Goal: Task Accomplishment & Management: Use online tool/utility

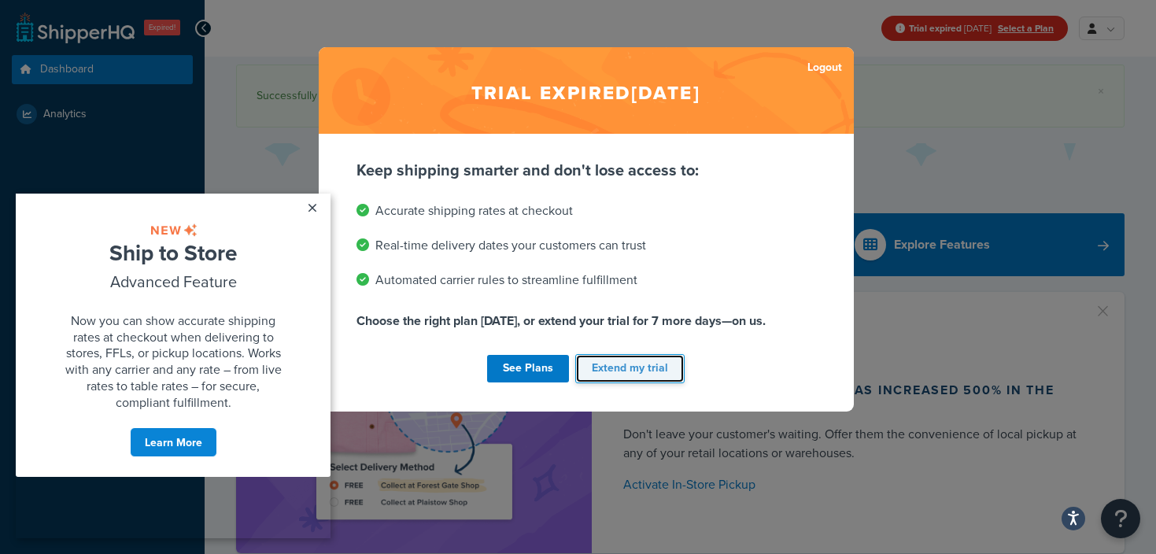
click at [618, 371] on button "Extend my trial" at bounding box center [629, 368] width 109 height 29
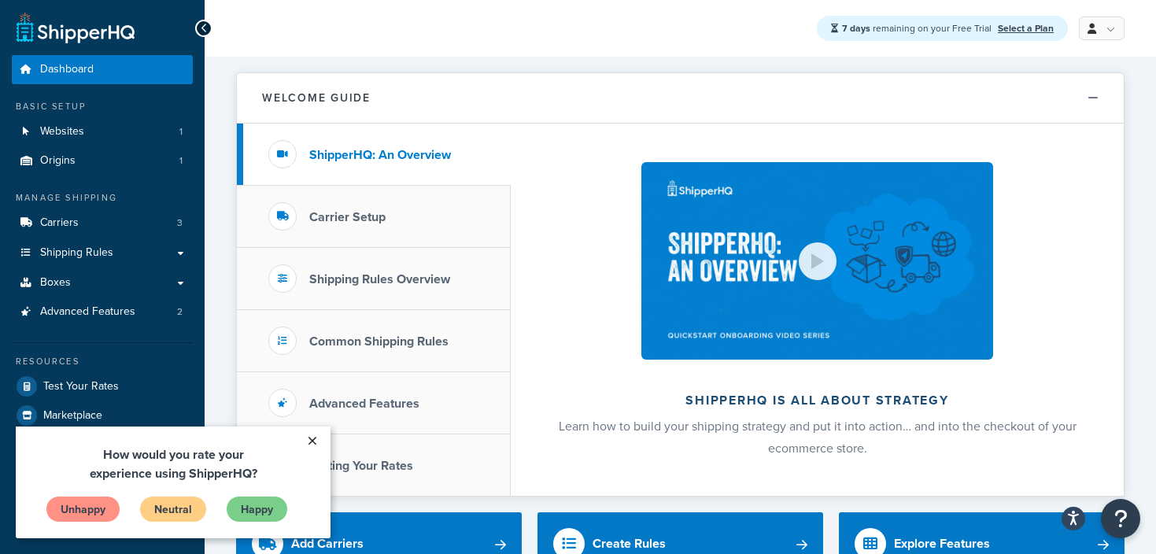
click at [312, 441] on link "×" at bounding box center [312, 440] width 28 height 28
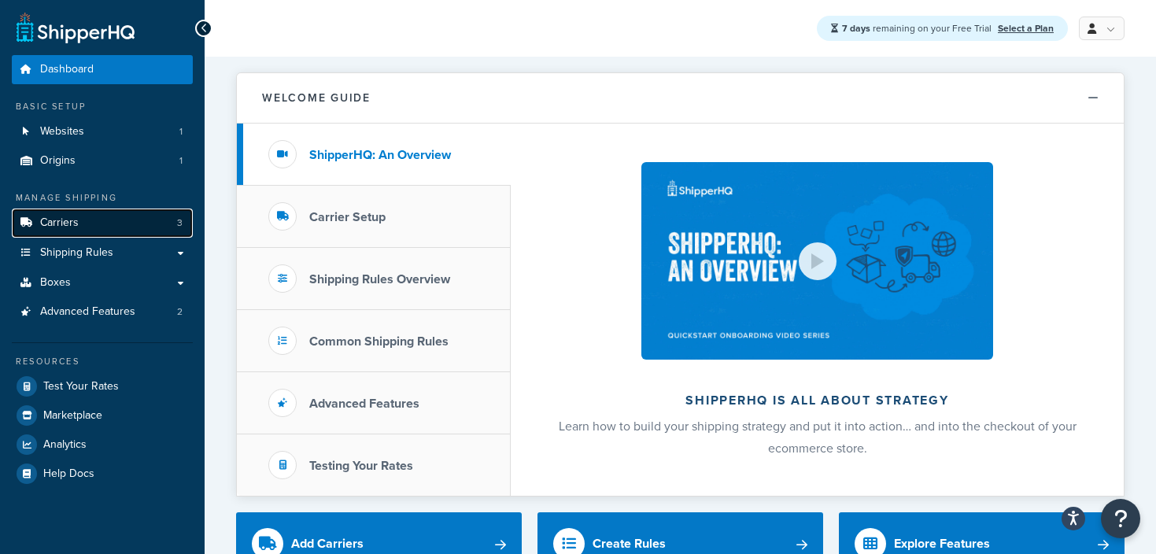
click at [102, 225] on link "Carriers 3" at bounding box center [102, 222] width 181 height 29
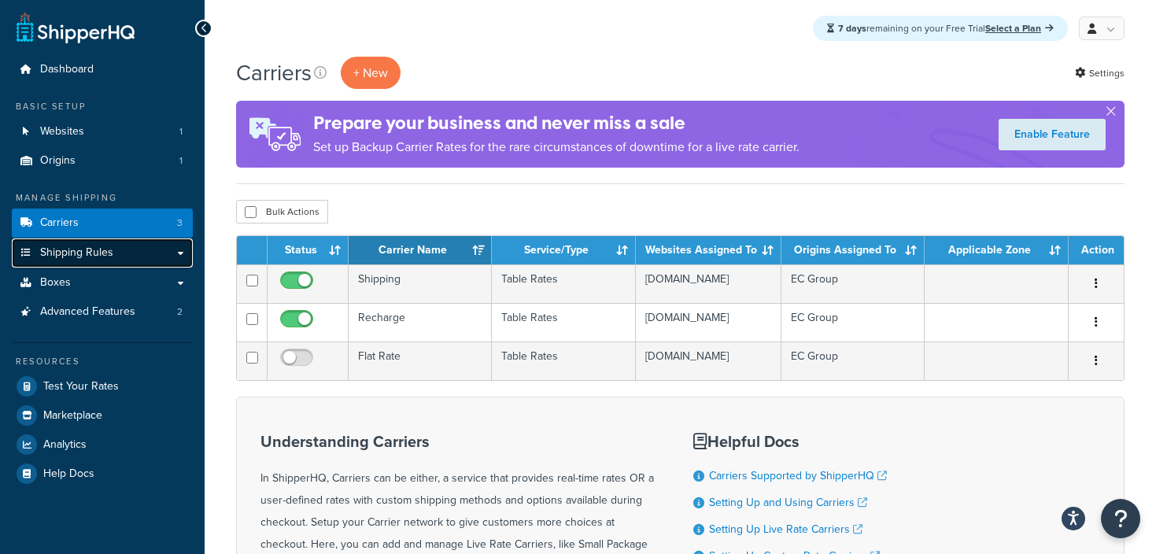
click at [126, 245] on link "Shipping Rules" at bounding box center [102, 252] width 181 height 29
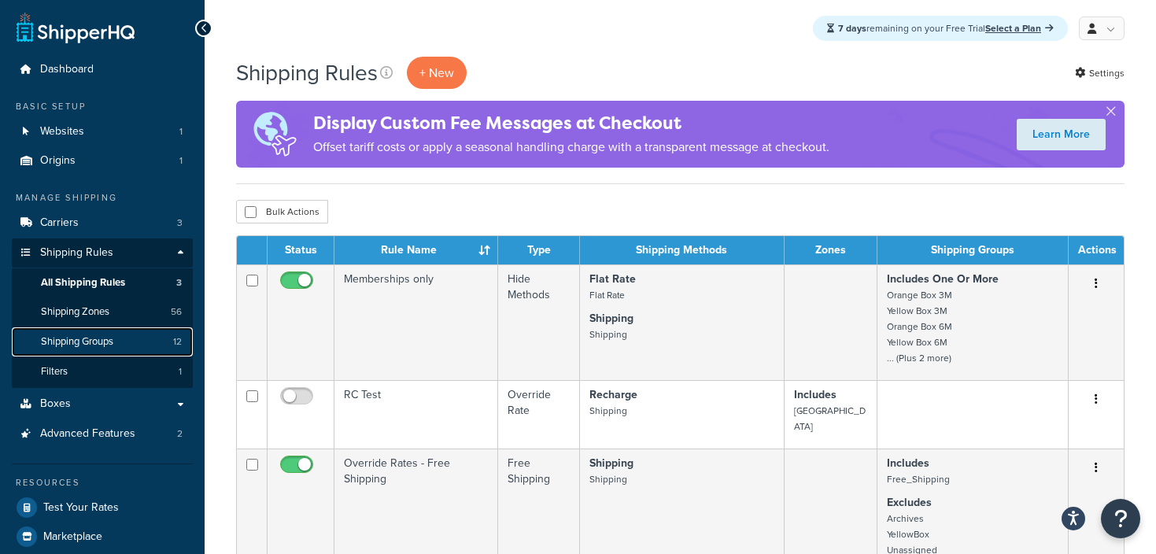
click at [101, 348] on span "Shipping Groups" at bounding box center [77, 341] width 72 height 13
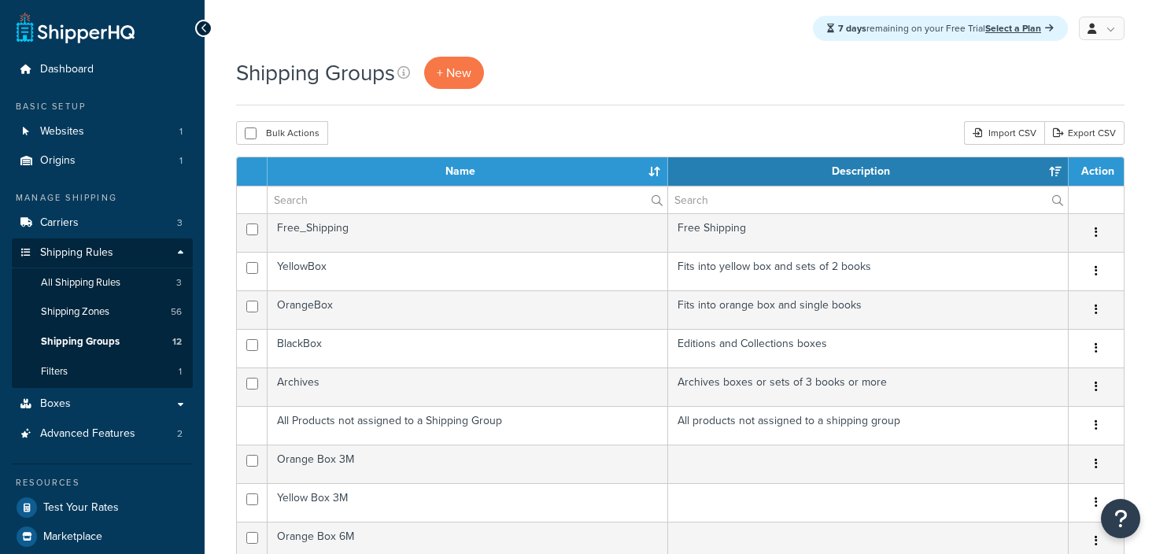
select select "15"
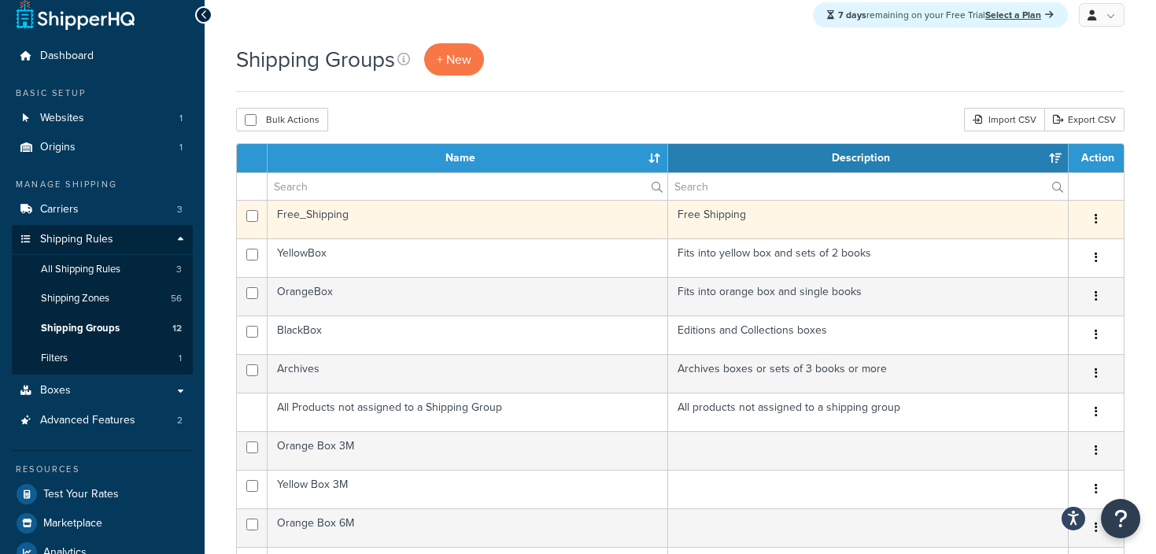
scroll to position [12, 0]
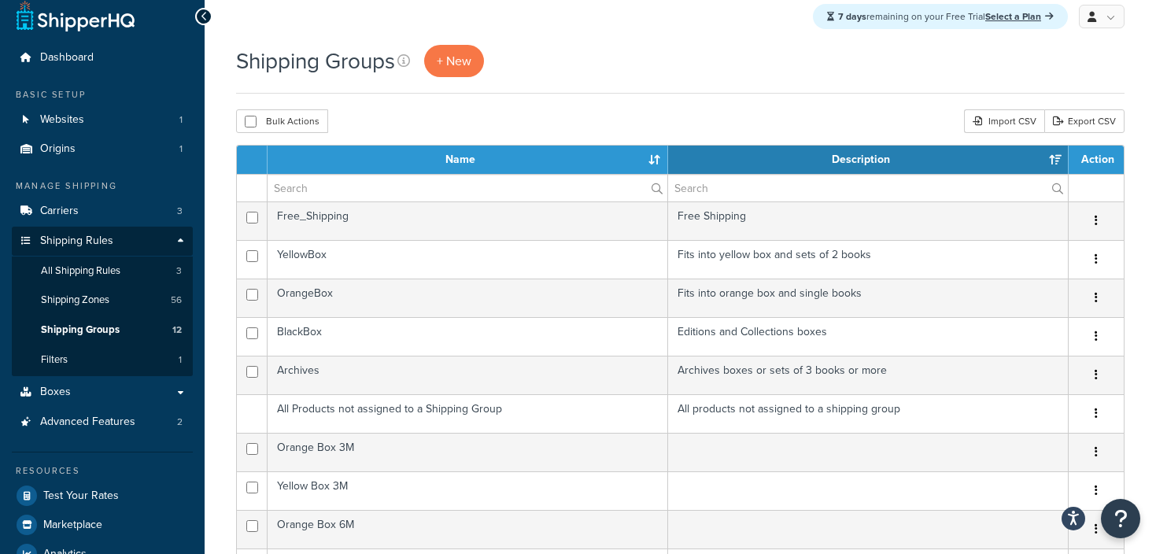
click at [626, 71] on div "Shipping Groups + New" at bounding box center [680, 61] width 888 height 32
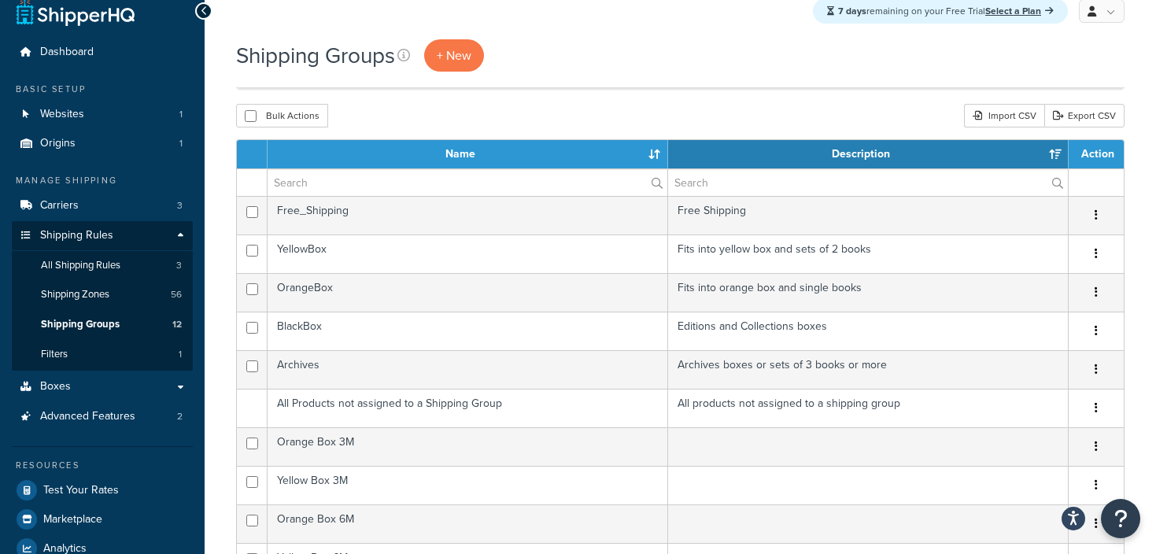
scroll to position [13, 0]
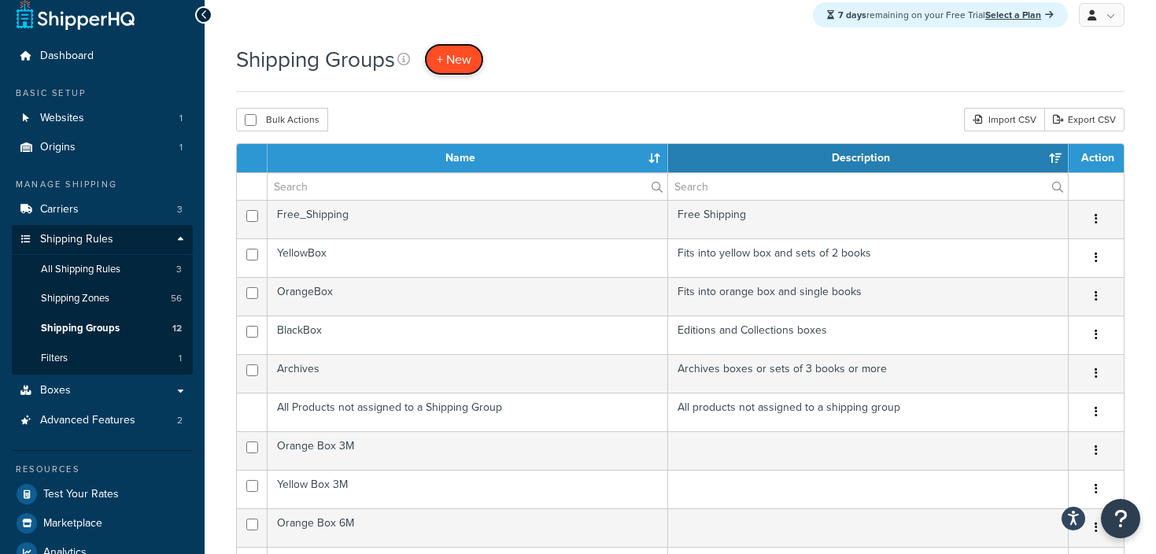
click at [454, 54] on span "+ New" at bounding box center [454, 59] width 35 height 18
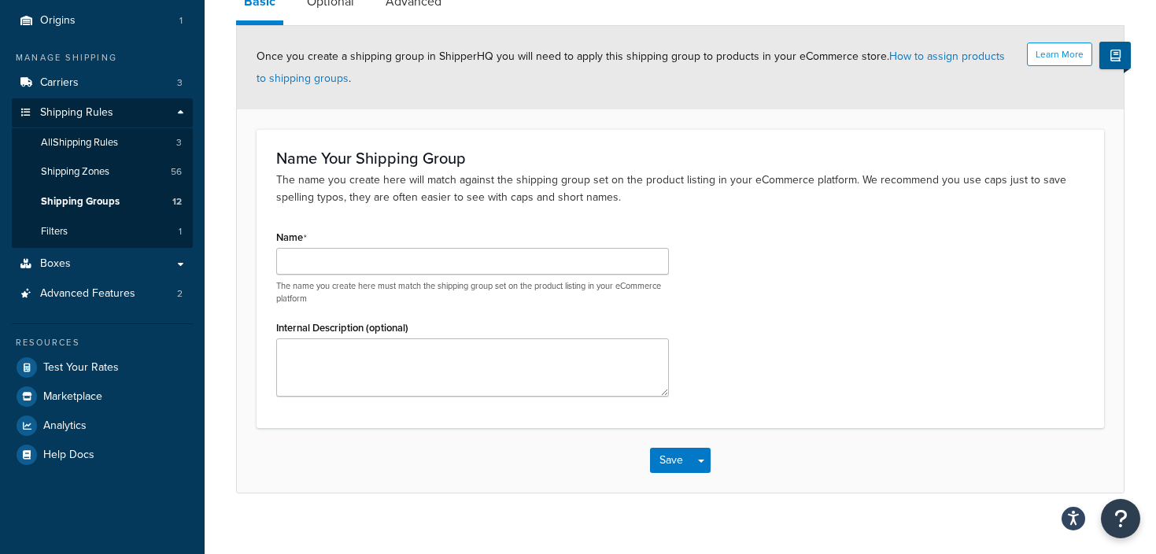
scroll to position [158, 0]
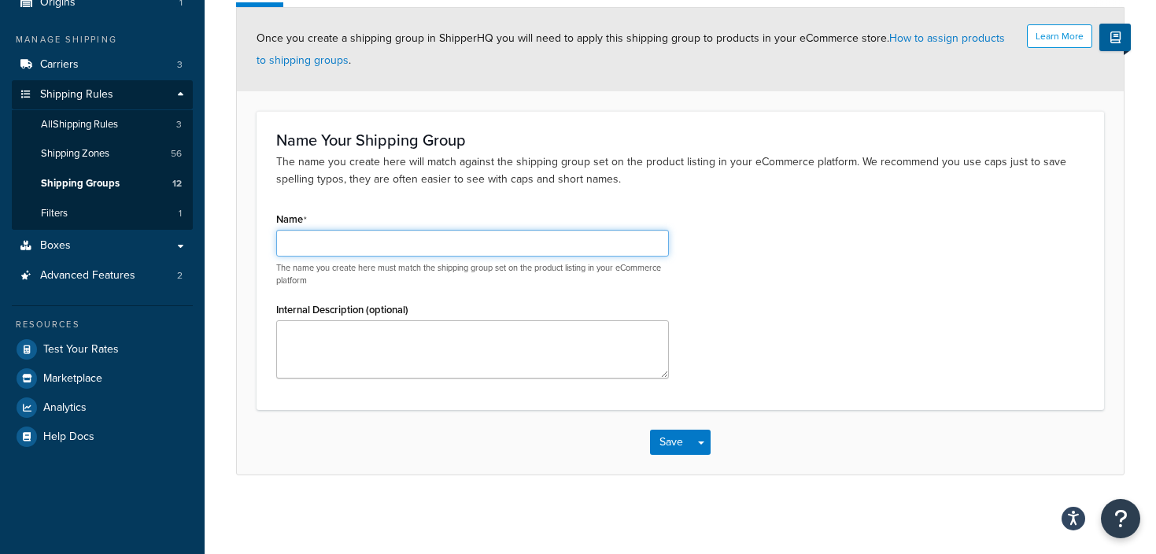
click at [356, 241] on input "Name" at bounding box center [472, 243] width 393 height 27
type input "Archives - US"
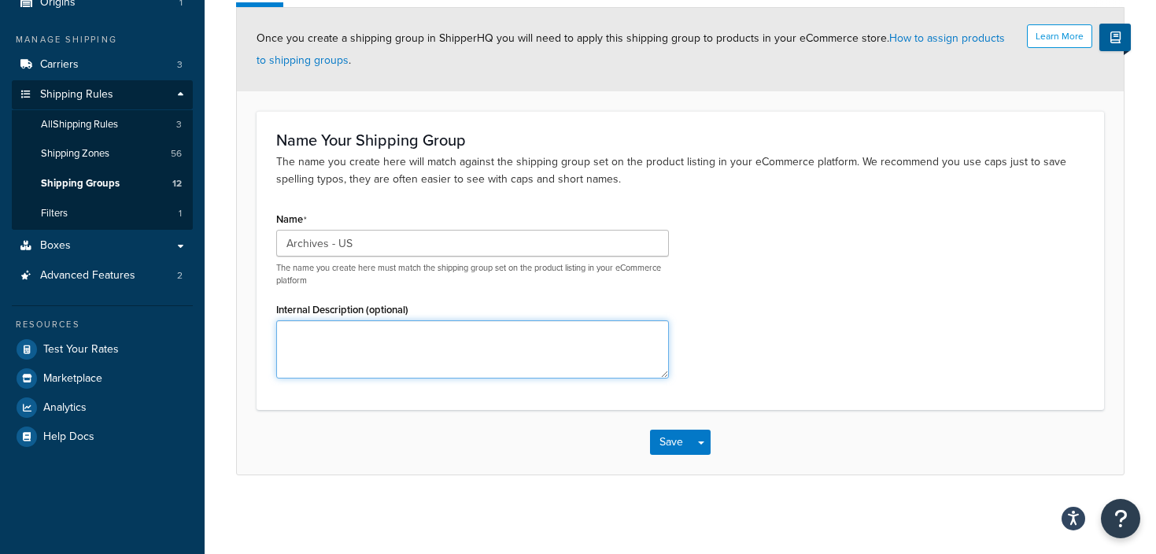
click at [359, 359] on textarea "Internal Description (optional)" at bounding box center [472, 349] width 393 height 58
type textarea "Archives - US to include duties"
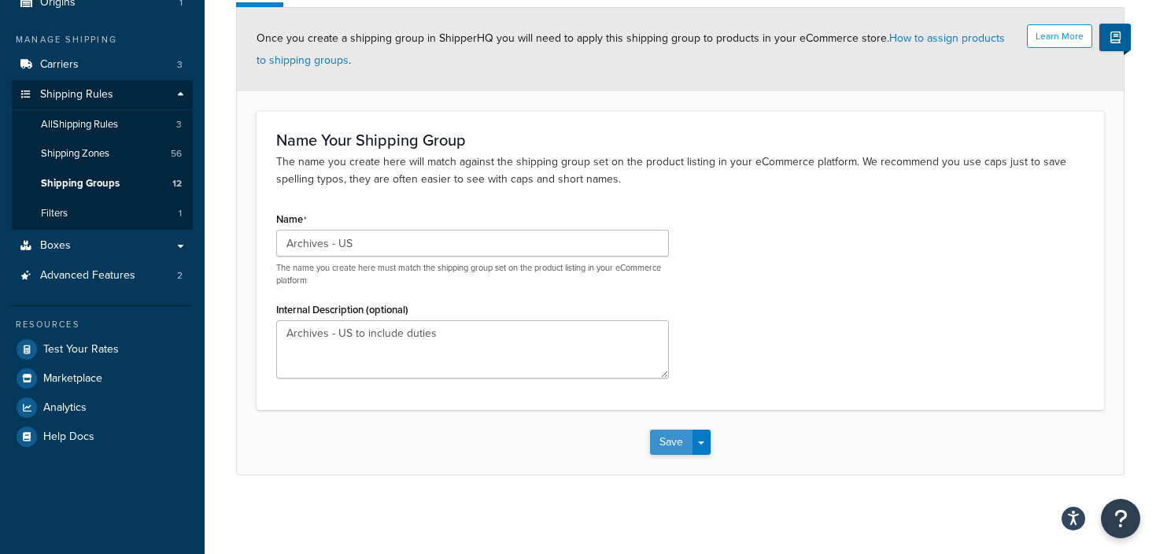
click at [676, 448] on button "Save" at bounding box center [671, 442] width 42 height 25
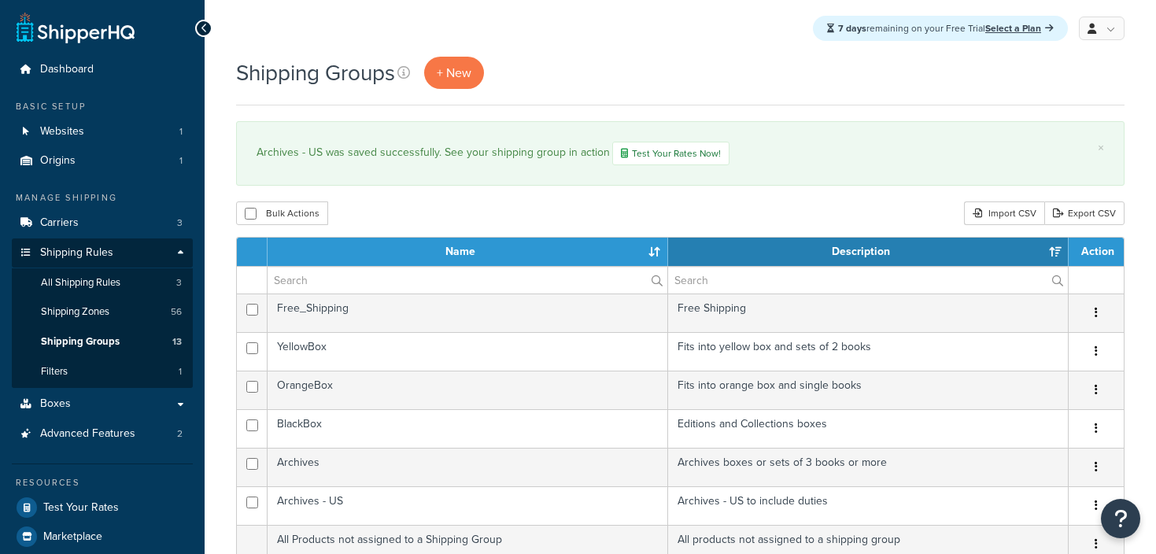
select select "15"
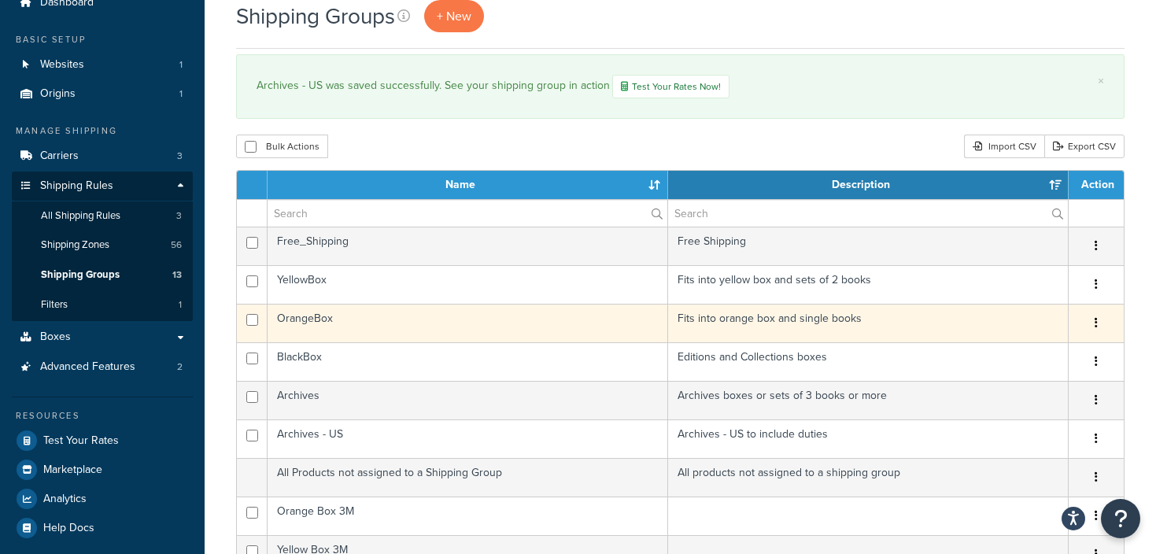
scroll to position [69, 0]
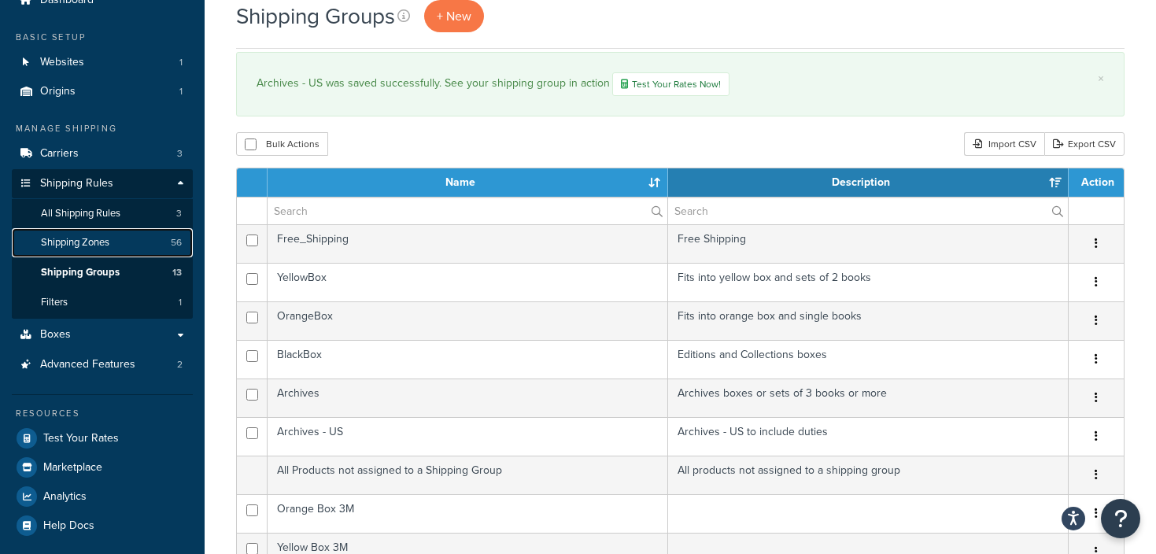
click at [97, 249] on span "Shipping Zones" at bounding box center [75, 242] width 68 height 13
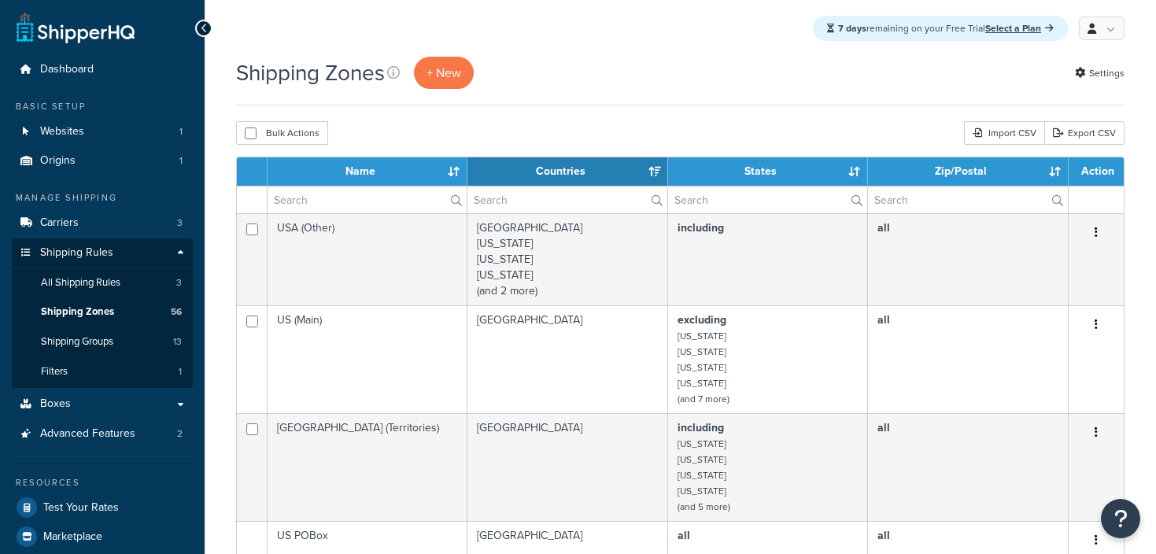
select select "15"
click at [76, 276] on span "All Shipping Rules" at bounding box center [80, 282] width 79 height 13
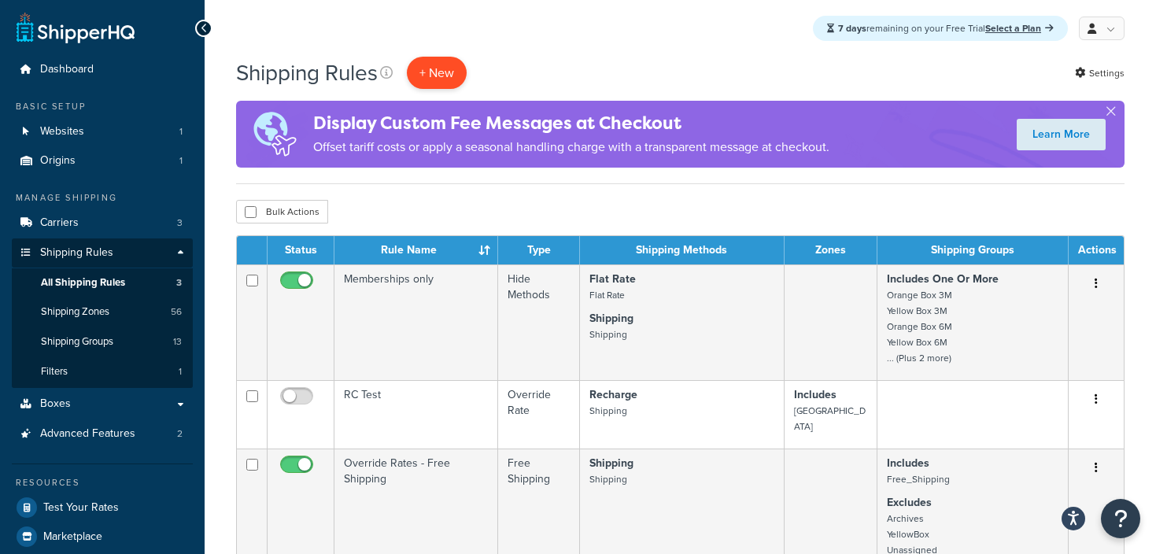
click at [443, 76] on p "+ New" at bounding box center [437, 73] width 60 height 32
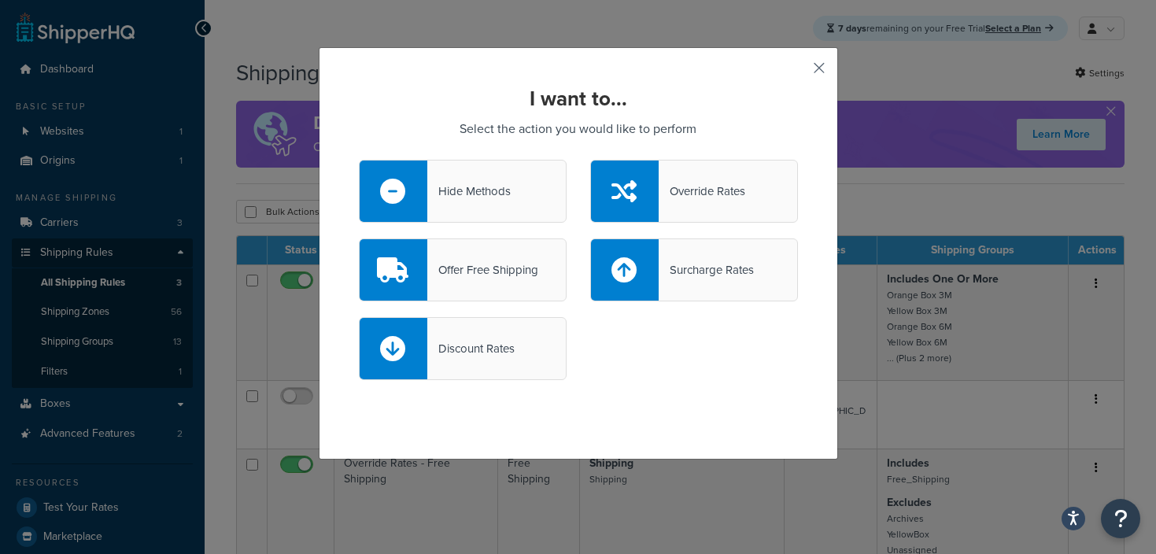
click at [798, 72] on button "button" at bounding box center [796, 74] width 4 height 4
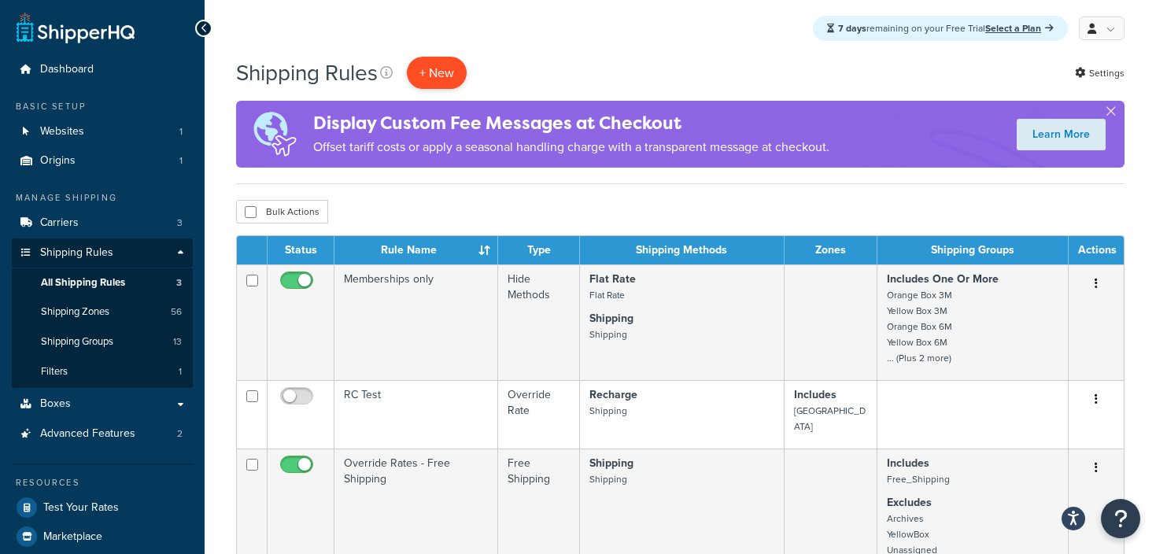
click at [424, 79] on p "+ New" at bounding box center [437, 73] width 60 height 32
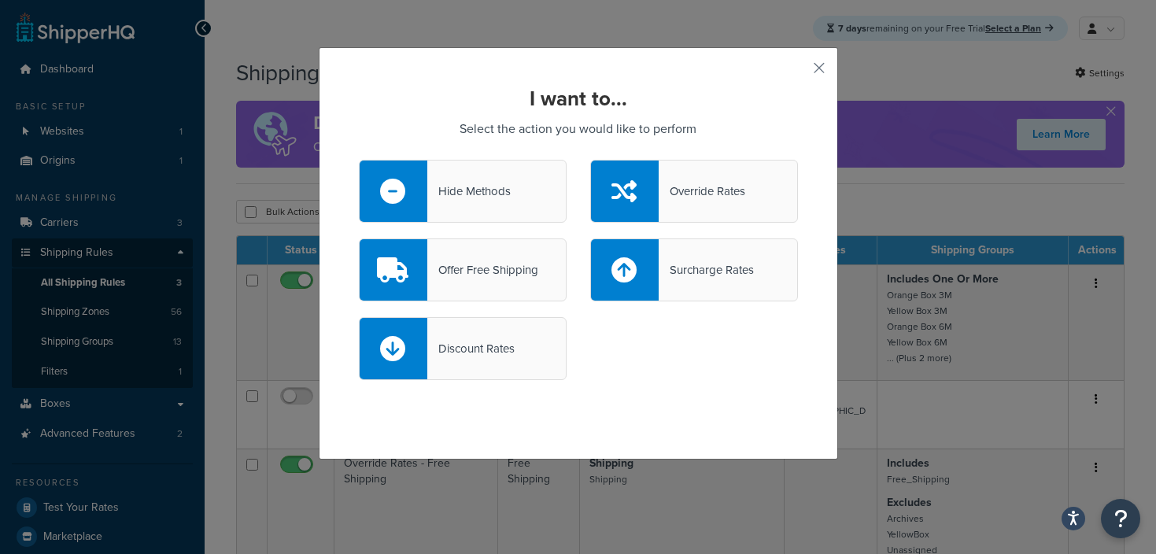
click at [461, 170] on div "Hide Methods" at bounding box center [463, 191] width 208 height 63
click at [0, 0] on input "Hide Methods" at bounding box center [0, 0] width 0 height 0
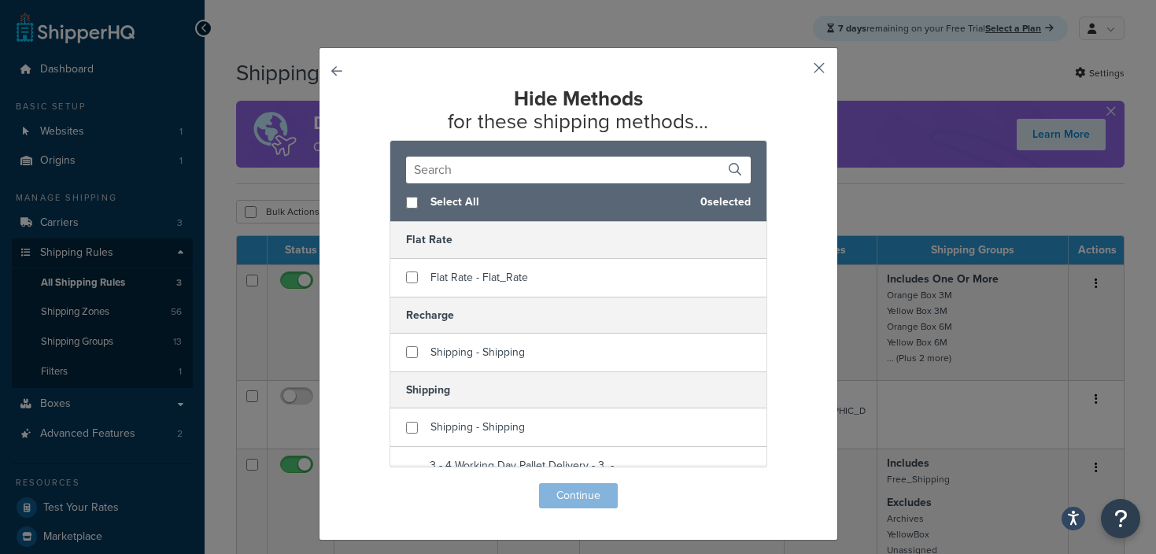
click at [798, 72] on button "button" at bounding box center [796, 74] width 4 height 4
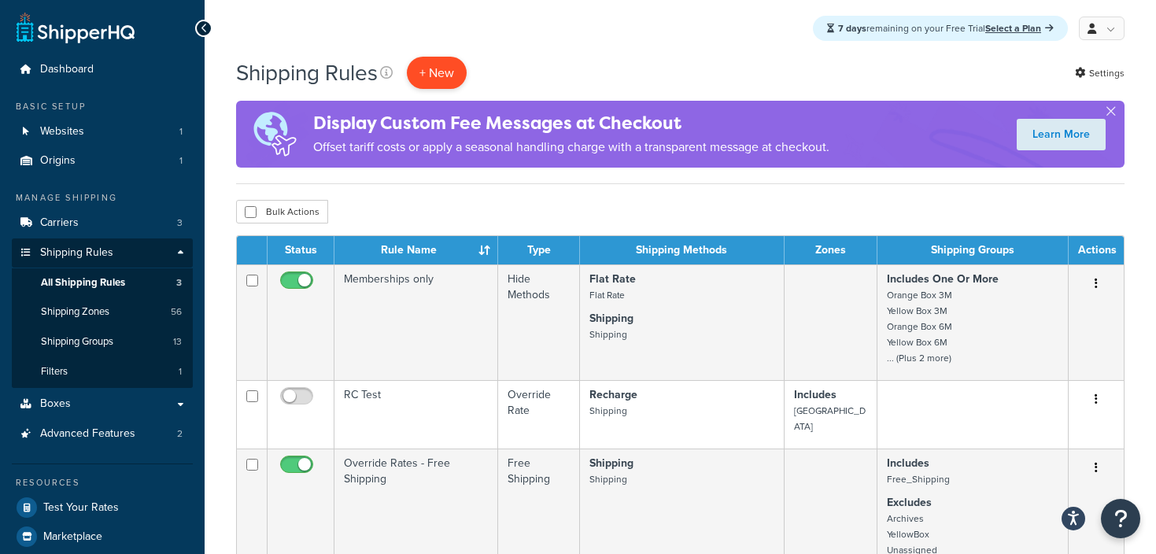
click at [459, 75] on p "+ New" at bounding box center [437, 73] width 60 height 32
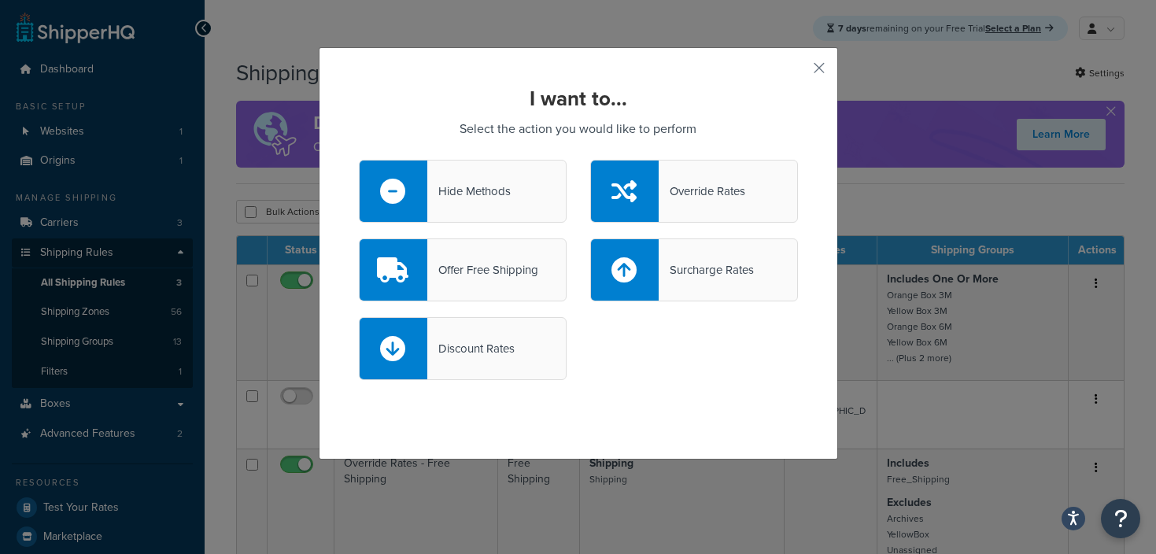
click at [713, 183] on div "Override Rates" at bounding box center [702, 191] width 87 height 22
click at [0, 0] on input "Override Rates" at bounding box center [0, 0] width 0 height 0
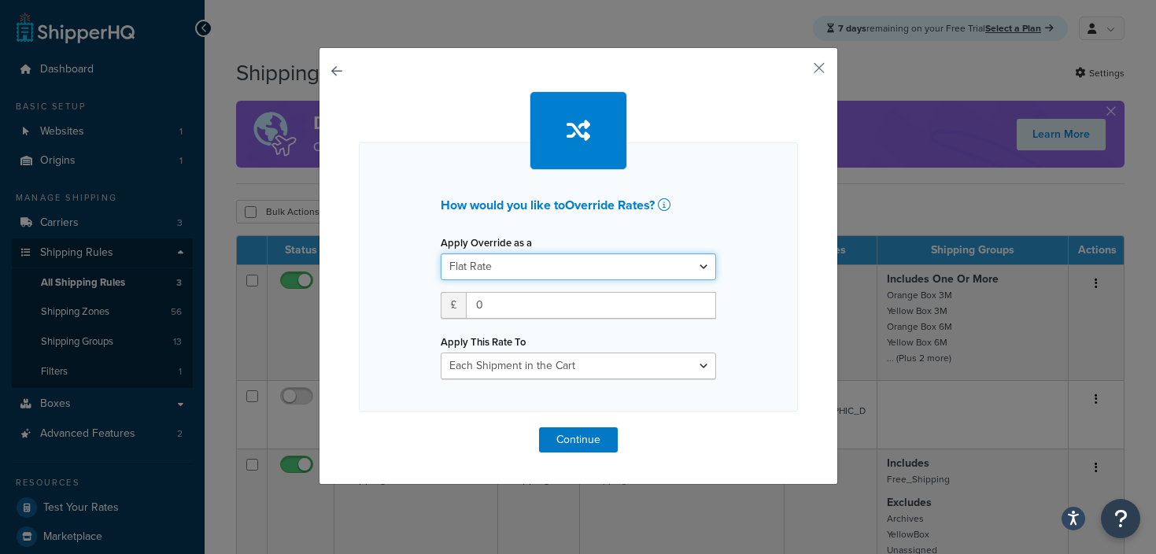
click at [458, 263] on select "Flat Rate Percentage Flat Rate & Percentage" at bounding box center [578, 266] width 275 height 27
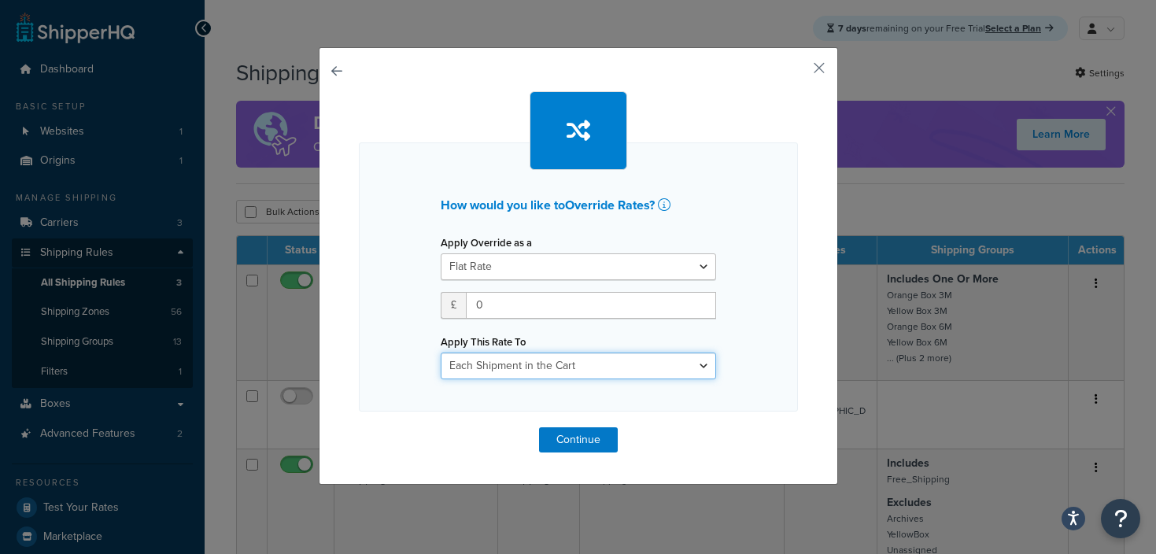
click at [498, 359] on select "Each Shipment in the Cart Each Shipping Group in the Cart Each Item within a Sh…" at bounding box center [578, 365] width 275 height 27
select select "ITEM"
click at [441, 352] on select "Each Shipment in the Cart Each Shipping Group in the Cart Each Item within a Sh…" at bounding box center [578, 365] width 275 height 27
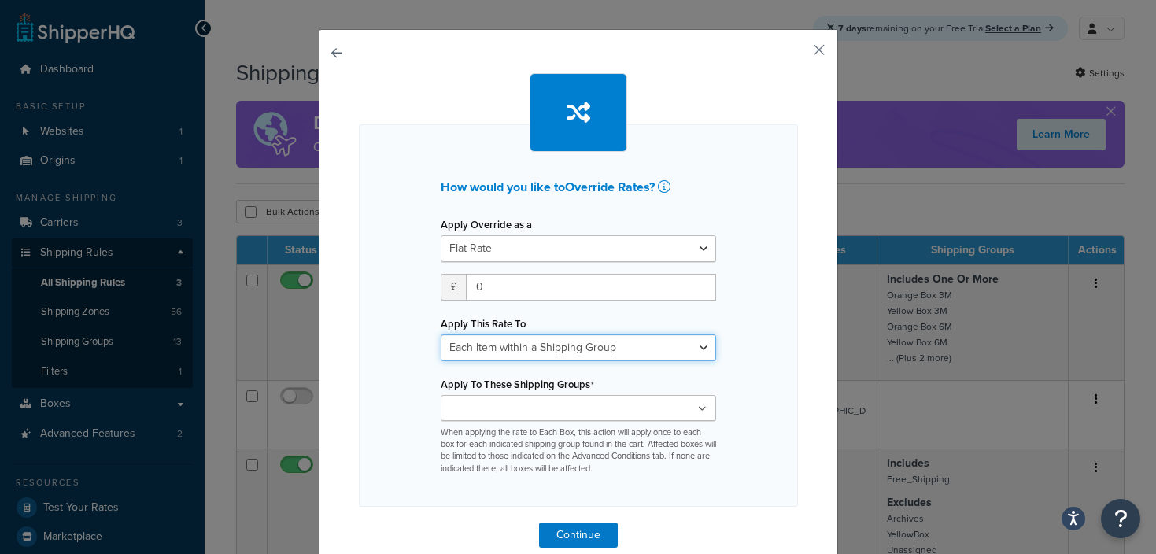
scroll to position [44, 0]
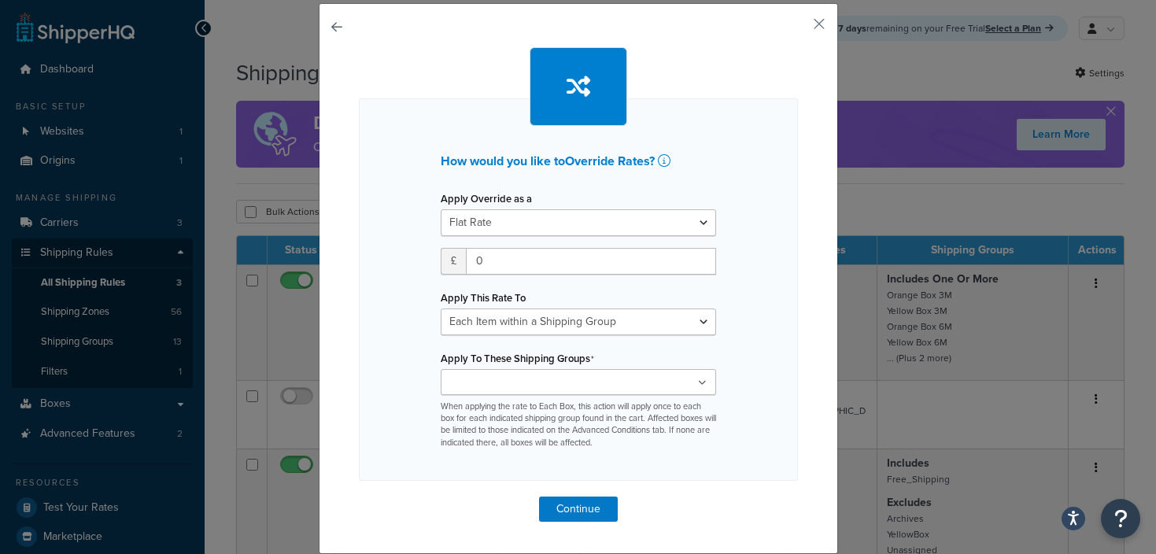
click at [515, 365] on label "Apply To These Shipping Groups" at bounding box center [517, 358] width 153 height 13
click at [515, 375] on input "Apply To These Shipping Groups" at bounding box center [514, 383] width 139 height 17
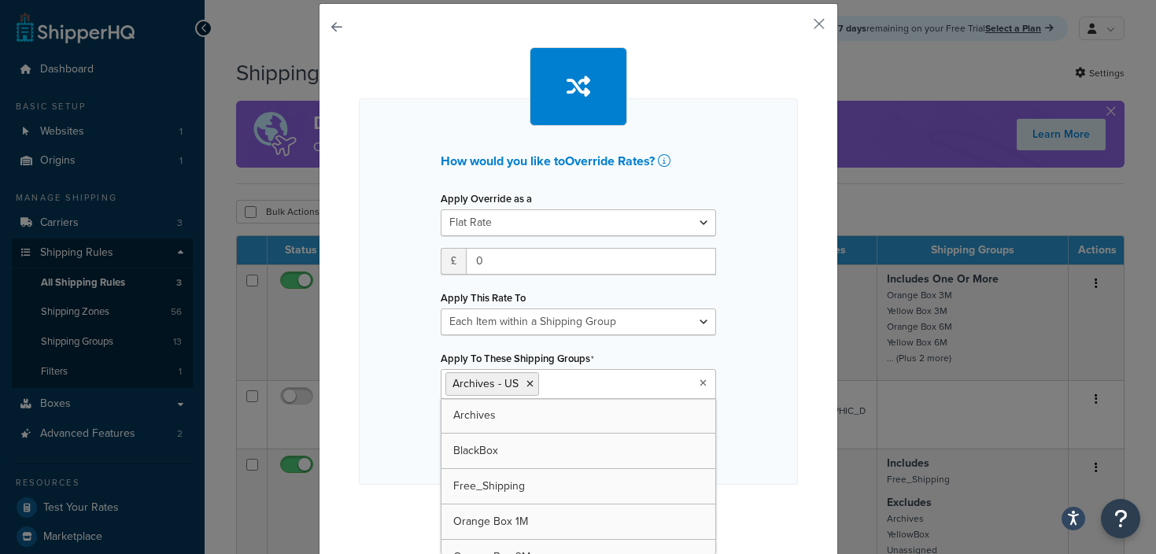
click at [390, 380] on div "How would you like to Override Rates ? Apply Override as a Flat Rate Percentage…" at bounding box center [578, 291] width 439 height 386
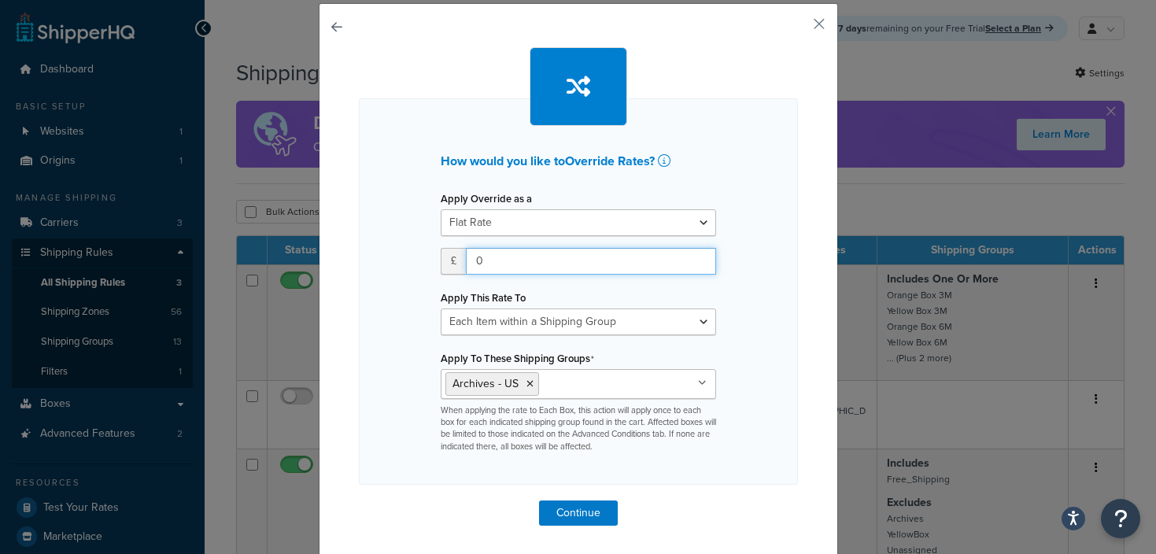
click at [490, 259] on input "0" at bounding box center [591, 261] width 250 height 27
type input "6.56"
click at [670, 158] on icon at bounding box center [664, 160] width 13 height 13
click at [359, 500] on button "button" at bounding box center [359, 500] width 0 height 0
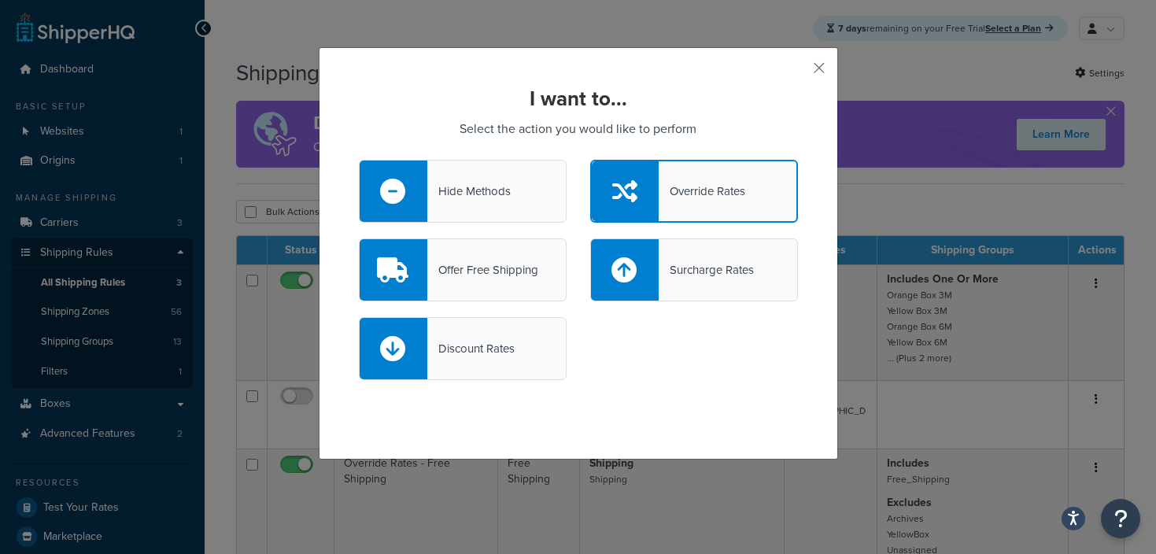
click at [702, 259] on div "Surcharge Rates" at bounding box center [706, 270] width 95 height 22
click at [0, 0] on input "Surcharge Rates" at bounding box center [0, 0] width 0 height 0
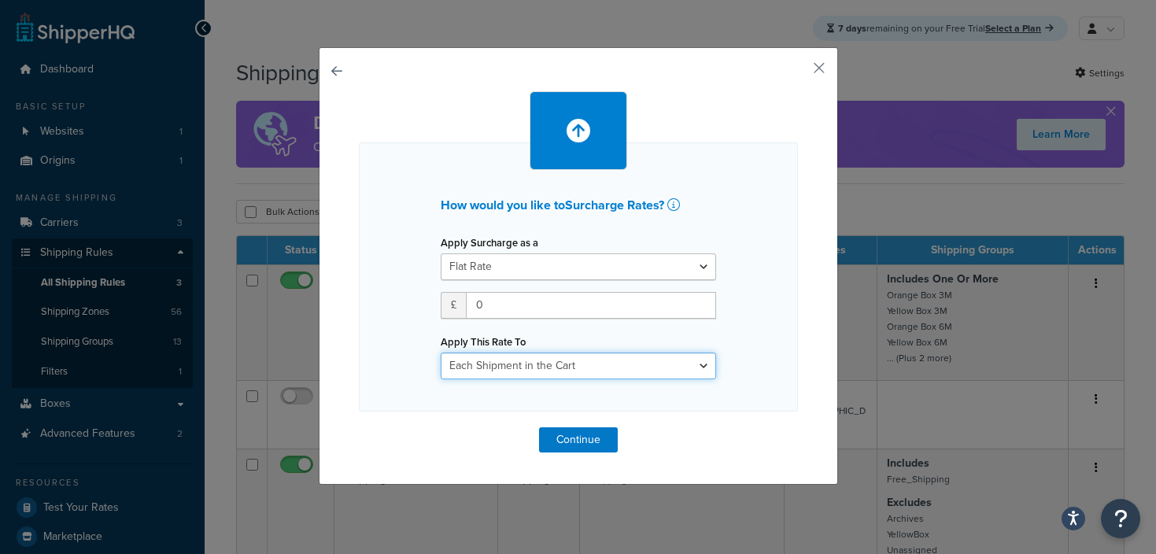
click at [501, 366] on select "Each Shipment in the Cart Each Shipping Group in the Cart Each Item within a Sh…" at bounding box center [578, 365] width 275 height 27
select select "ITEM"
click at [441, 352] on select "Each Shipment in the Cart Each Shipping Group in the Cart Each Item within a Sh…" at bounding box center [578, 365] width 275 height 27
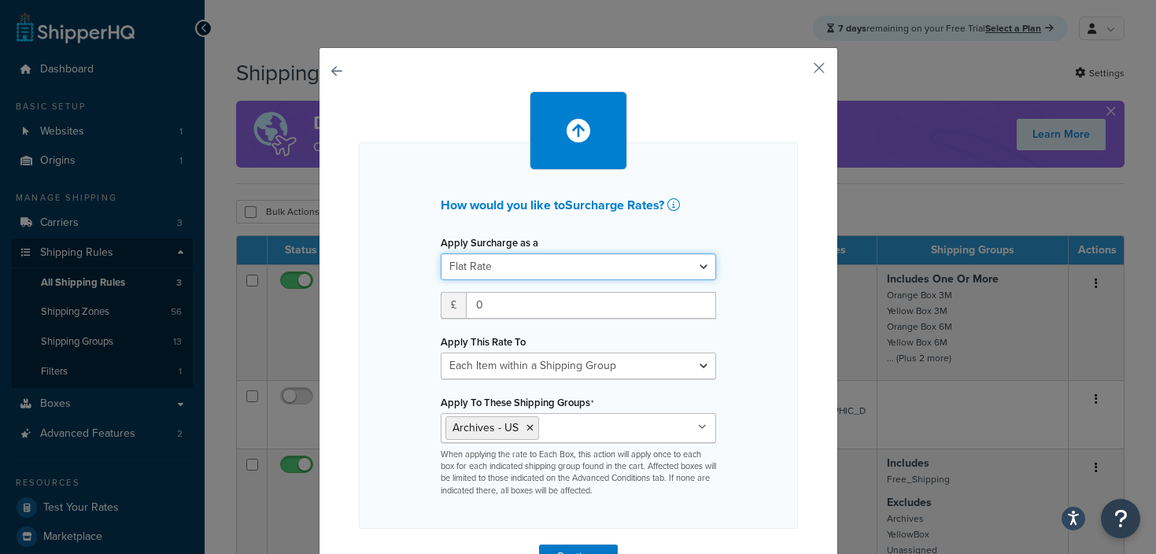
click at [500, 264] on select "Flat Rate Percentage Flat Rate & Percentage" at bounding box center [578, 266] width 275 height 27
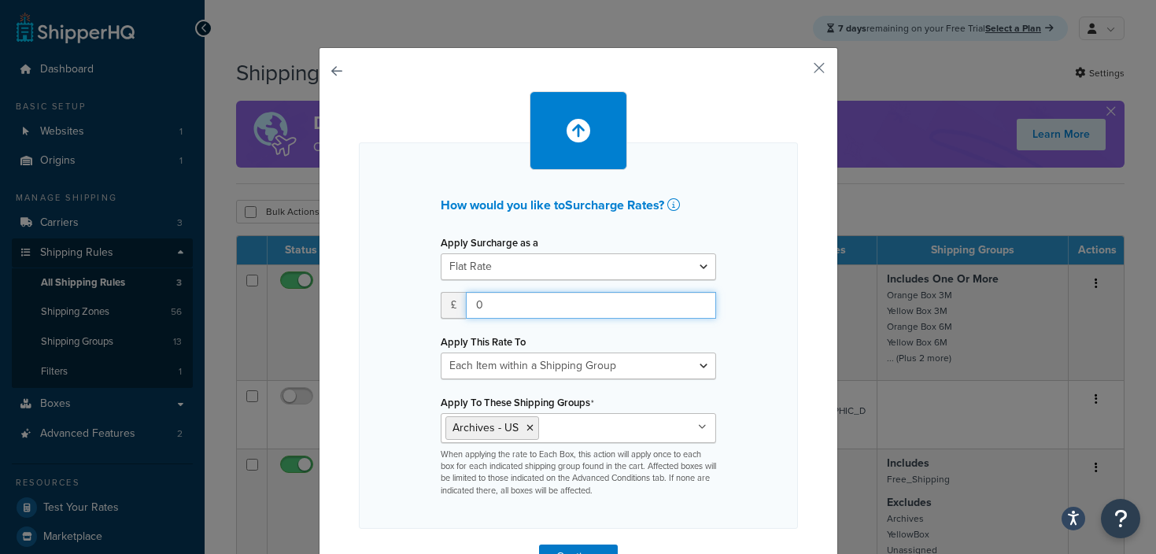
click at [503, 295] on input "0" at bounding box center [591, 305] width 250 height 27
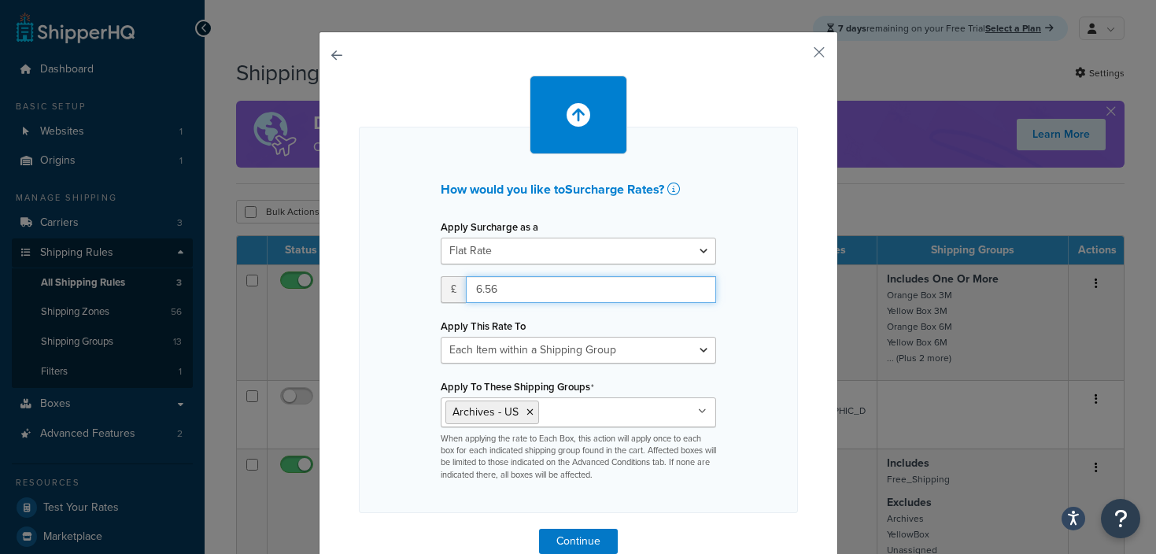
scroll to position [17, 0]
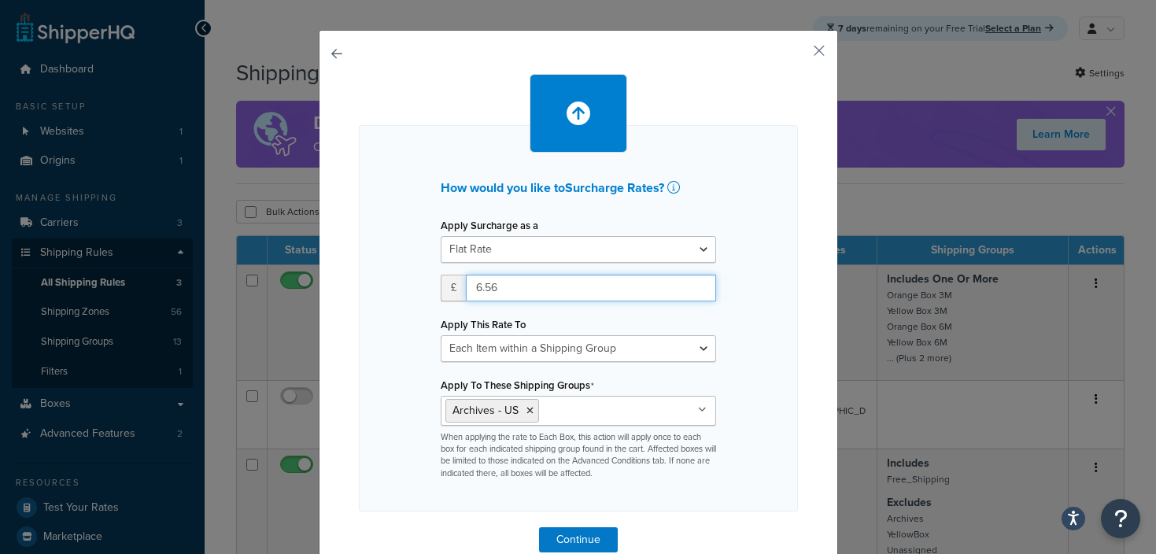
type input "6.56"
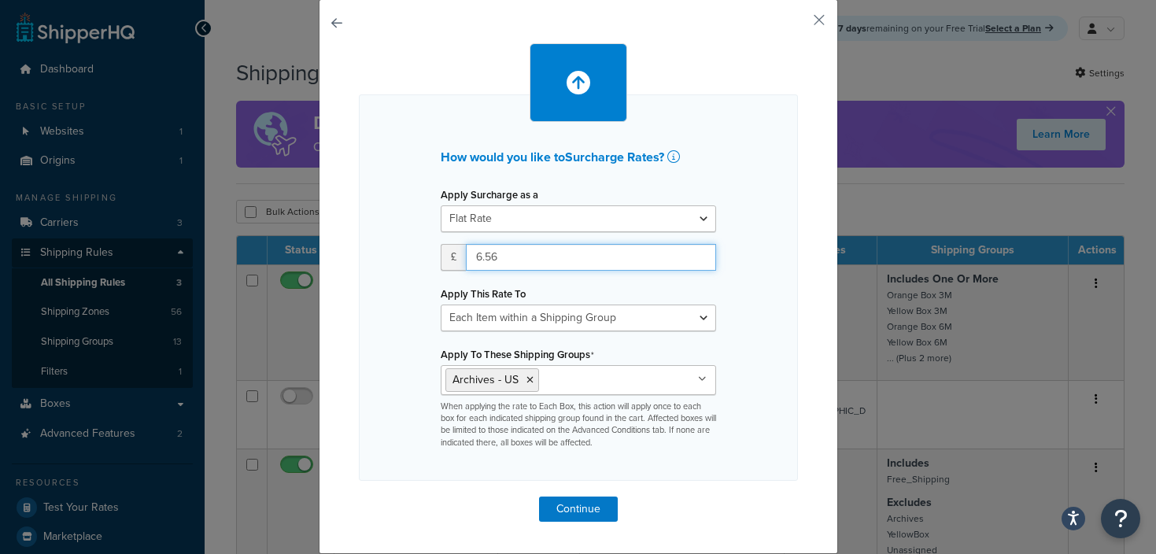
scroll to position [47, 0]
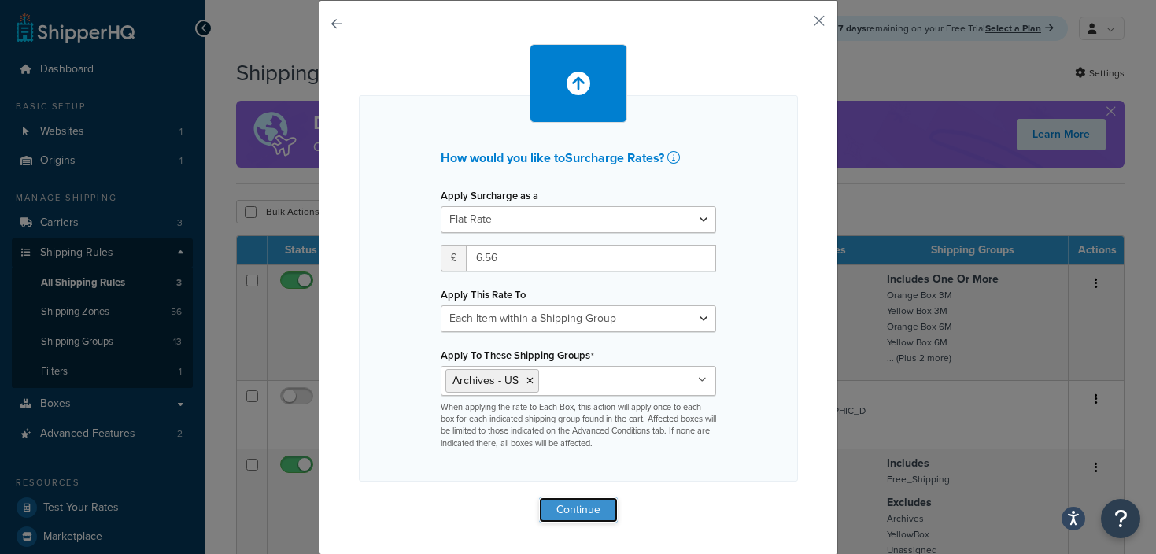
click at [569, 522] on button "Continue" at bounding box center [578, 509] width 79 height 25
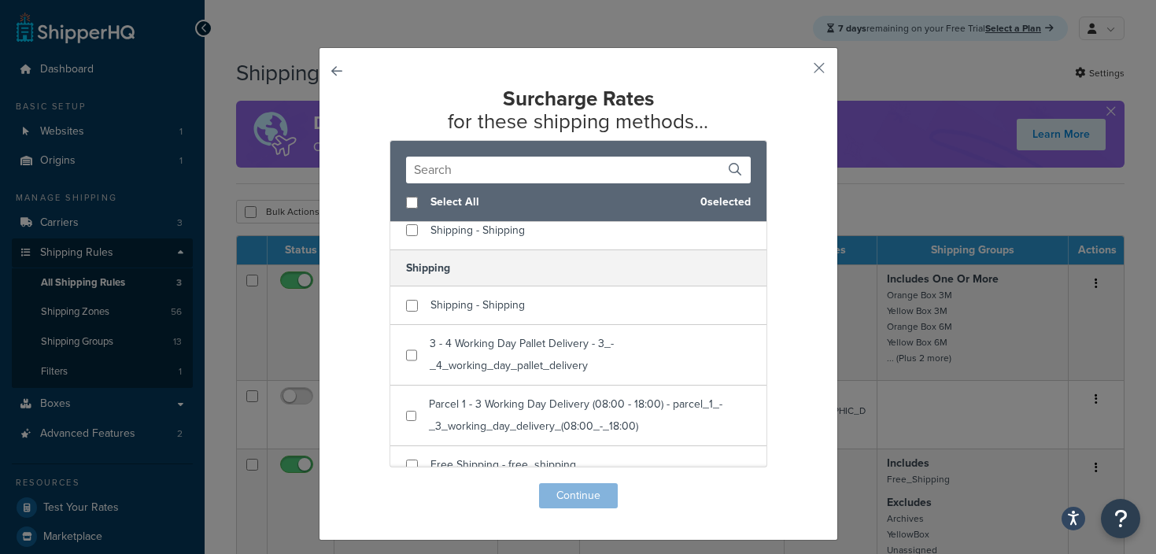
scroll to position [0, 0]
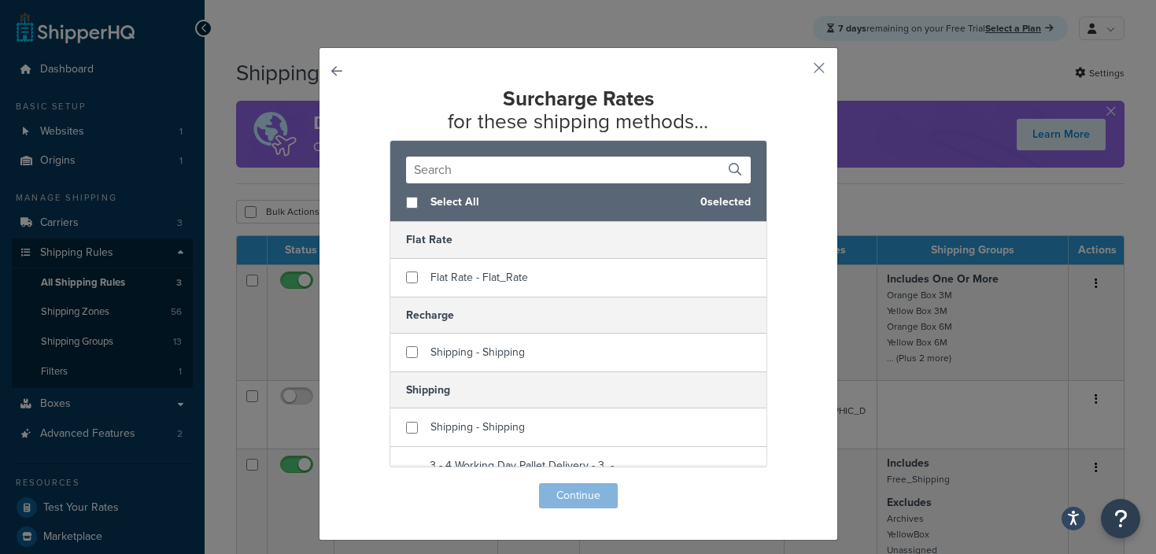
drag, startPoint x: 573, startPoint y: 66, endPoint x: 720, endPoint y: 65, distance: 147.1
click at [720, 65] on div "Surcharge Rates for these shipping methods... Select All 0 selected Flat Rate F…" at bounding box center [578, 293] width 519 height 493
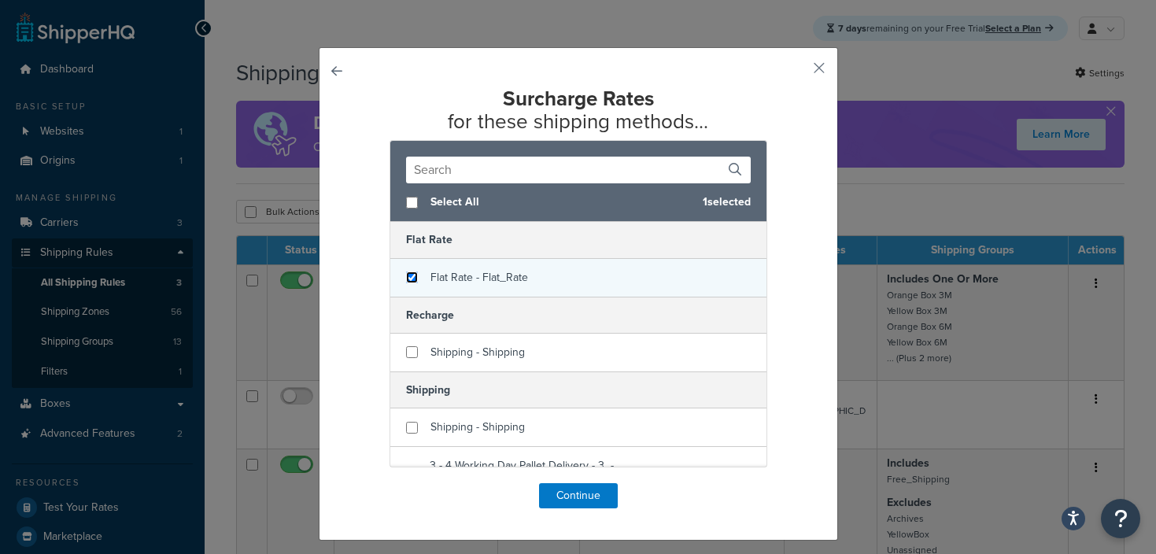
click at [406, 272] on input "checkbox" at bounding box center [412, 277] width 12 height 12
checkbox input "true"
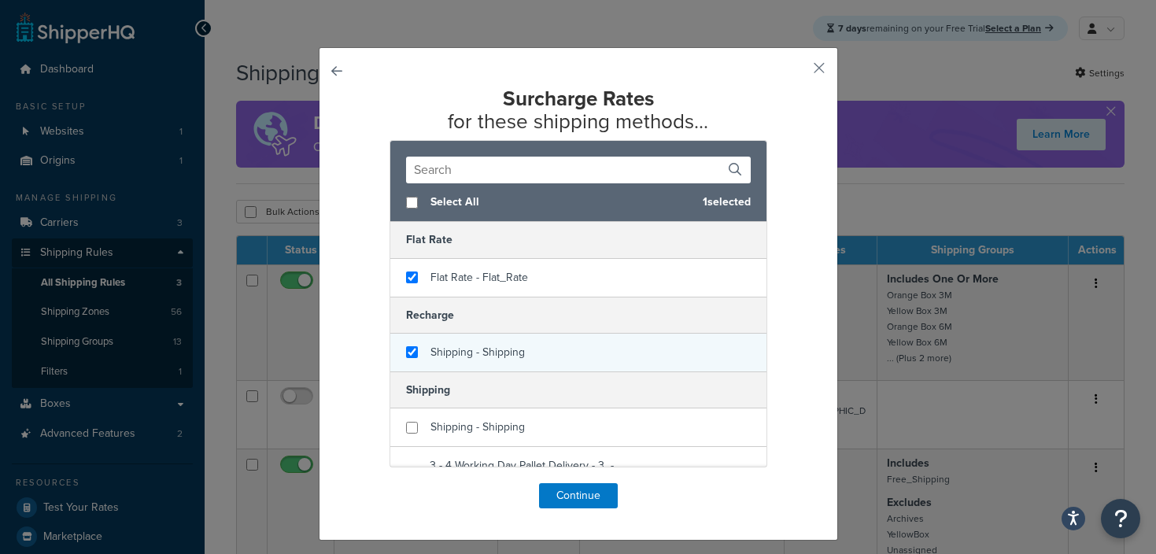
click at [404, 344] on div "Shipping - Shipping" at bounding box center [578, 353] width 376 height 38
click at [417, 356] on input "checkbox" at bounding box center [412, 352] width 12 height 12
checkbox input "false"
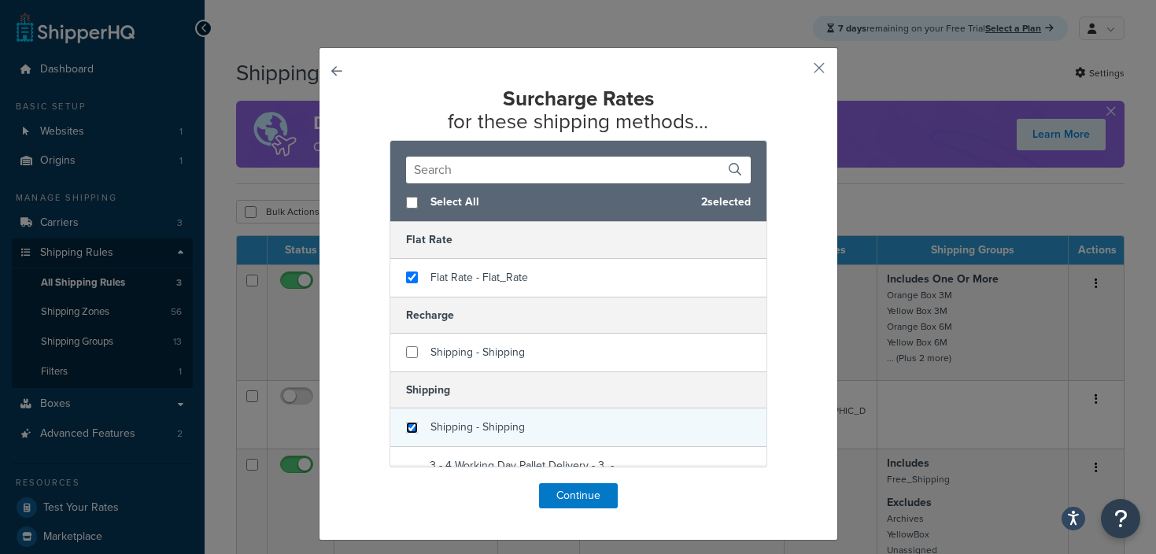
click at [411, 432] on input "checkbox" at bounding box center [412, 428] width 12 height 12
checkbox input "true"
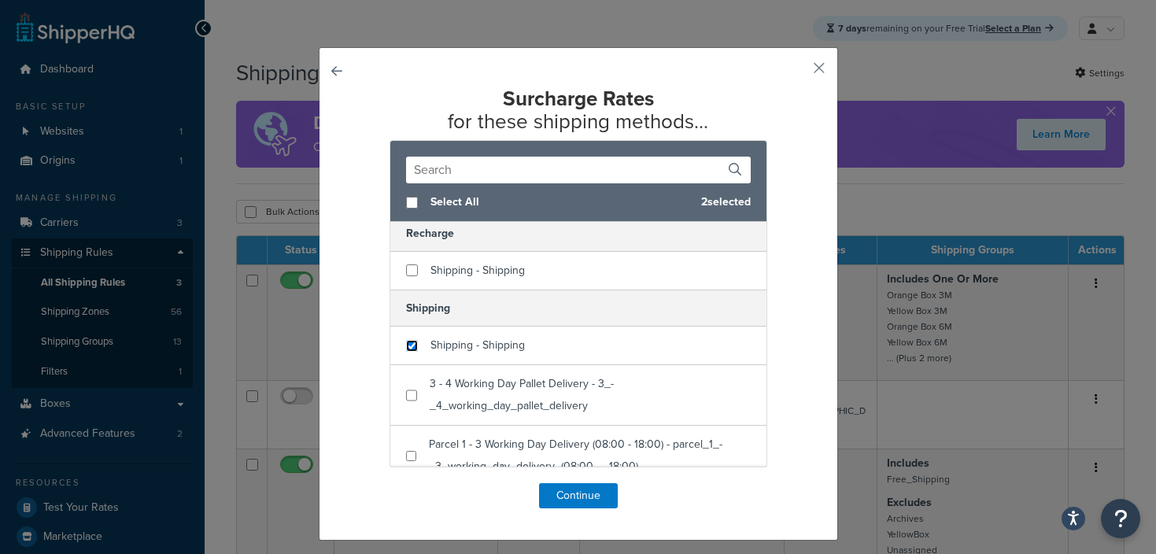
scroll to position [139, 0]
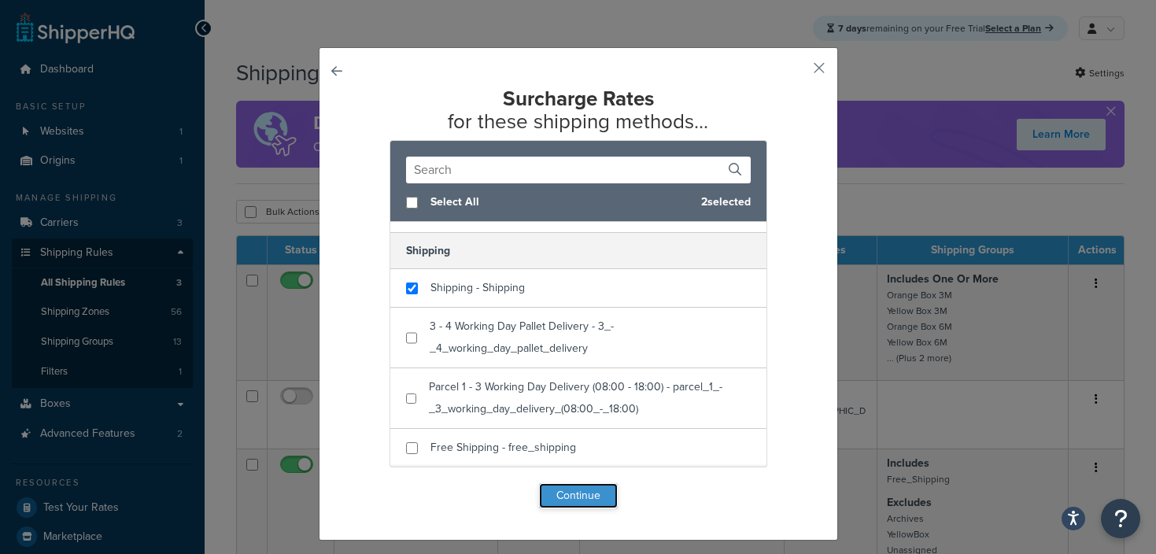
click at [577, 504] on button "Continue" at bounding box center [578, 495] width 79 height 25
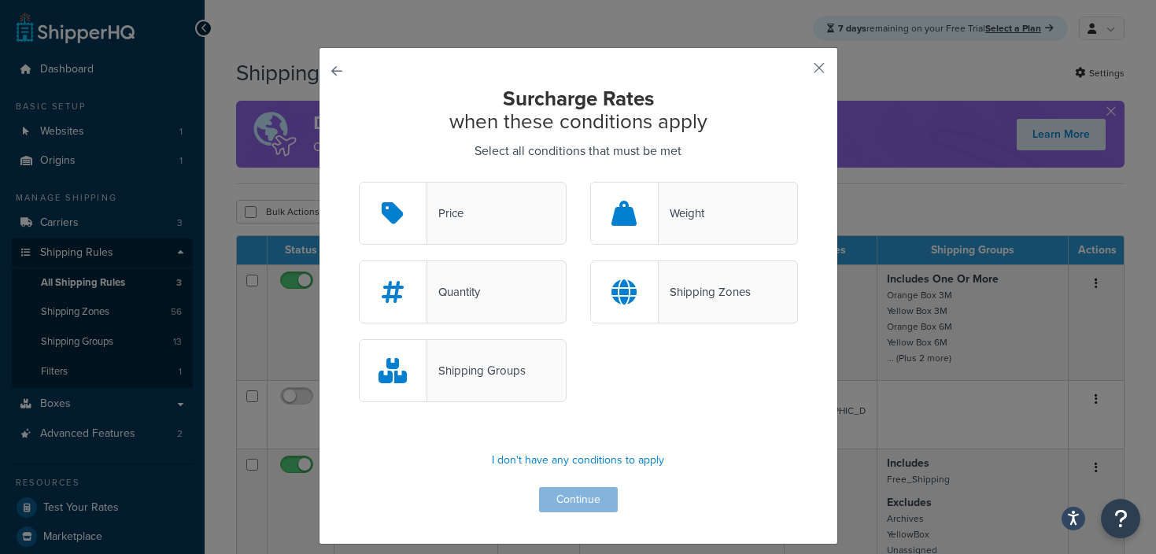
click at [496, 379] on div "Shipping Groups" at bounding box center [476, 371] width 98 height 22
click at [0, 0] on input "Shipping Groups" at bounding box center [0, 0] width 0 height 0
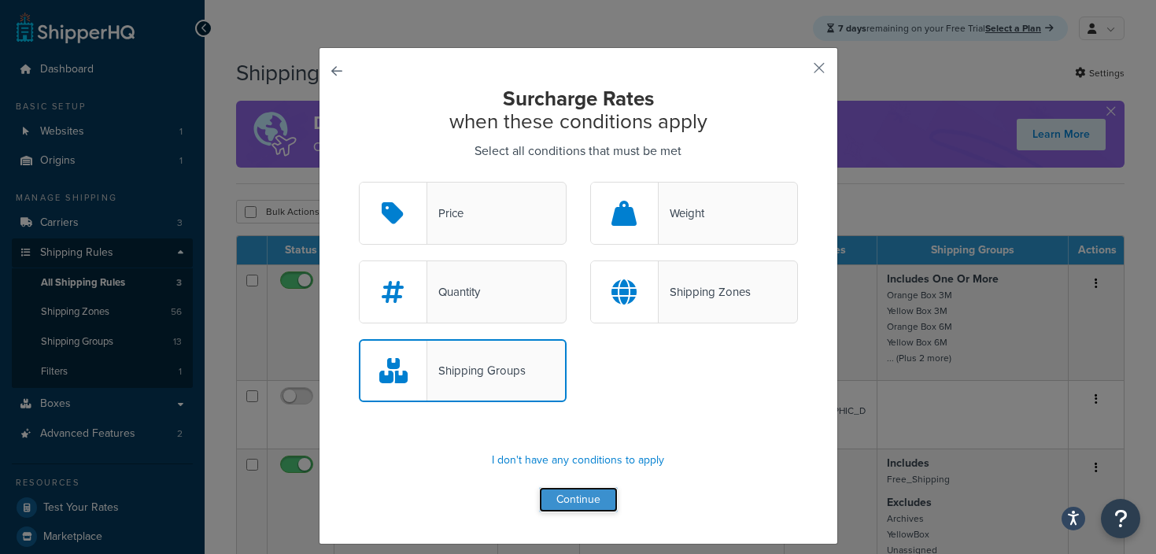
click at [572, 501] on button "Continue" at bounding box center [578, 499] width 79 height 25
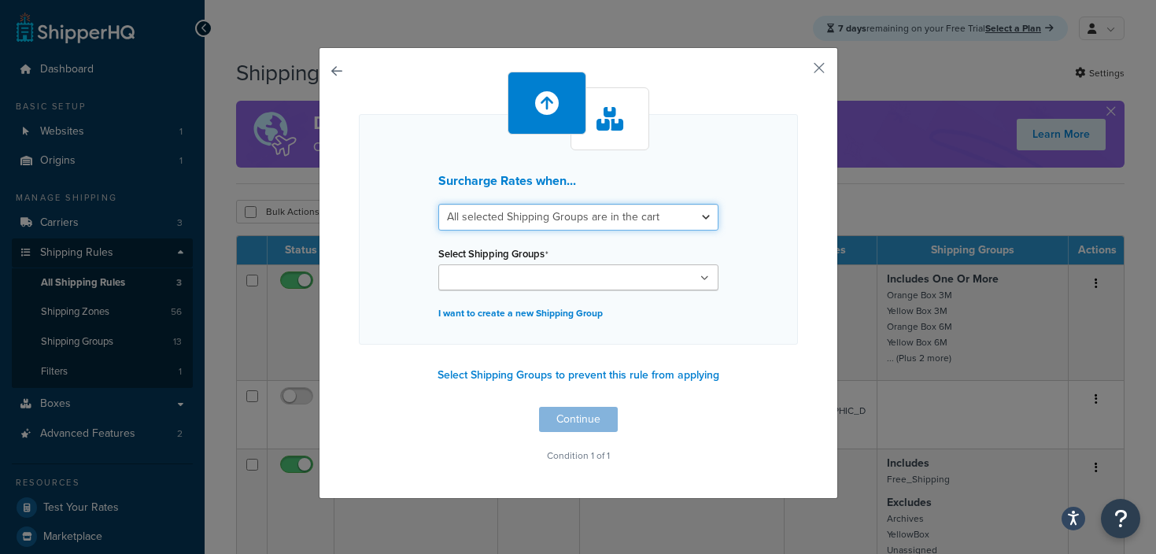
click at [590, 210] on select "All selected Shipping Groups are in the cart Any selected Shipping Groups are i…" at bounding box center [578, 217] width 280 height 27
click at [438, 204] on select "All selected Shipping Groups are in the cart Any selected Shipping Groups are i…" at bounding box center [578, 217] width 280 height 27
click at [590, 210] on select "All selected Shipping Groups are in the cart Any selected Shipping Groups are i…" at bounding box center [578, 217] width 280 height 27
select select "any"
click at [438, 204] on select "All selected Shipping Groups are in the cart Any selected Shipping Groups are i…" at bounding box center [578, 217] width 280 height 27
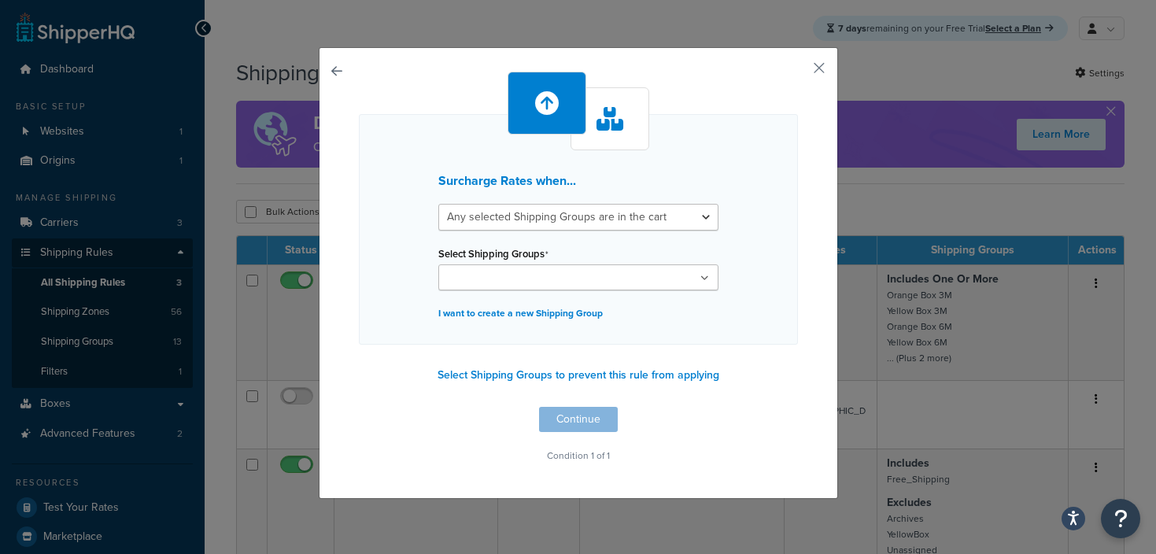
click at [585, 262] on div "Select Shipping Groups Orange Box 3M Yellow Box 3M Orange Box 6M Yellow Box 6M …" at bounding box center [578, 266] width 280 height 48
click at [587, 285] on ul at bounding box center [578, 277] width 280 height 26
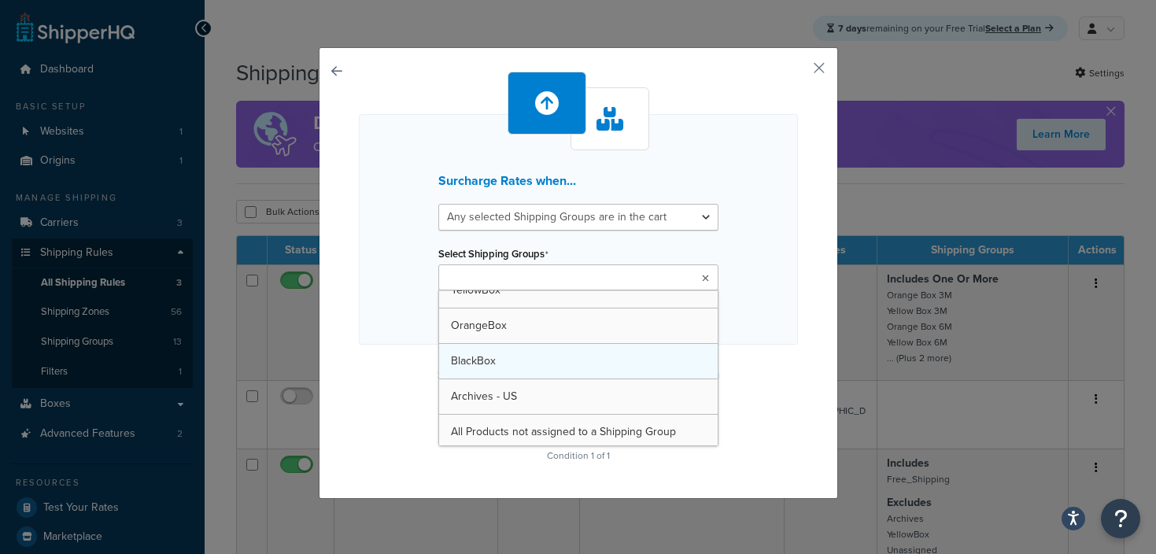
scroll to position [268, 0]
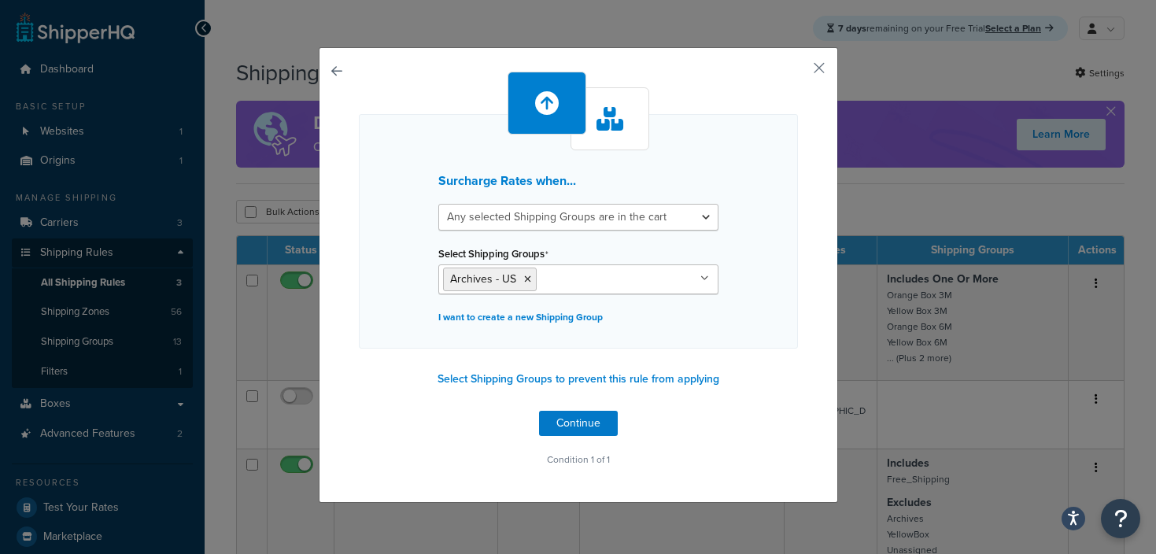
click at [817, 328] on div "Surcharge Rates when... All selected Shipping Groups are in the cart Any select…" at bounding box center [578, 275] width 519 height 456
click at [559, 426] on button "Continue" at bounding box center [578, 423] width 79 height 25
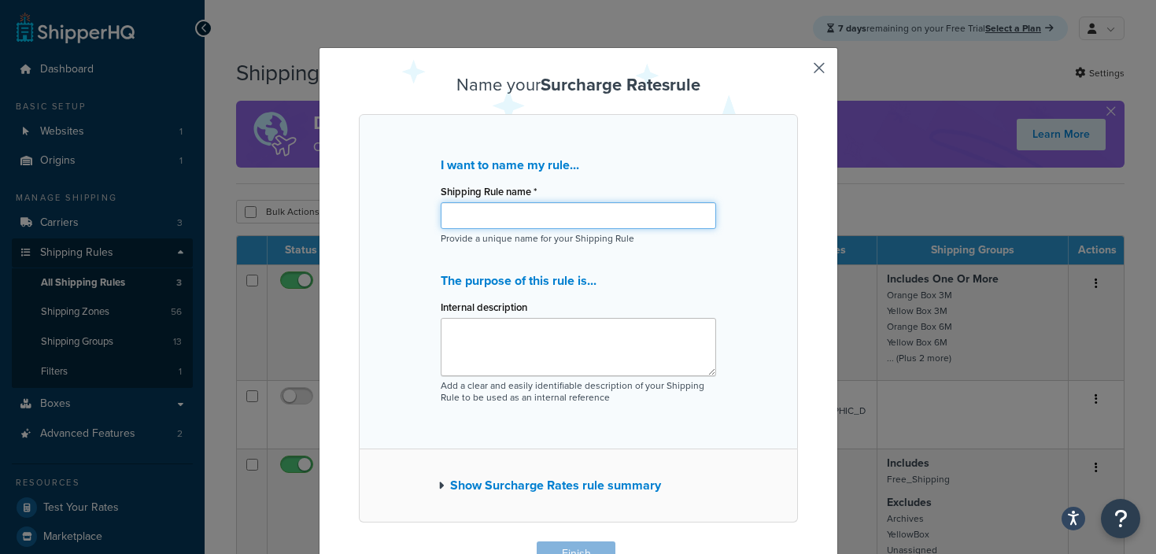
click at [511, 216] on input "Shipping Rule name *" at bounding box center [578, 215] width 275 height 27
type input "D"
type input "Archives duty charge"
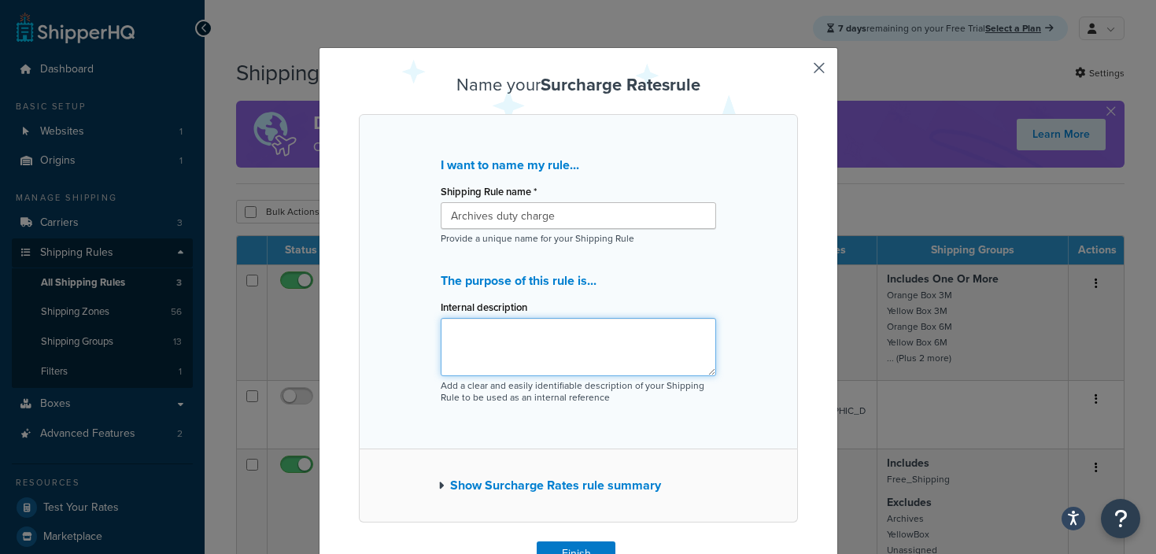
click at [526, 352] on textarea "Internal description" at bounding box center [578, 347] width 275 height 58
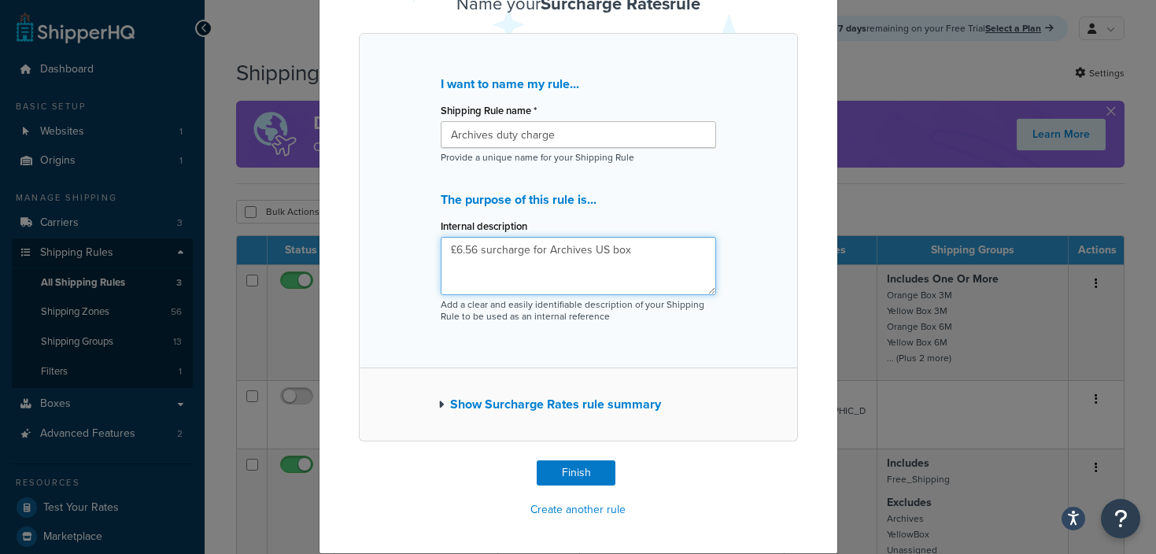
scroll to position [0, 0]
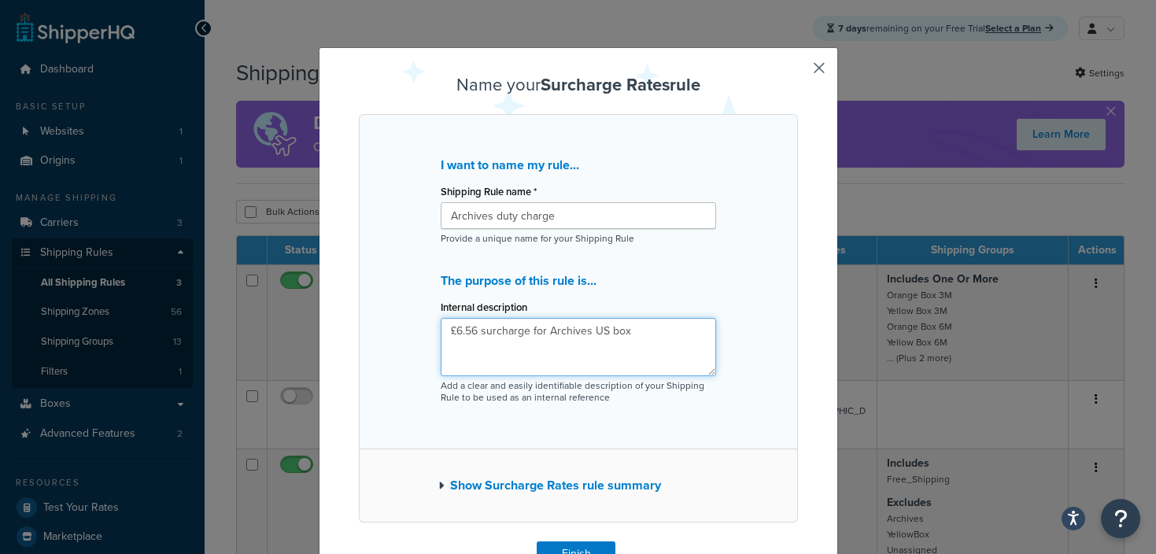
type textarea "£6.56 surcharge for Archives US box"
click at [482, 487] on button "Show Surcharge Rates rule summary" at bounding box center [549, 485] width 223 height 22
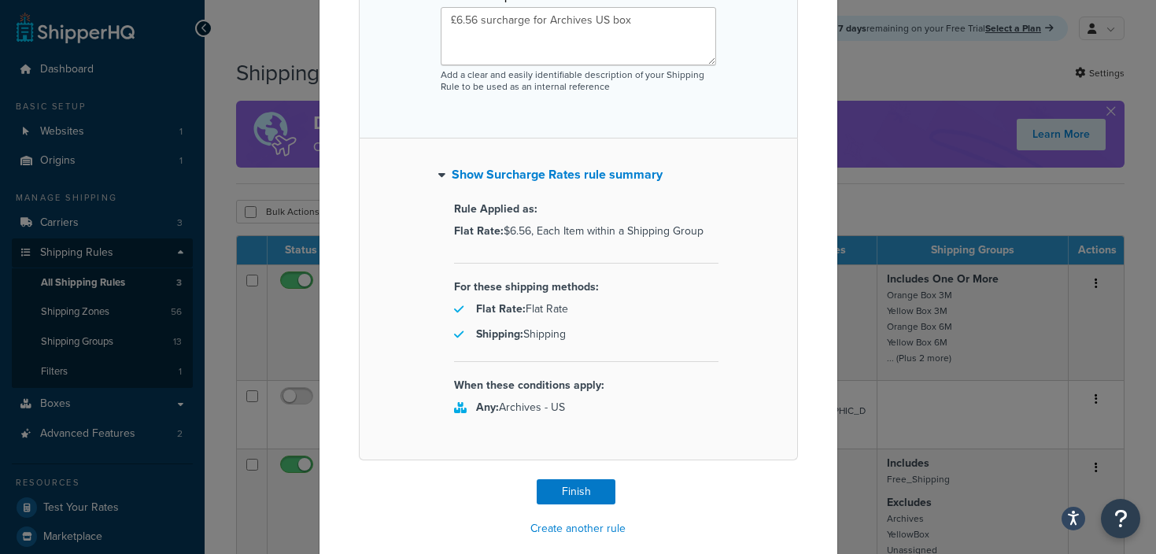
scroll to position [330, 0]
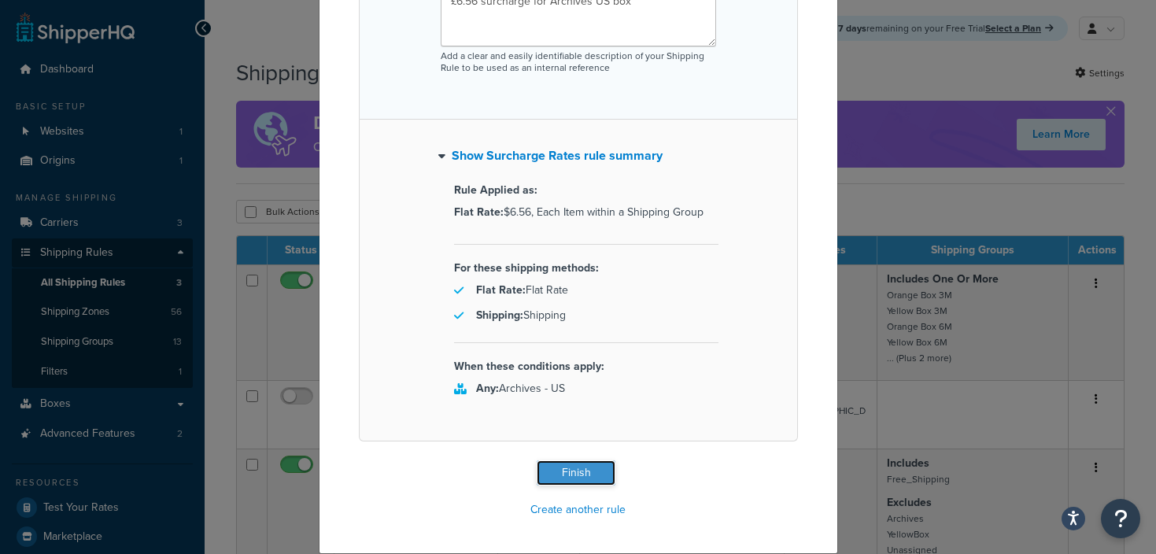
click at [574, 471] on button "Finish" at bounding box center [576, 472] width 79 height 25
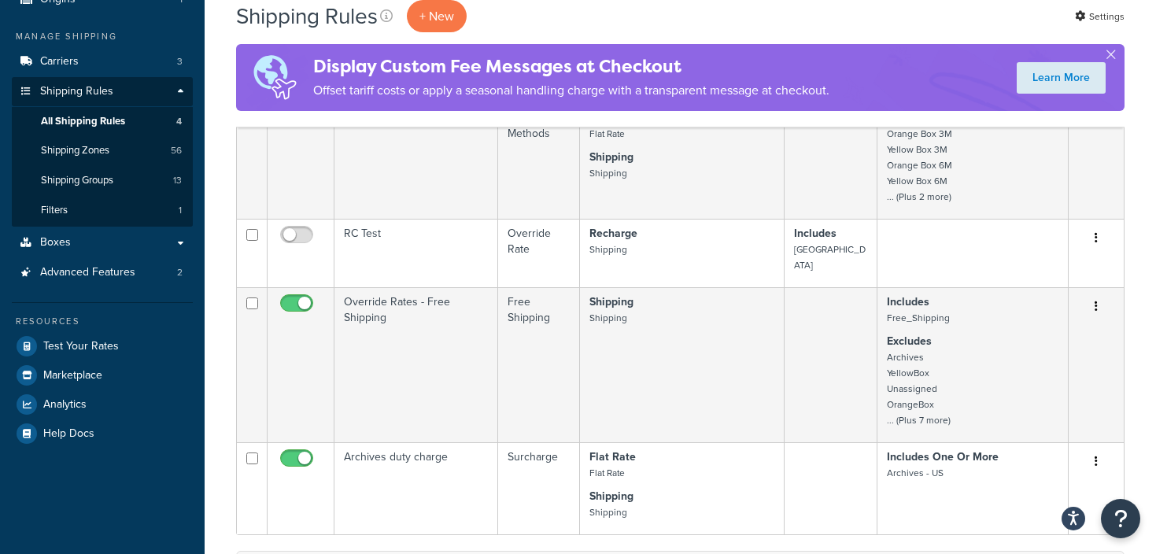
scroll to position [193, 0]
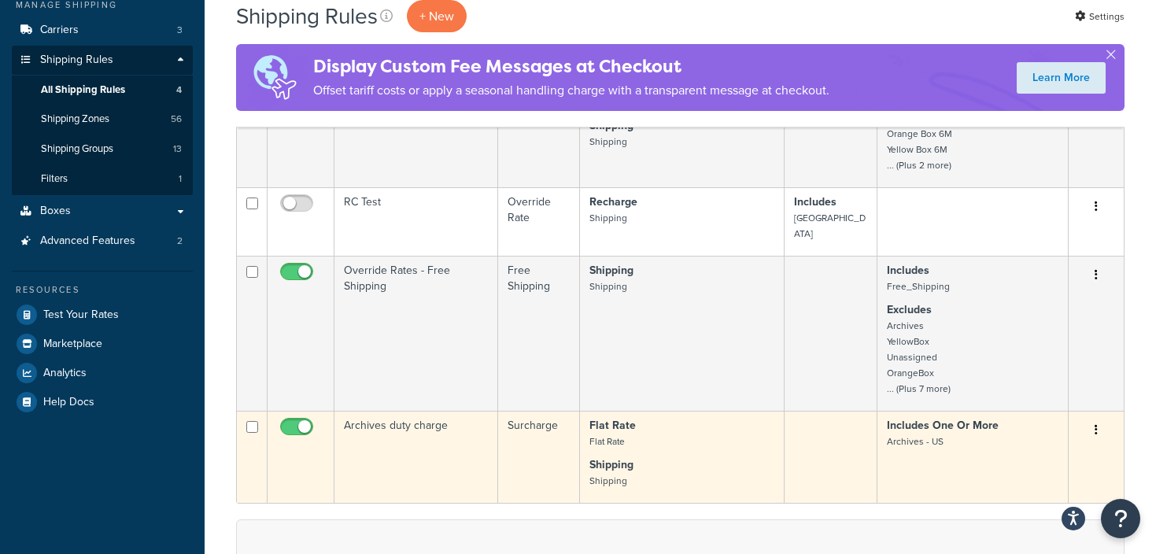
click at [418, 413] on td "Archives duty charge" at bounding box center [416, 457] width 164 height 92
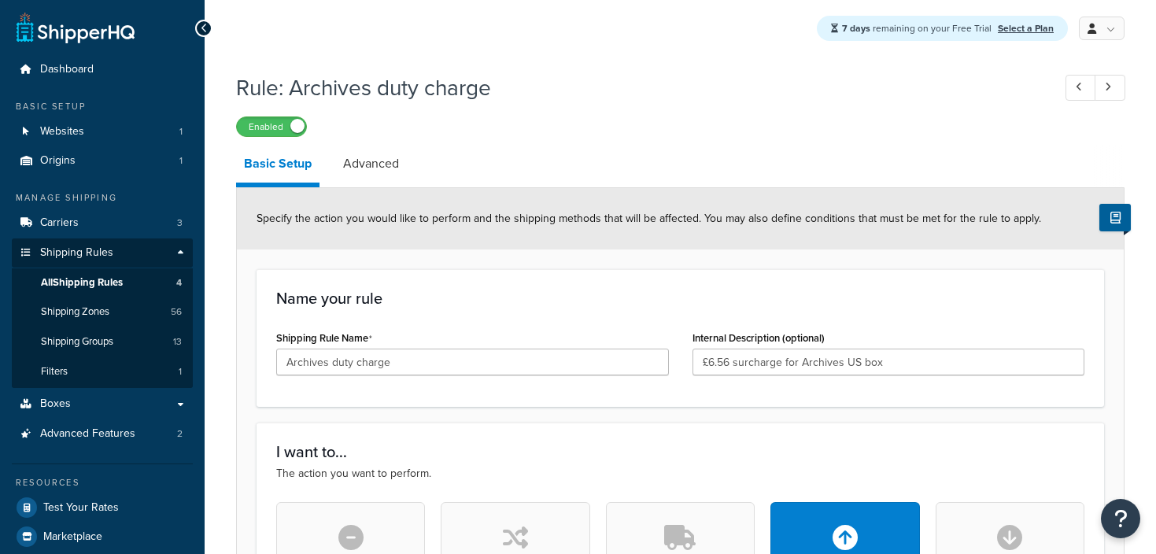
select select "ITEM"
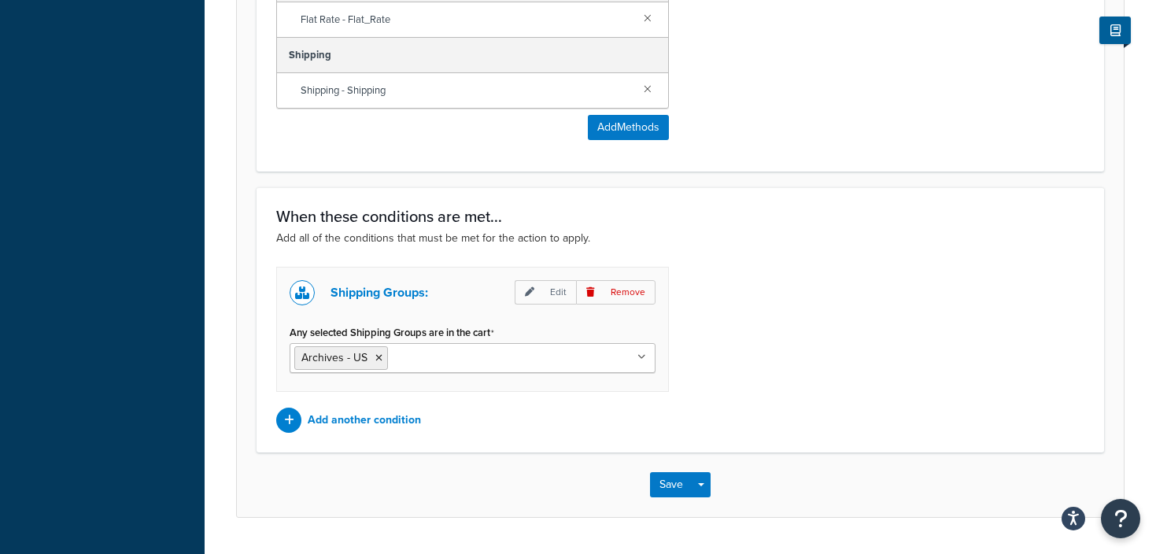
scroll to position [1132, 0]
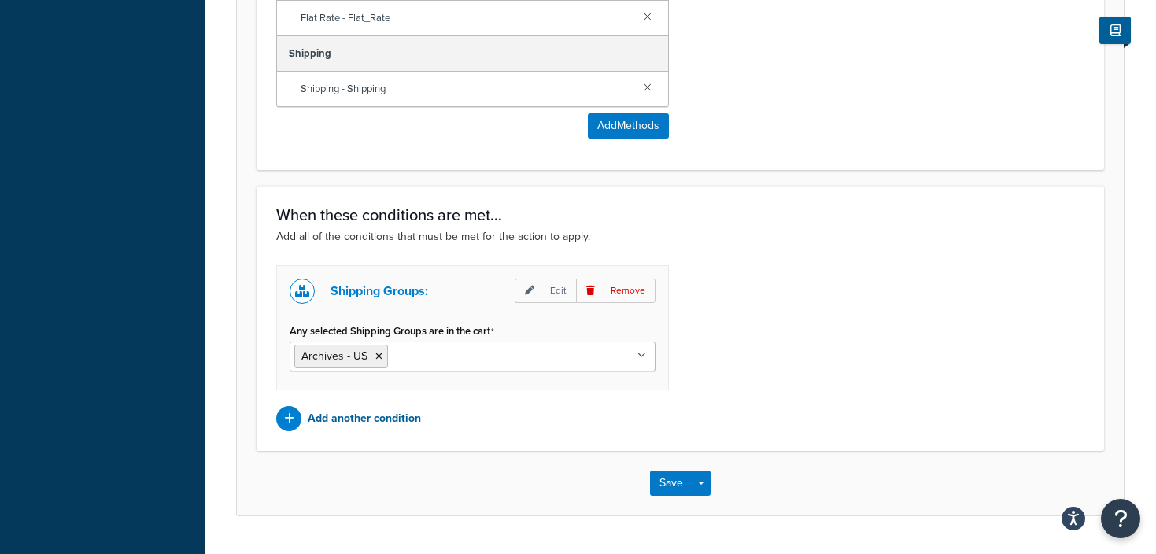
click at [355, 422] on p "Add another condition" at bounding box center [364, 419] width 113 height 22
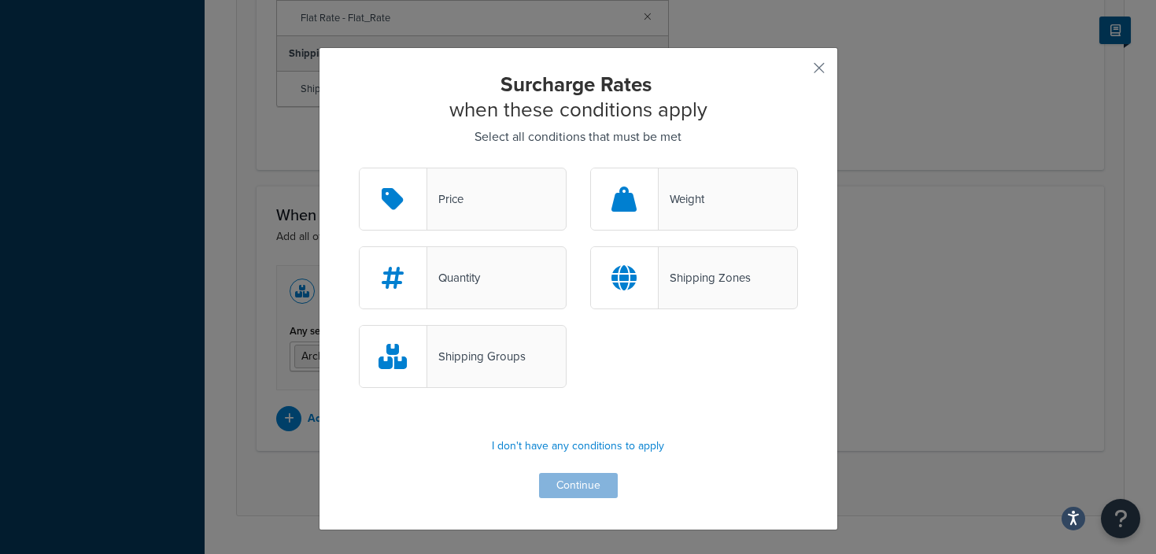
click at [640, 274] on div at bounding box center [625, 277] width 68 height 61
click at [0, 0] on input "Shipping Zones" at bounding box center [0, 0] width 0 height 0
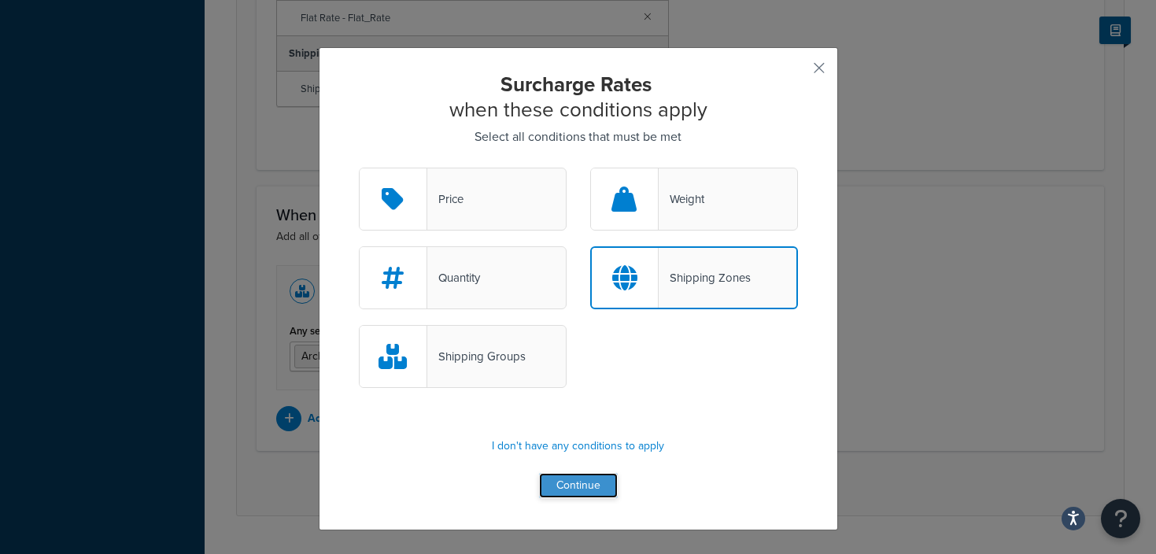
click at [589, 486] on button "Continue" at bounding box center [578, 485] width 79 height 25
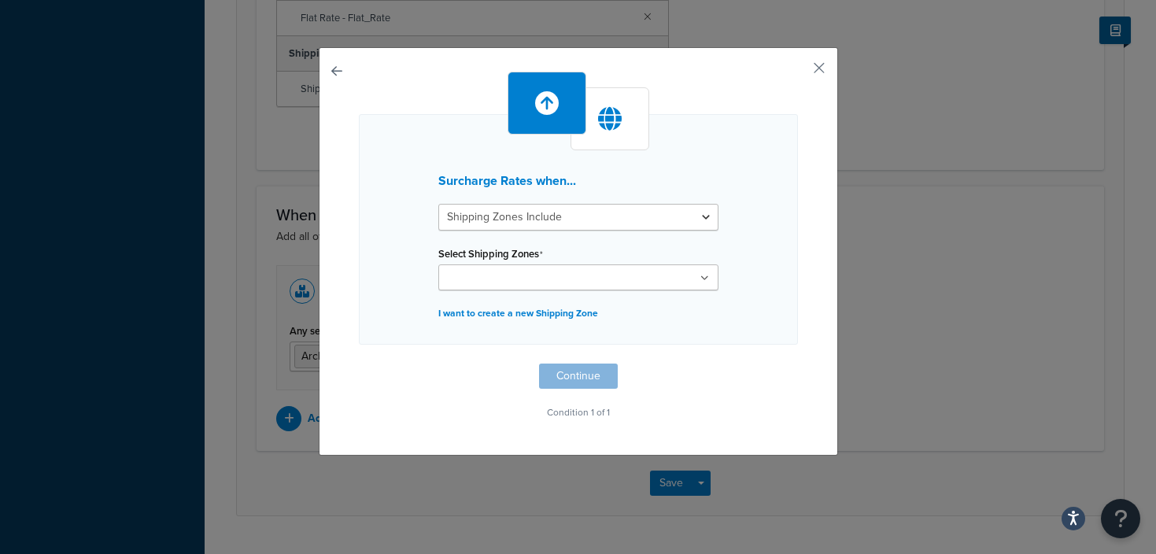
click at [538, 275] on input "Select Shipping Zones" at bounding box center [512, 278] width 139 height 17
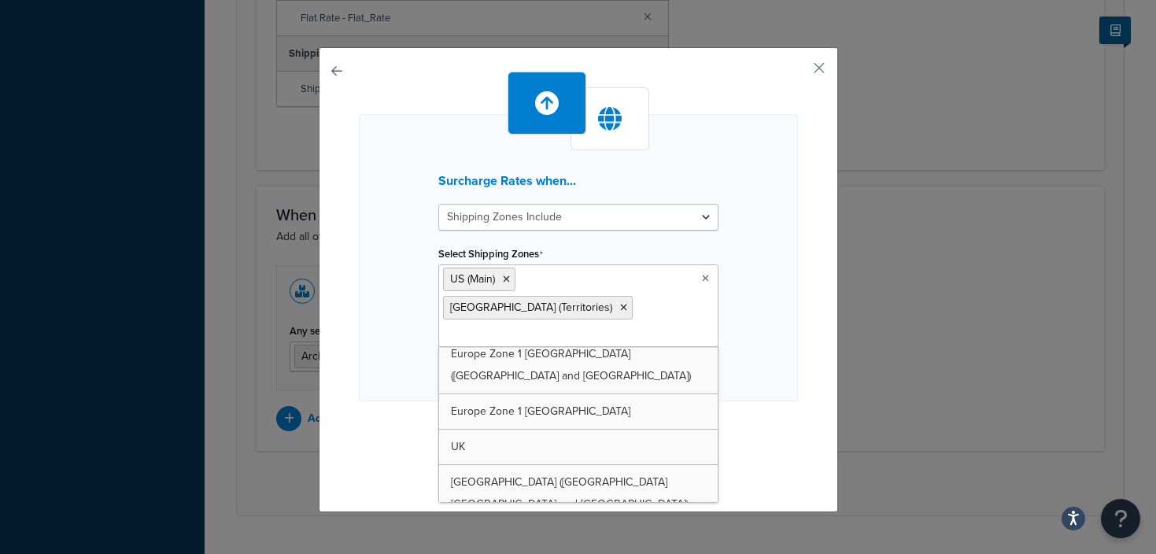
scroll to position [633, 0]
click at [828, 412] on div "Surcharge Rates when... Shipping Zones Include Shipping Zones Do Not Include Se…" at bounding box center [578, 279] width 519 height 465
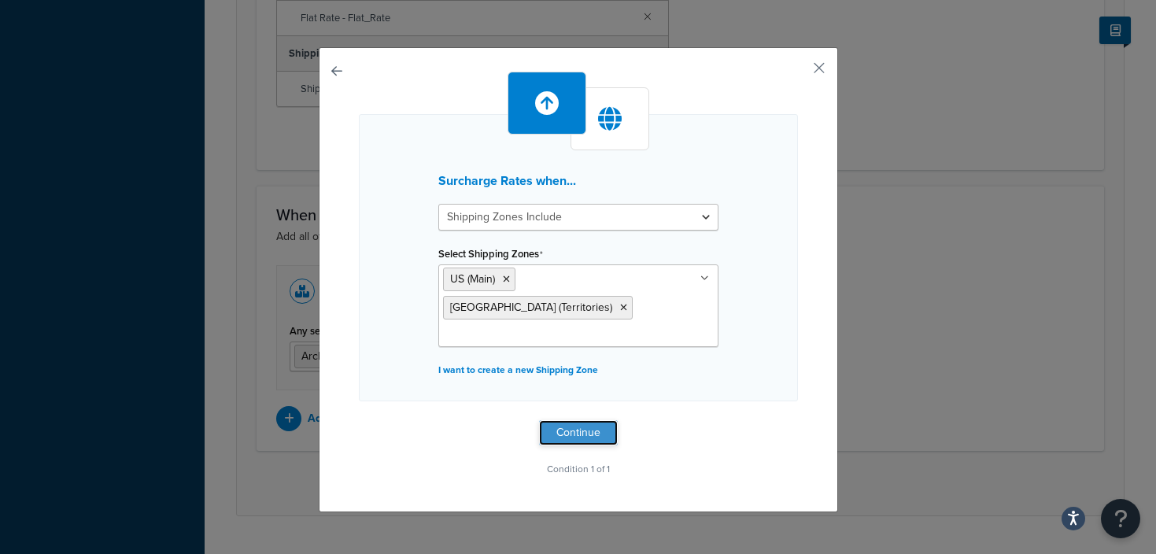
click at [570, 420] on button "Continue" at bounding box center [578, 432] width 79 height 25
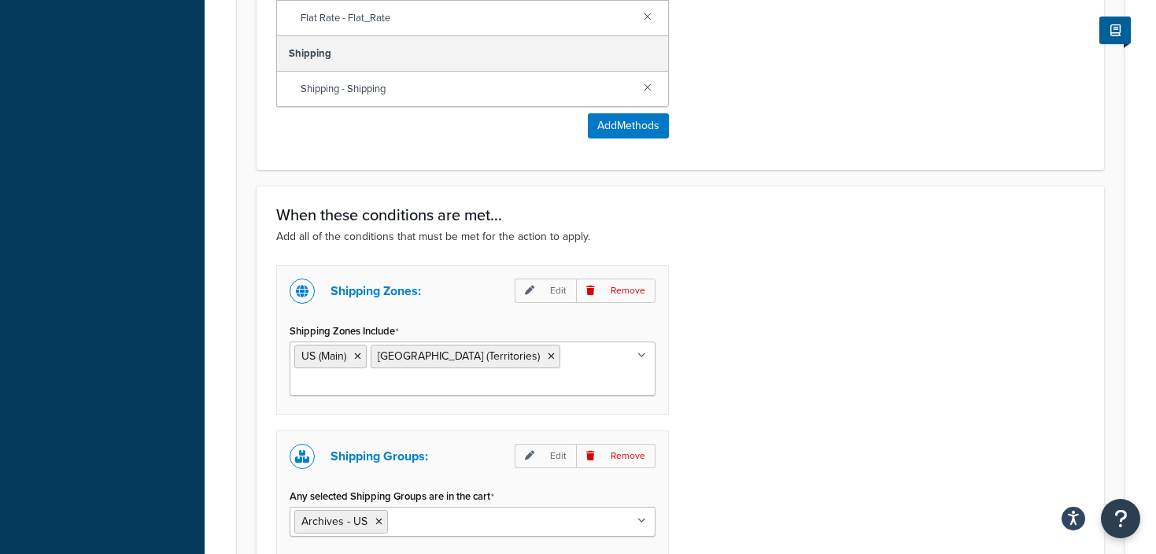
scroll to position [1314, 0]
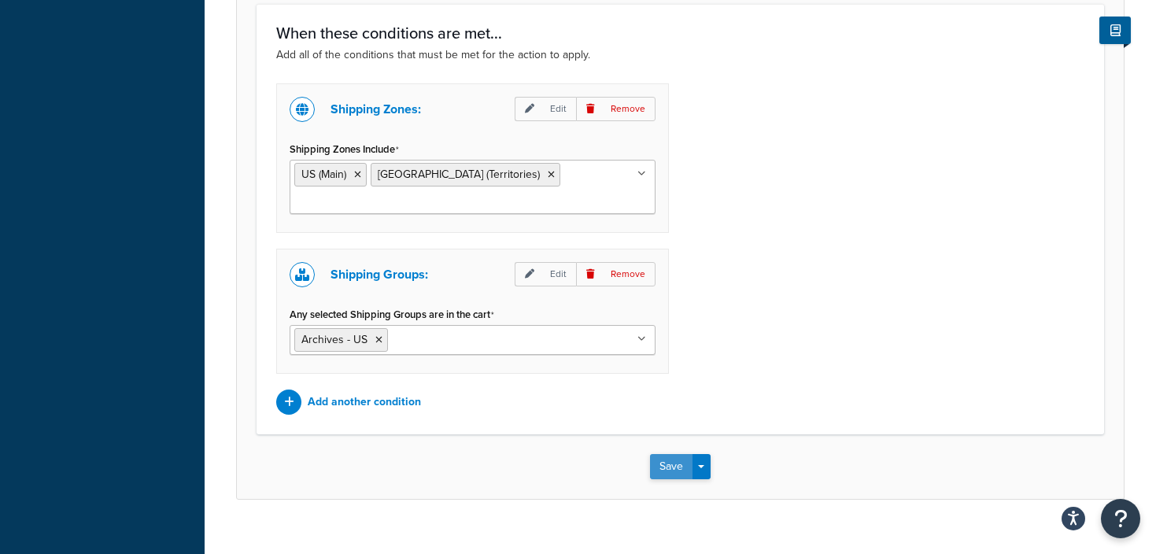
click at [681, 454] on button "Save" at bounding box center [671, 466] width 42 height 25
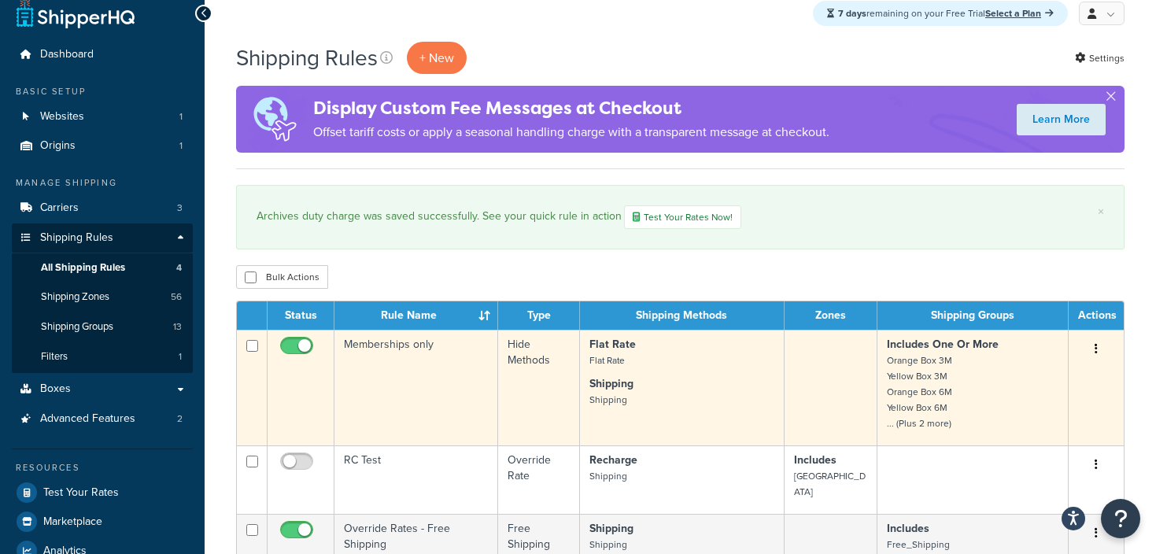
scroll to position [14, 0]
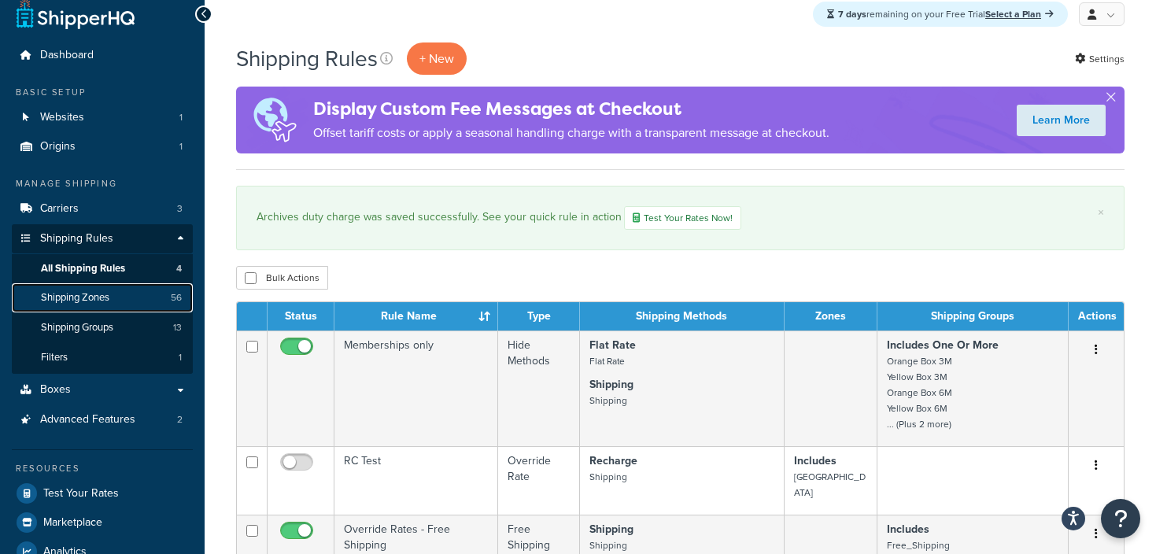
click at [103, 297] on span "Shipping Zones" at bounding box center [75, 297] width 68 height 13
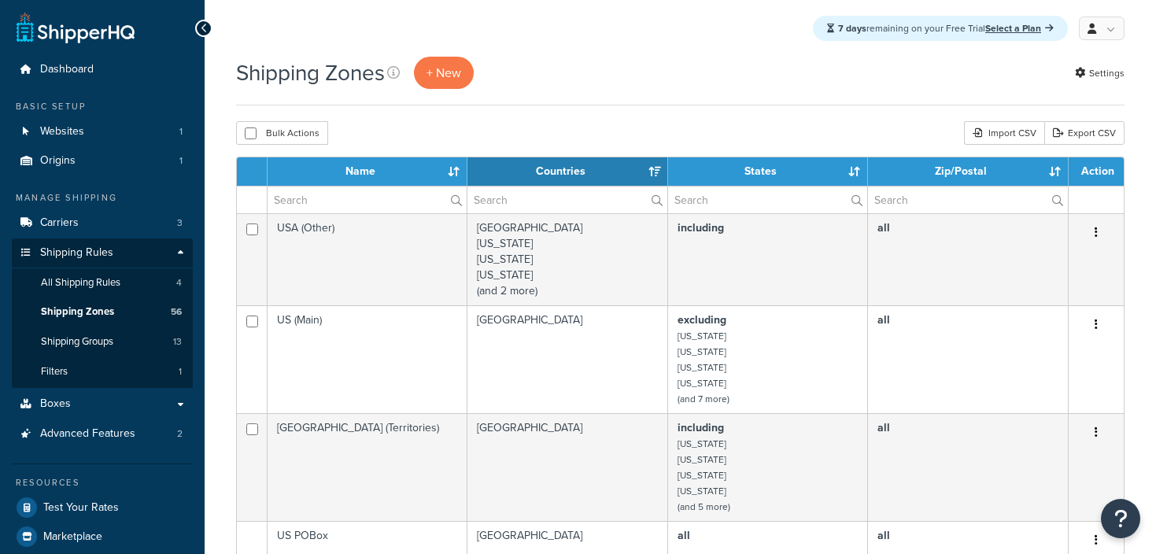
select select "15"
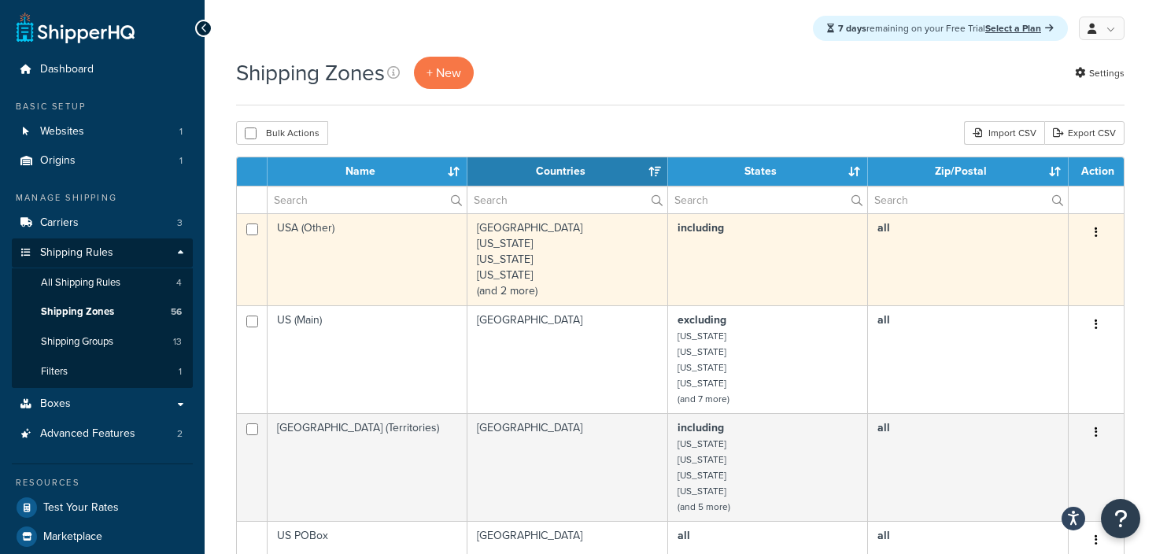
click at [523, 245] on td "United States American Samoa Guam Northern Mariana Islands (and 2 more)" at bounding box center [567, 259] width 201 height 92
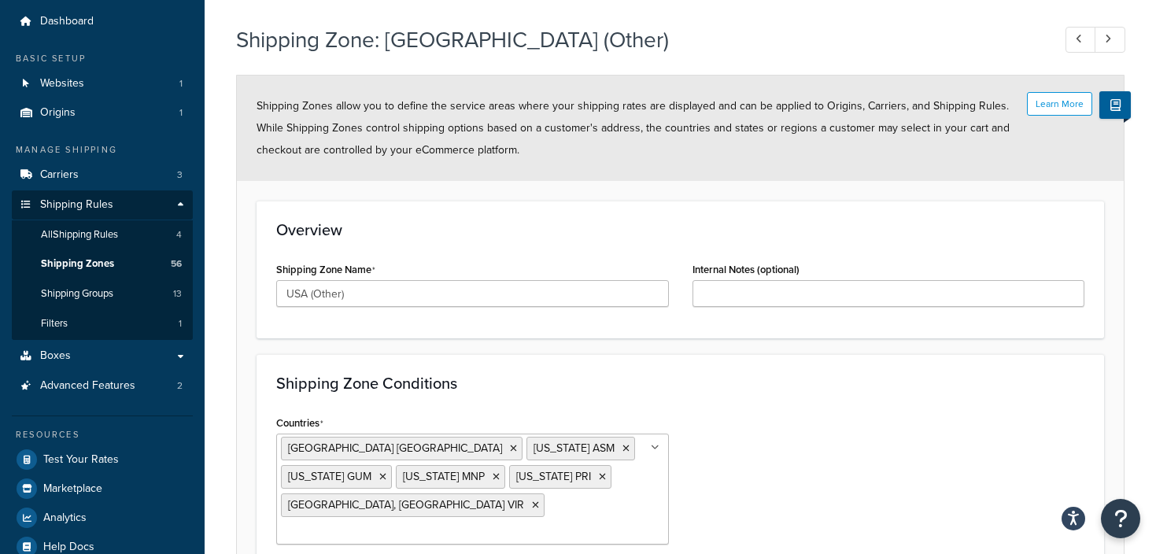
scroll to position [38, 0]
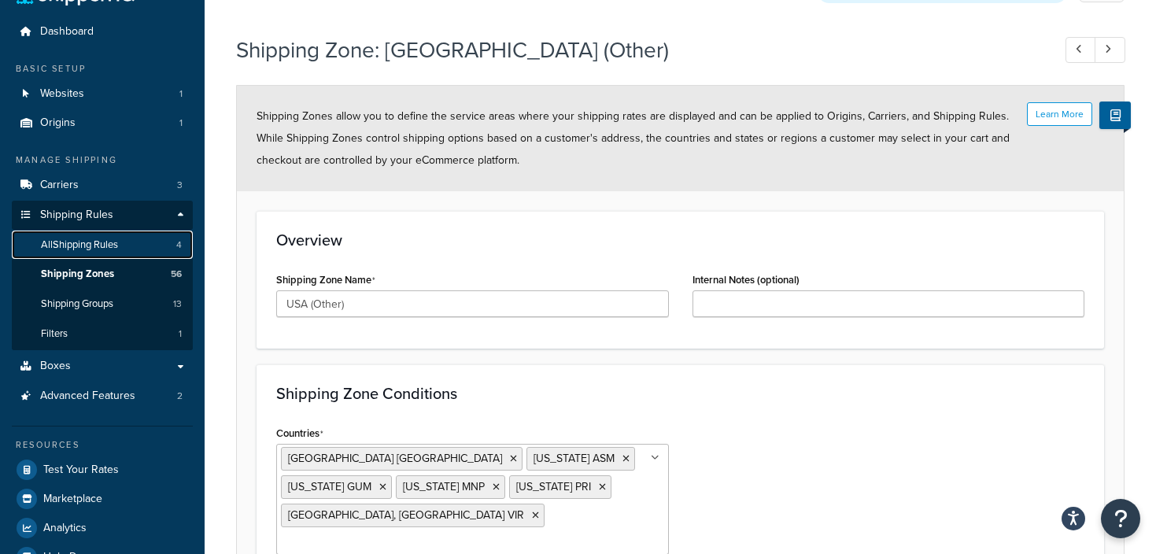
click at [87, 245] on span "All Shipping Rules" at bounding box center [79, 244] width 77 height 13
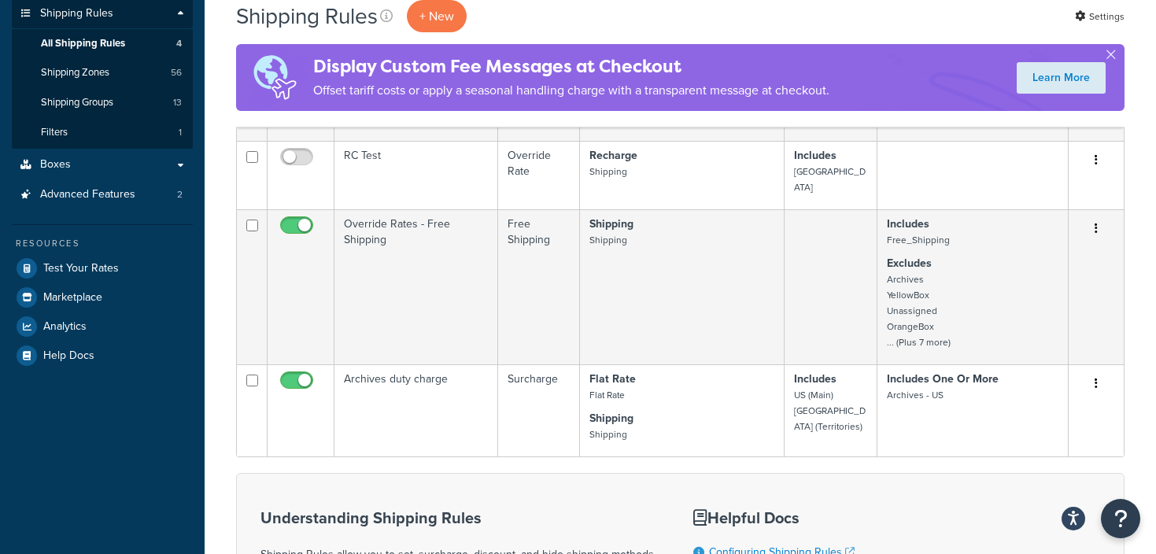
scroll to position [246, 0]
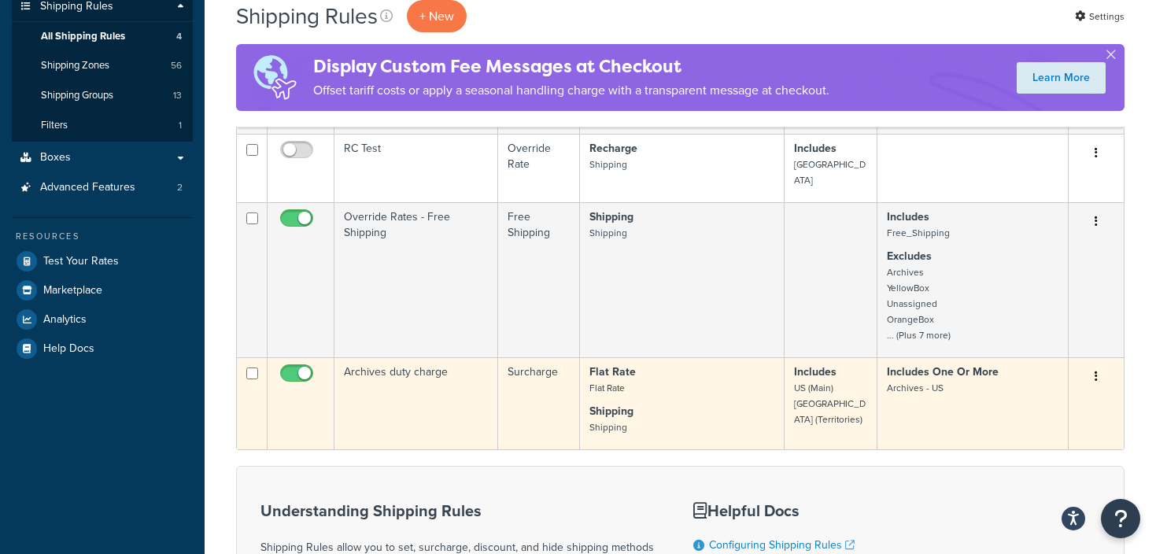
click at [410, 360] on td "Archives duty charge" at bounding box center [416, 403] width 164 height 92
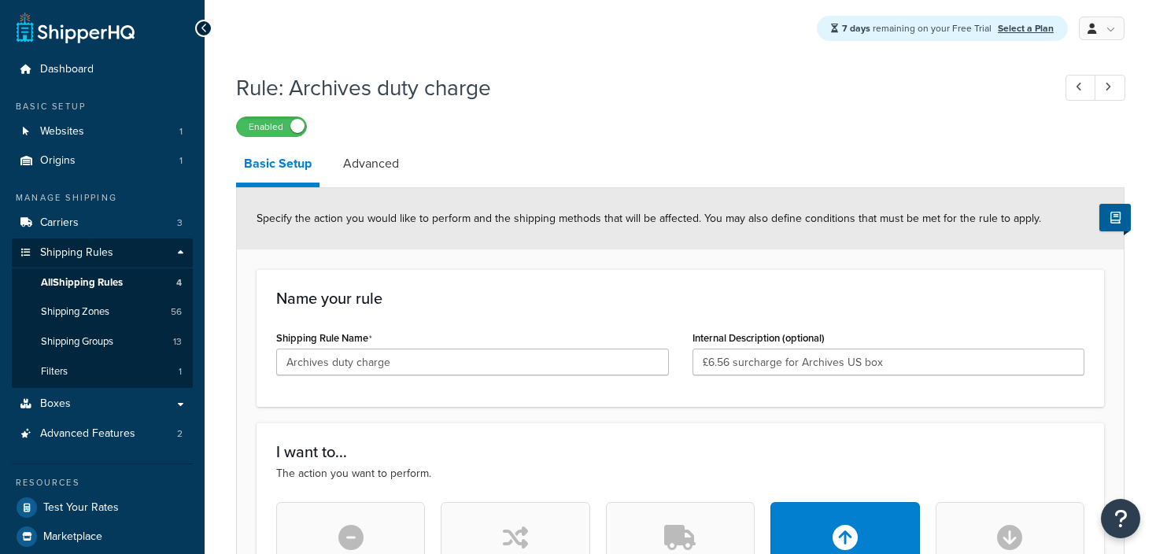
select select "ITEM"
click at [76, 344] on span "Shipping Groups" at bounding box center [77, 341] width 72 height 13
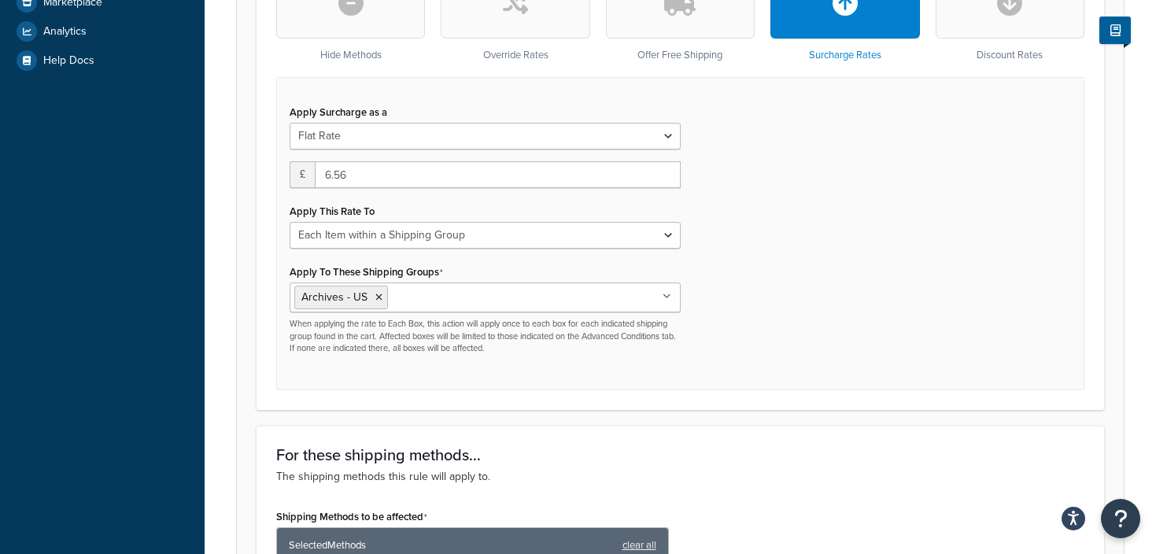
scroll to position [1314, 0]
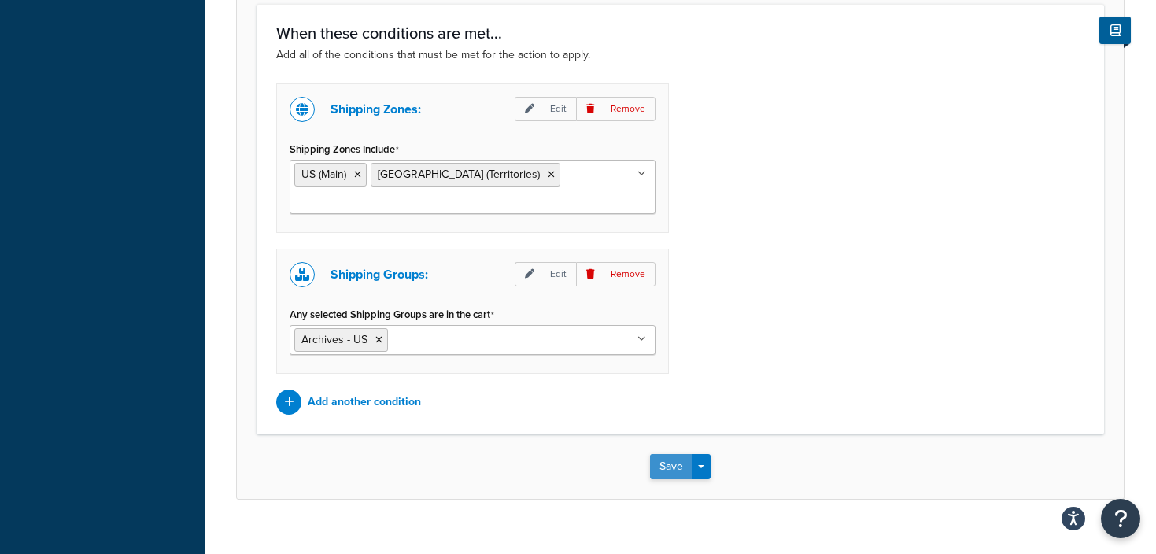
click at [661, 454] on button "Save" at bounding box center [671, 466] width 42 height 25
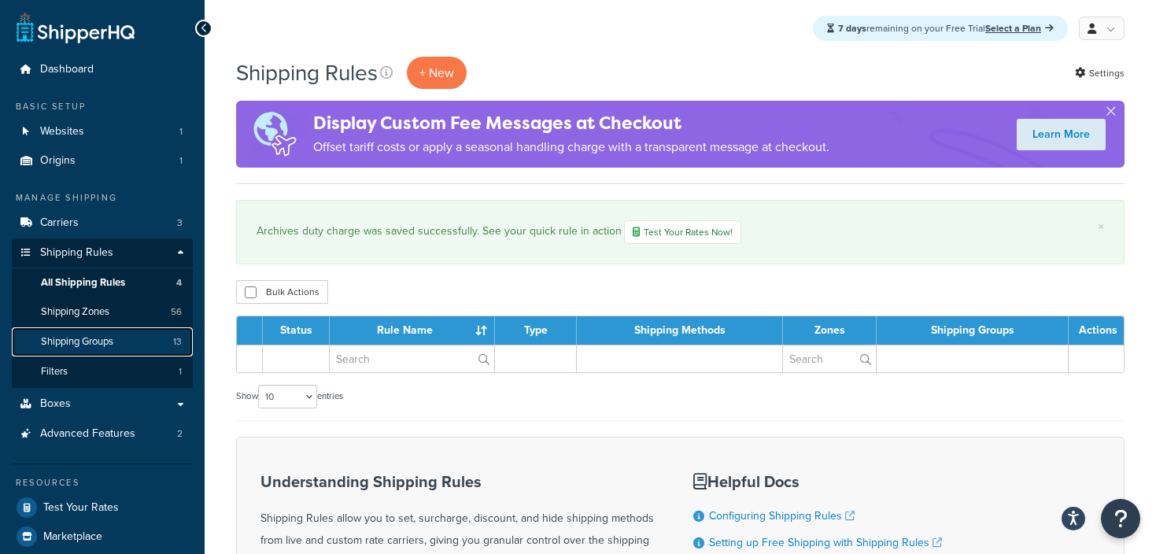
click at [101, 331] on link "Shipping Groups 13" at bounding box center [102, 341] width 181 height 29
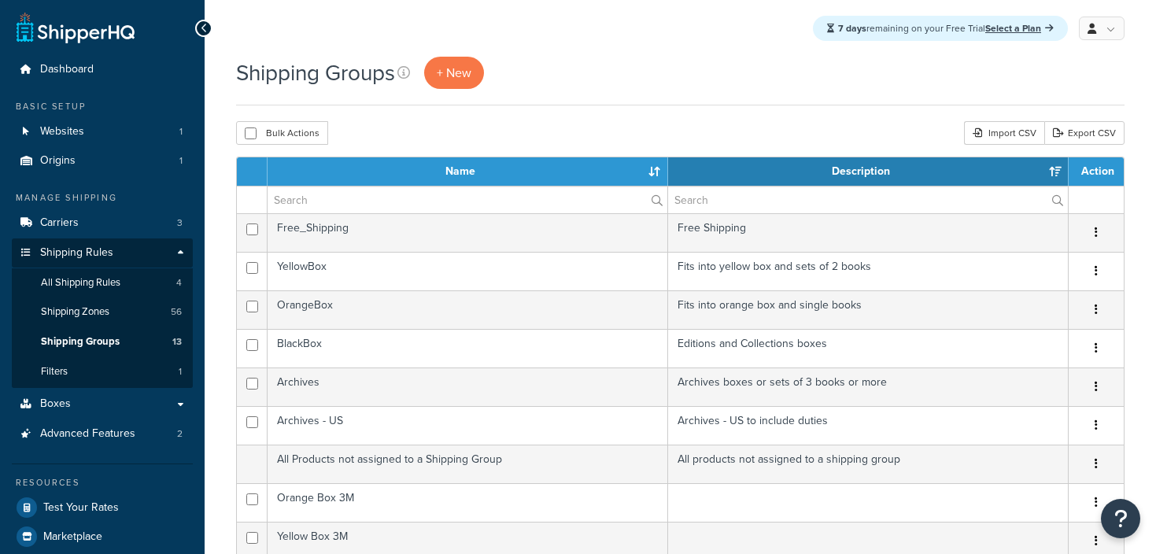
select select "15"
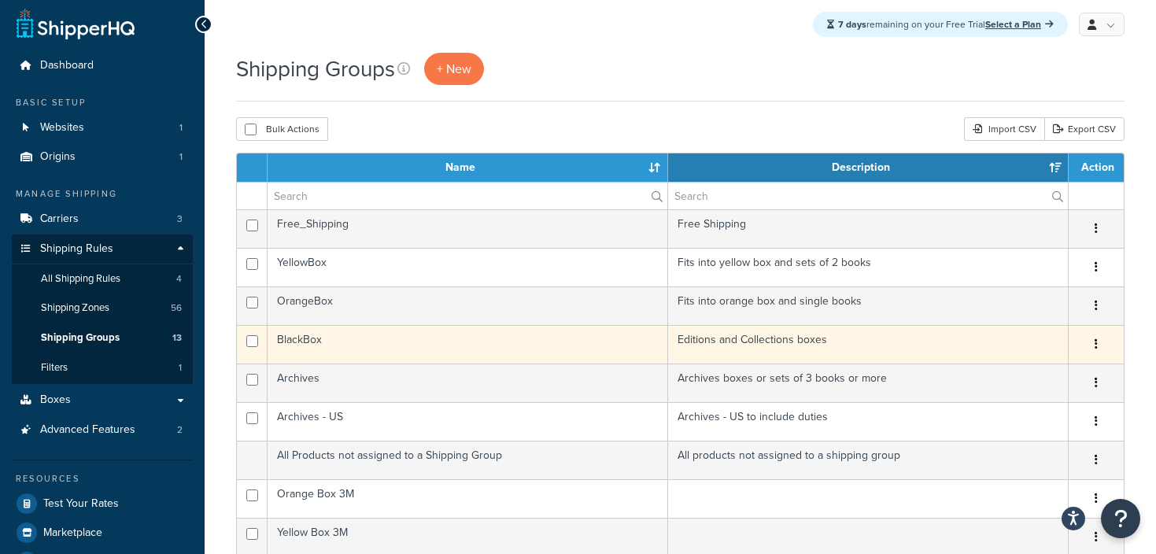
scroll to position [6, 0]
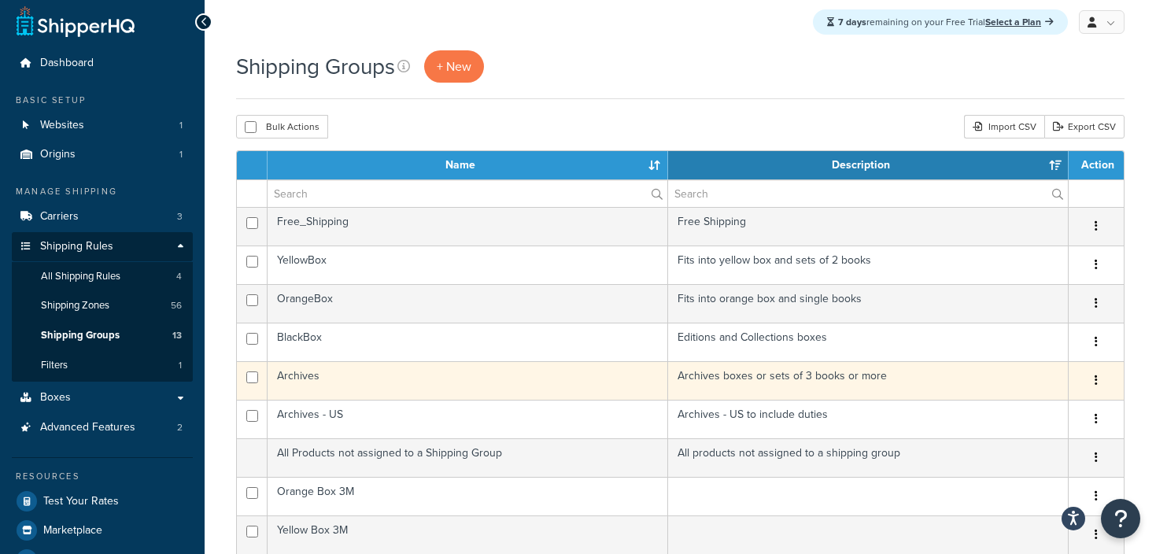
click at [302, 377] on td "Archives" at bounding box center [468, 380] width 400 height 39
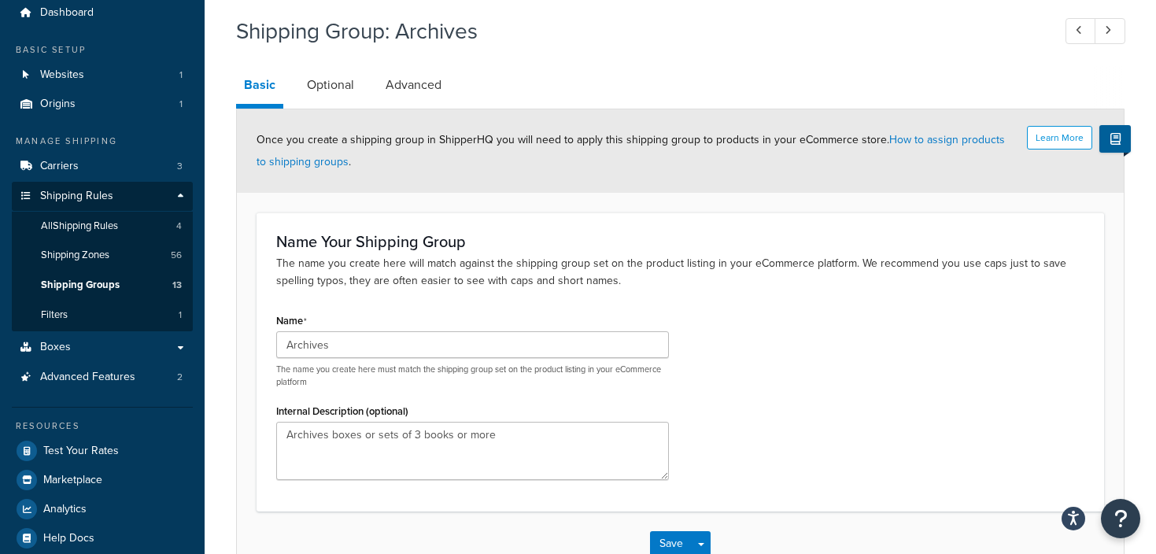
scroll to position [58, 0]
click at [330, 97] on link "Optional" at bounding box center [330, 84] width 63 height 38
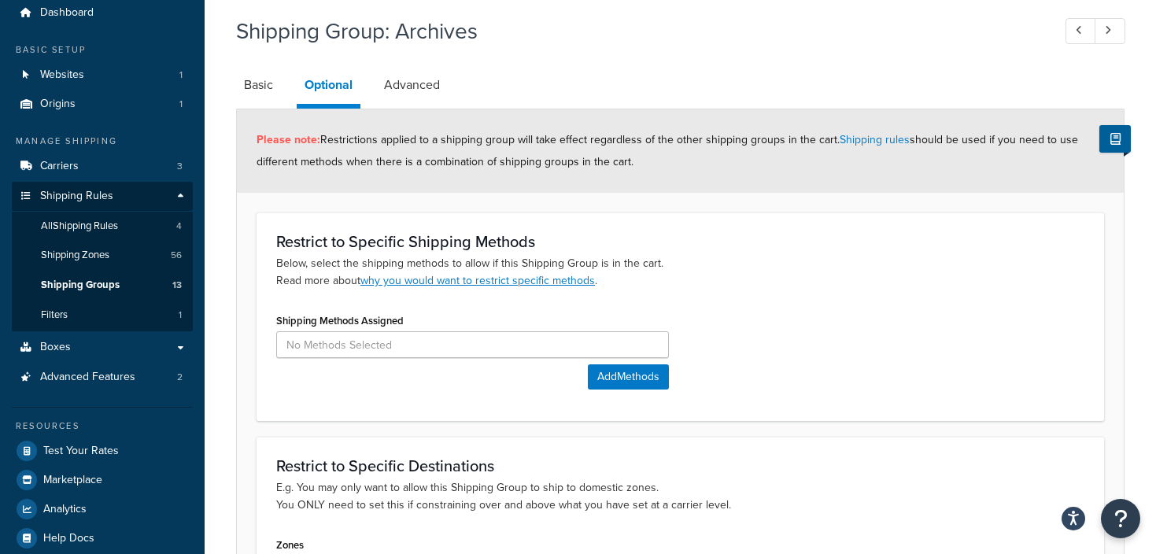
scroll to position [18, 0]
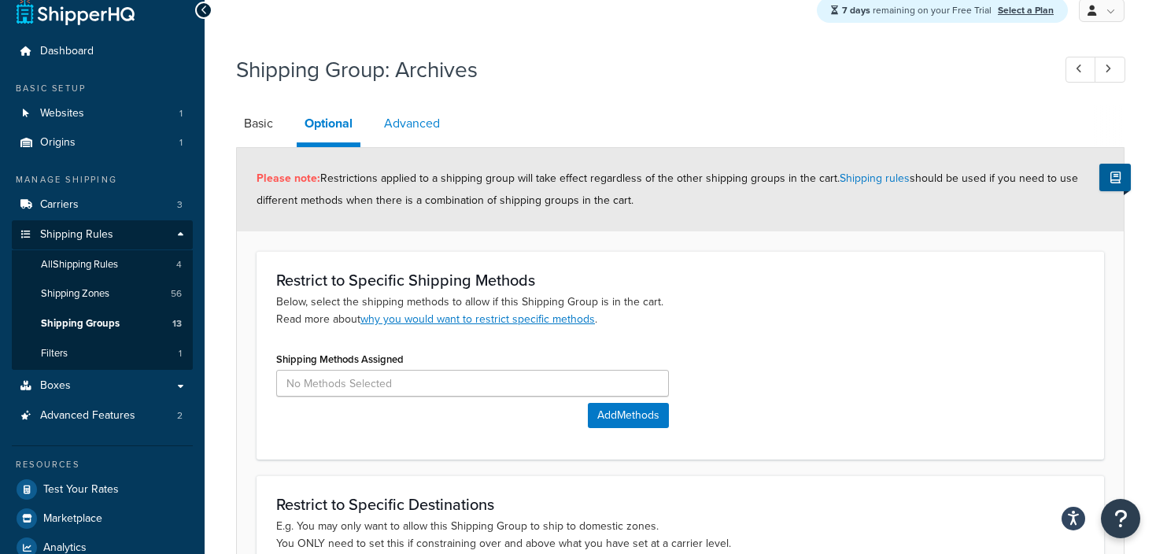
click at [432, 118] on link "Advanced" at bounding box center [412, 124] width 72 height 38
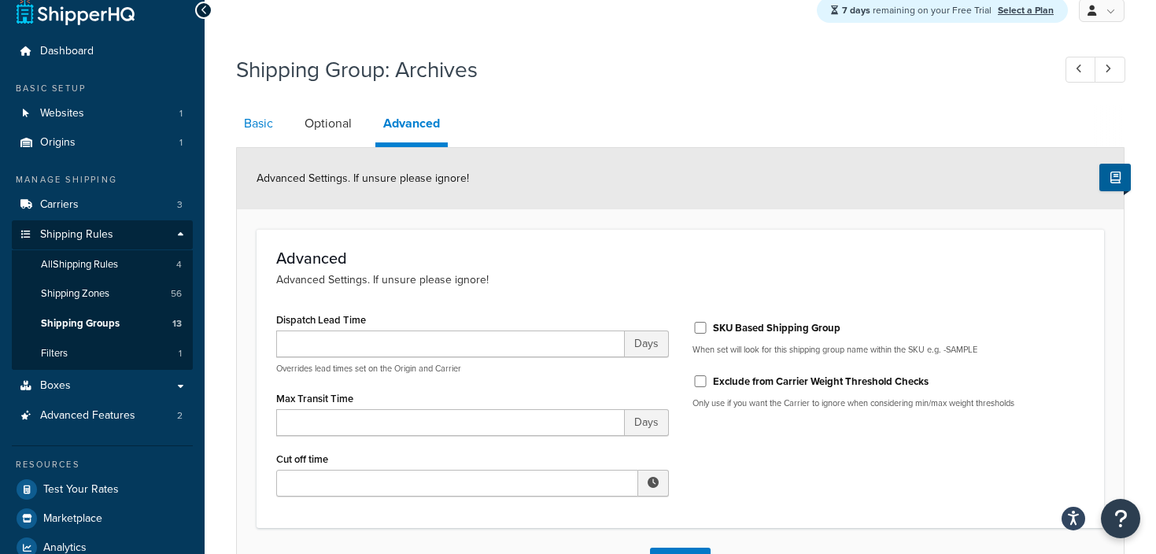
click at [255, 115] on link "Basic" at bounding box center [258, 124] width 45 height 38
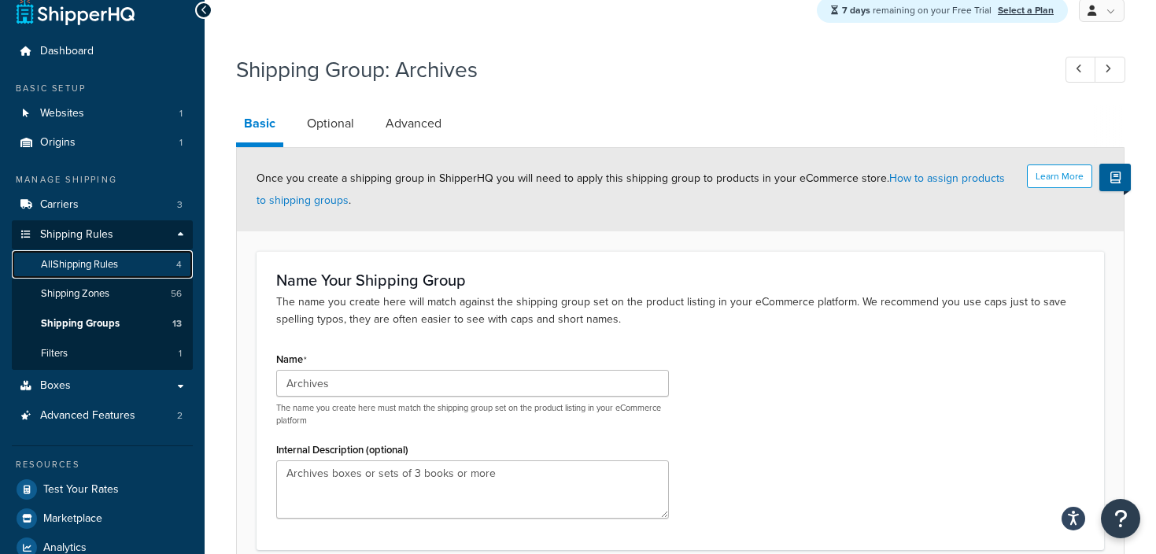
click at [75, 266] on span "All Shipping Rules" at bounding box center [79, 264] width 77 height 13
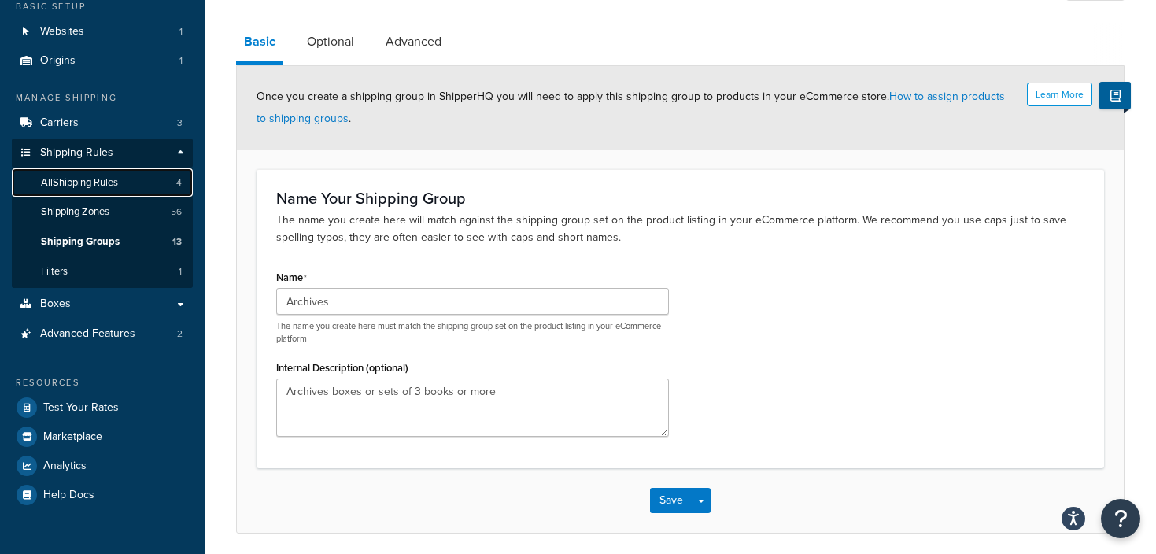
scroll to position [158, 0]
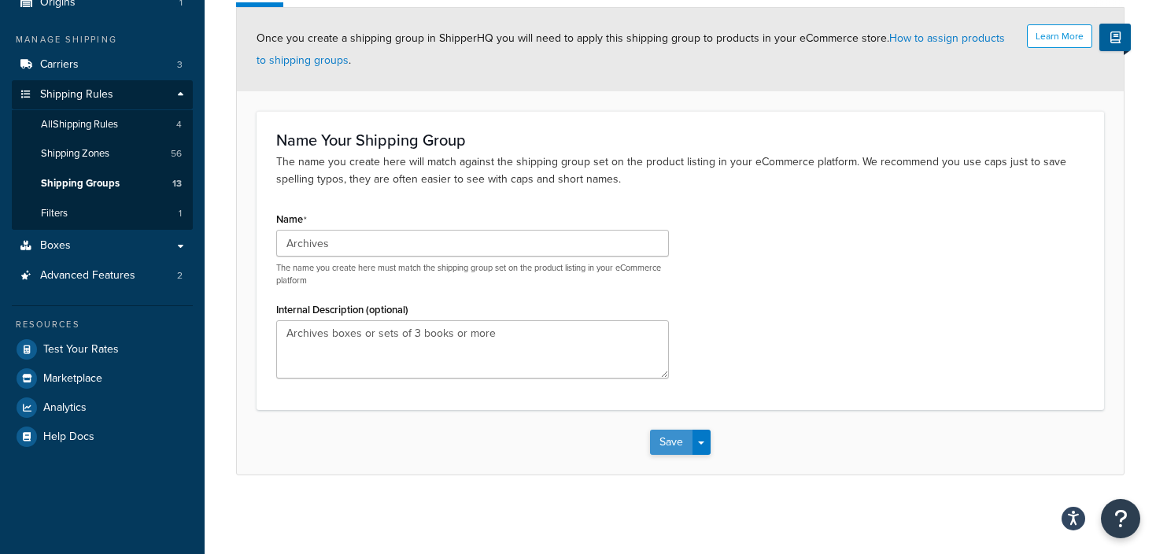
click at [662, 435] on button "Save" at bounding box center [671, 442] width 42 height 25
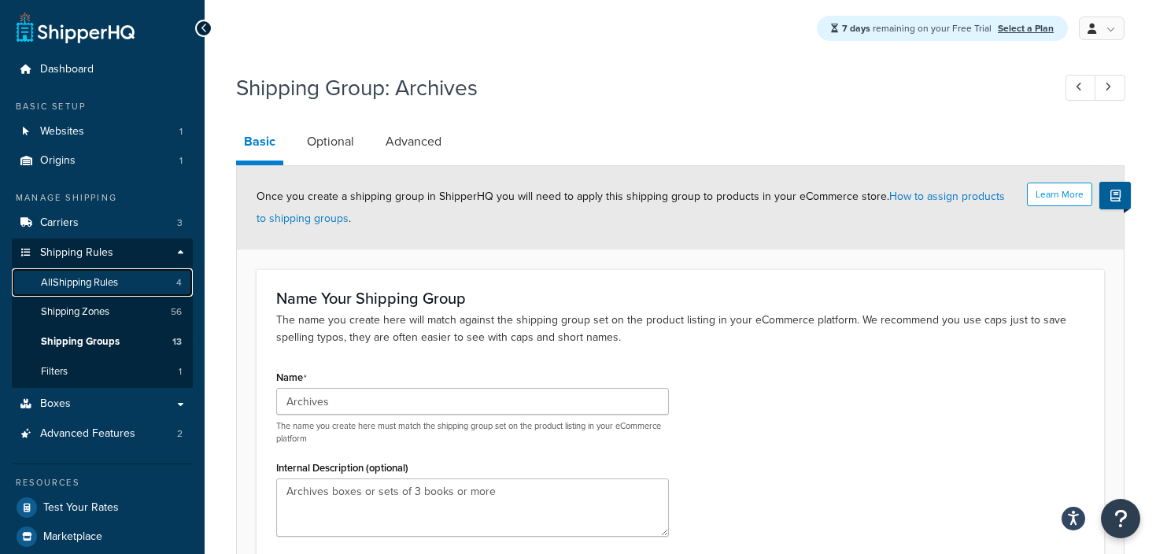
click at [82, 278] on span "All Shipping Rules" at bounding box center [79, 282] width 77 height 13
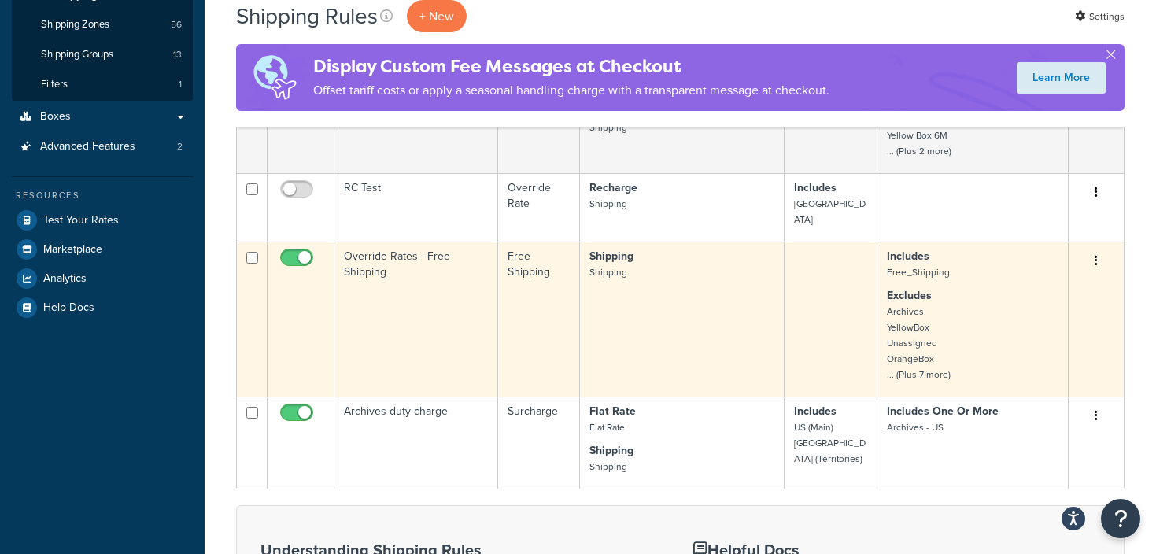
scroll to position [283, 0]
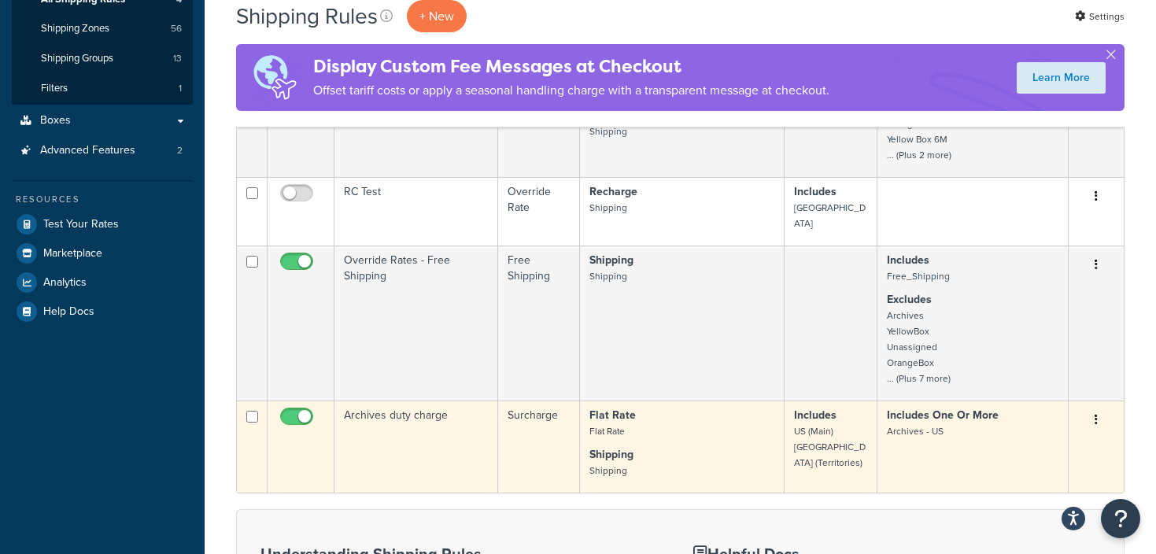
click at [397, 400] on td "Archives duty charge" at bounding box center [416, 446] width 164 height 92
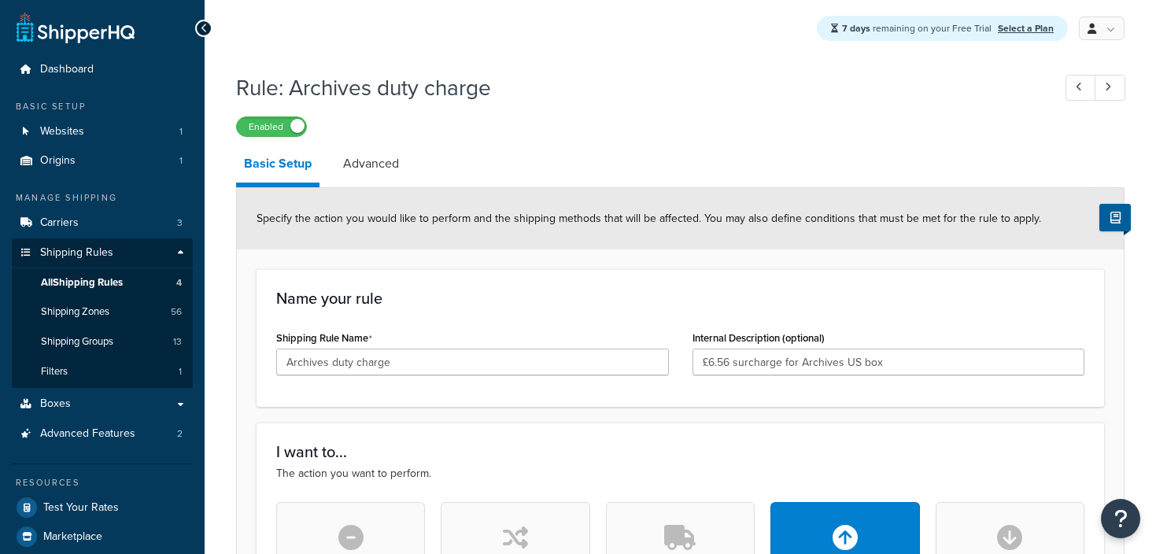
select select "ITEM"
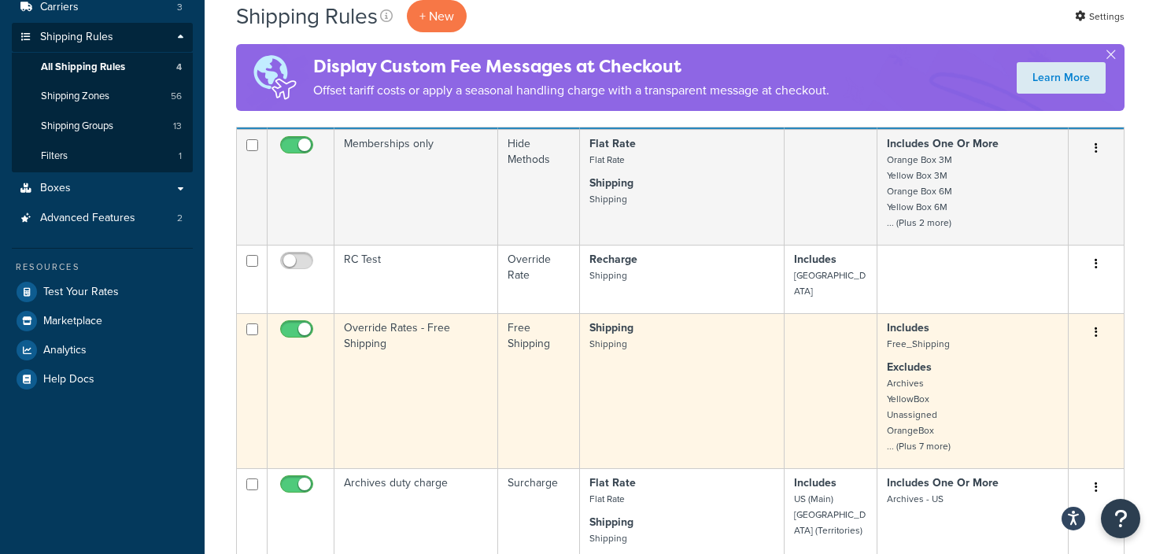
scroll to position [213, 0]
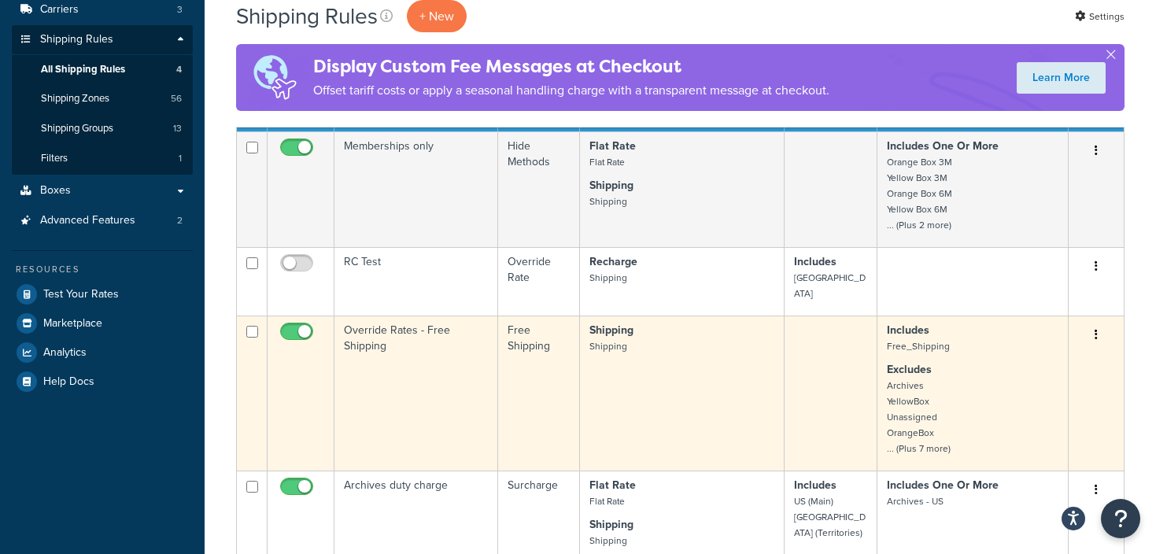
click at [365, 317] on td "Override Rates - Free Shipping" at bounding box center [416, 392] width 164 height 155
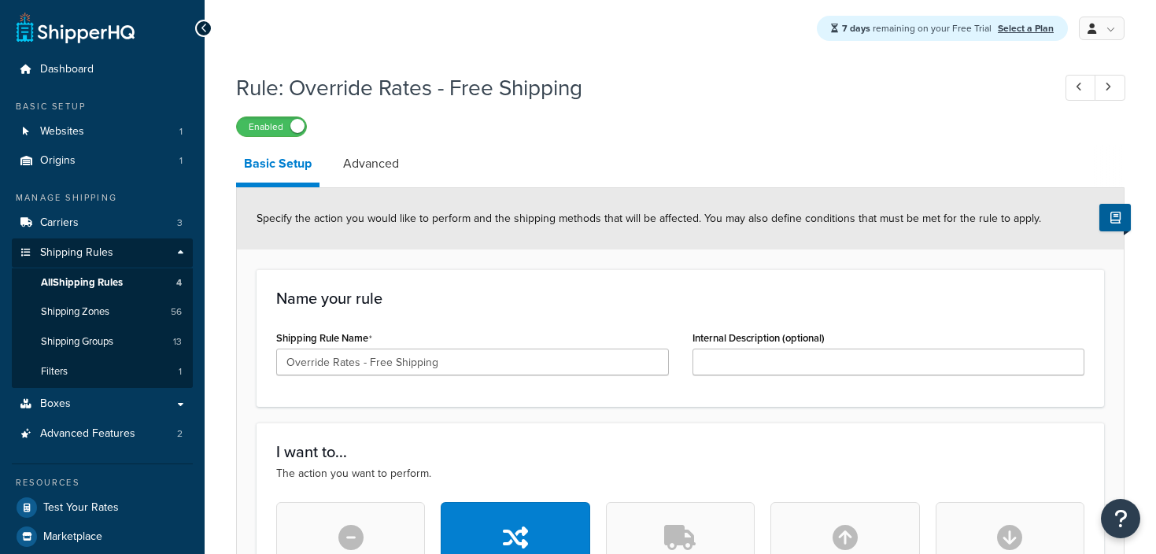
select select "ITEM"
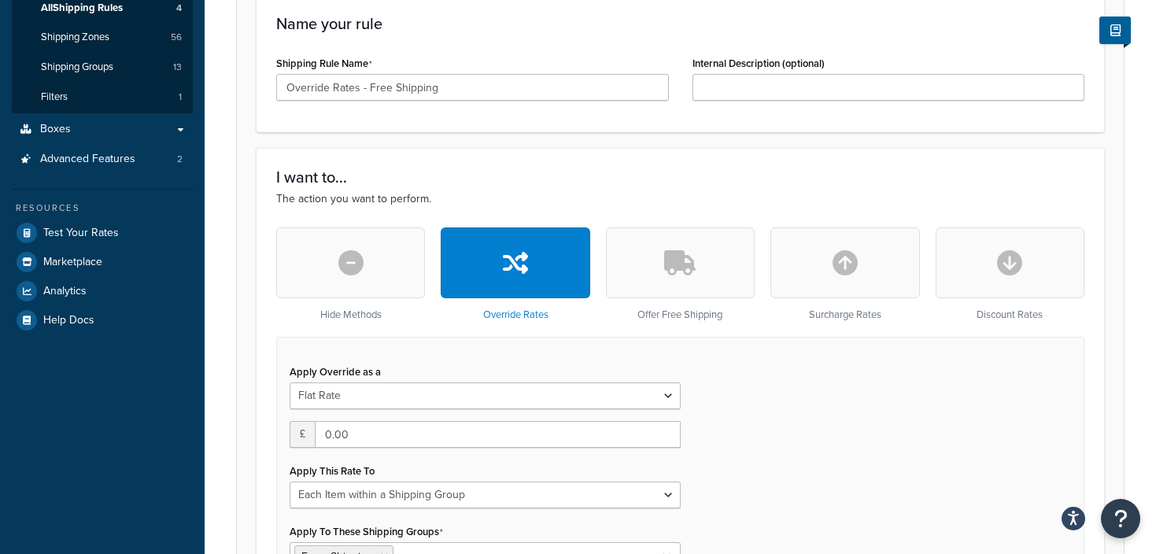
scroll to position [273, 0]
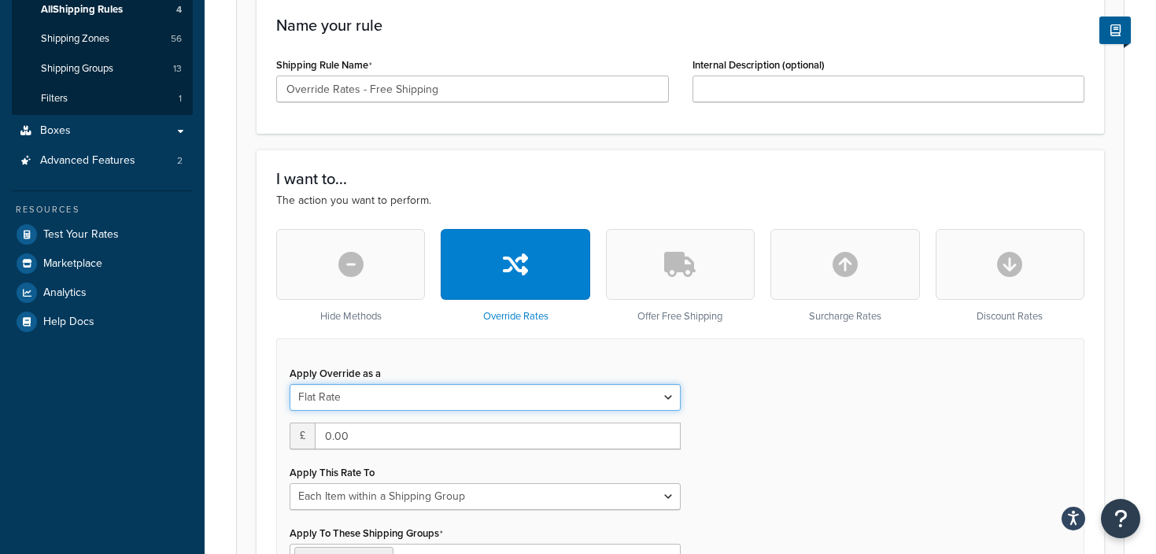
click at [670, 396] on select "Flat Rate Percentage Flat Rate & Percentage" at bounding box center [485, 397] width 391 height 27
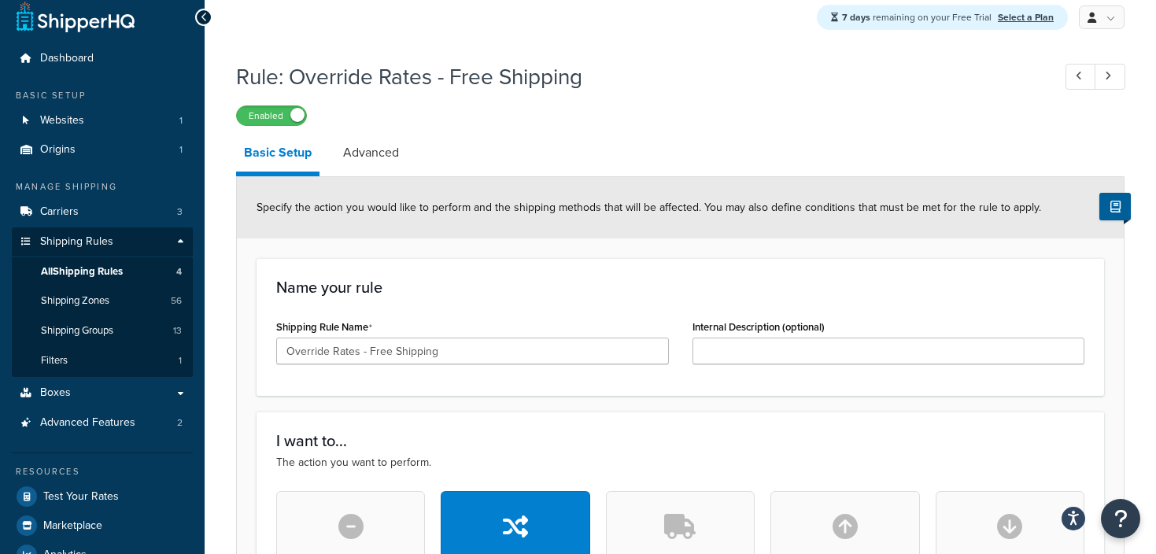
scroll to position [0, 0]
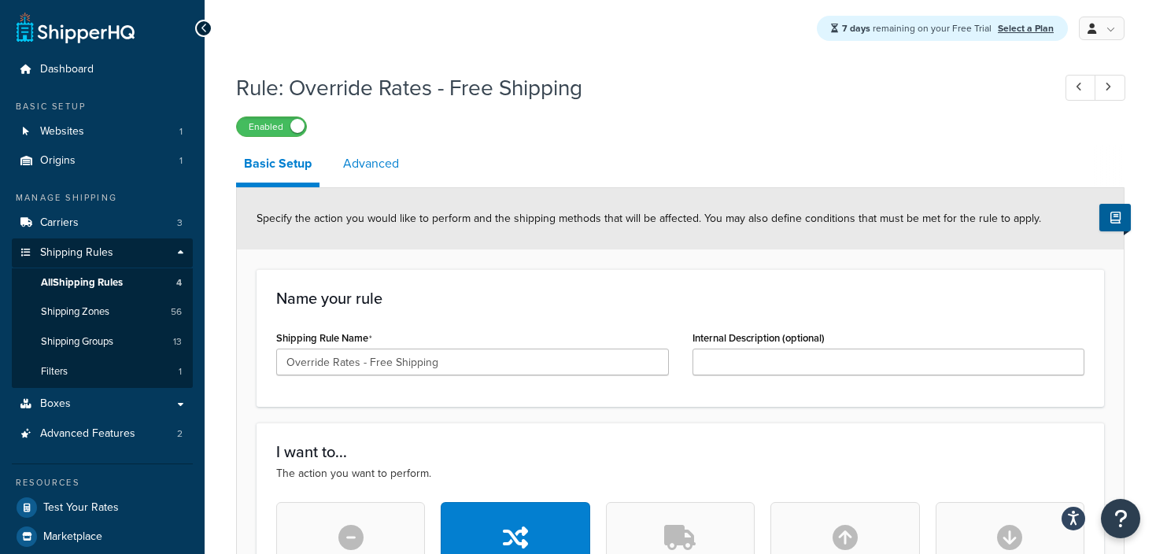
click at [365, 174] on link "Advanced" at bounding box center [371, 164] width 72 height 38
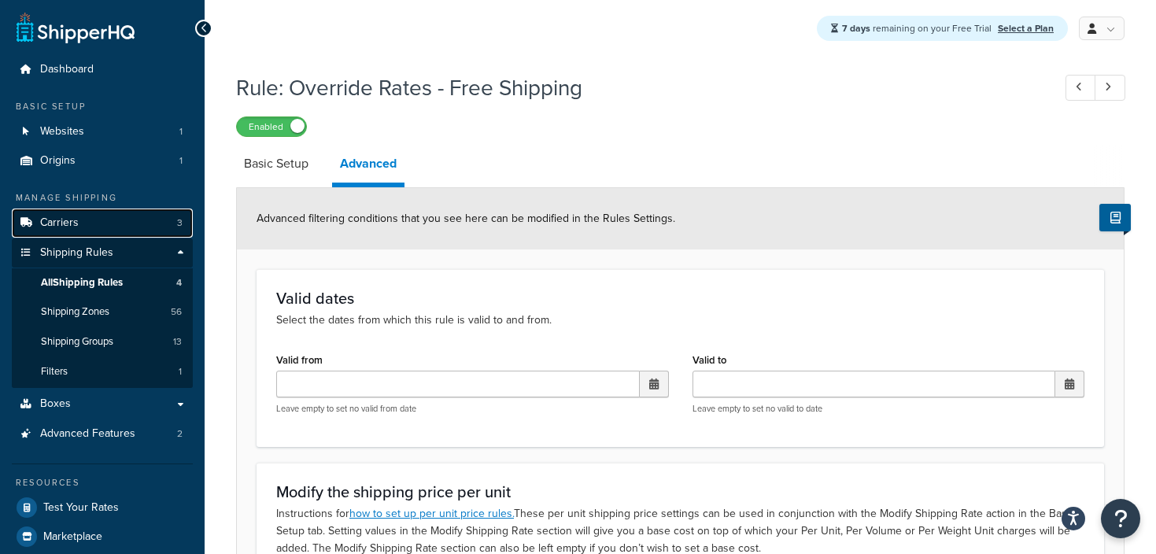
click at [87, 219] on link "Carriers 3" at bounding box center [102, 222] width 181 height 29
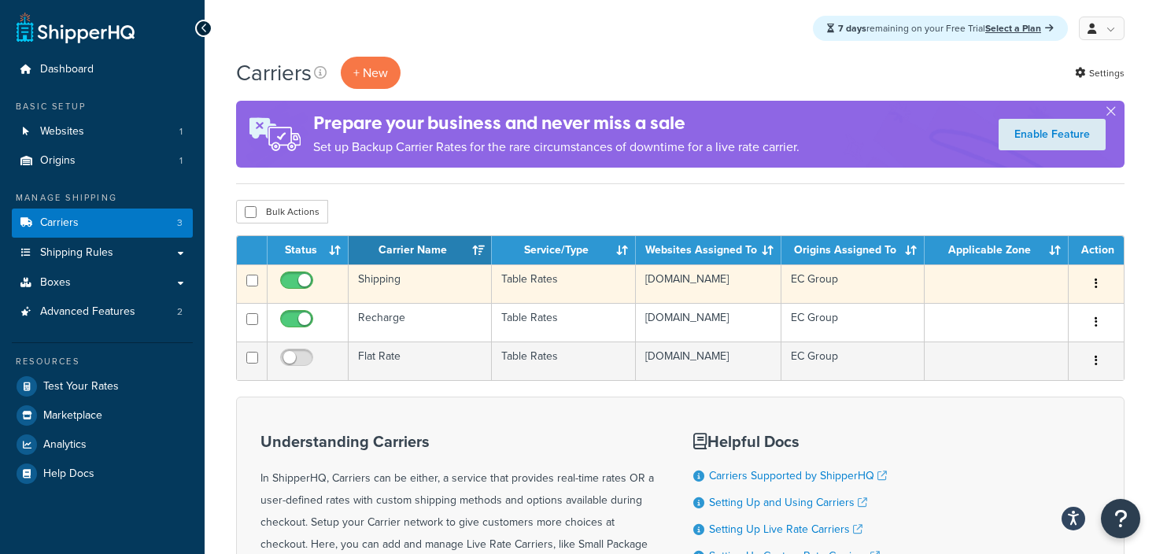
click at [436, 287] on td "Shipping" at bounding box center [420, 283] width 143 height 39
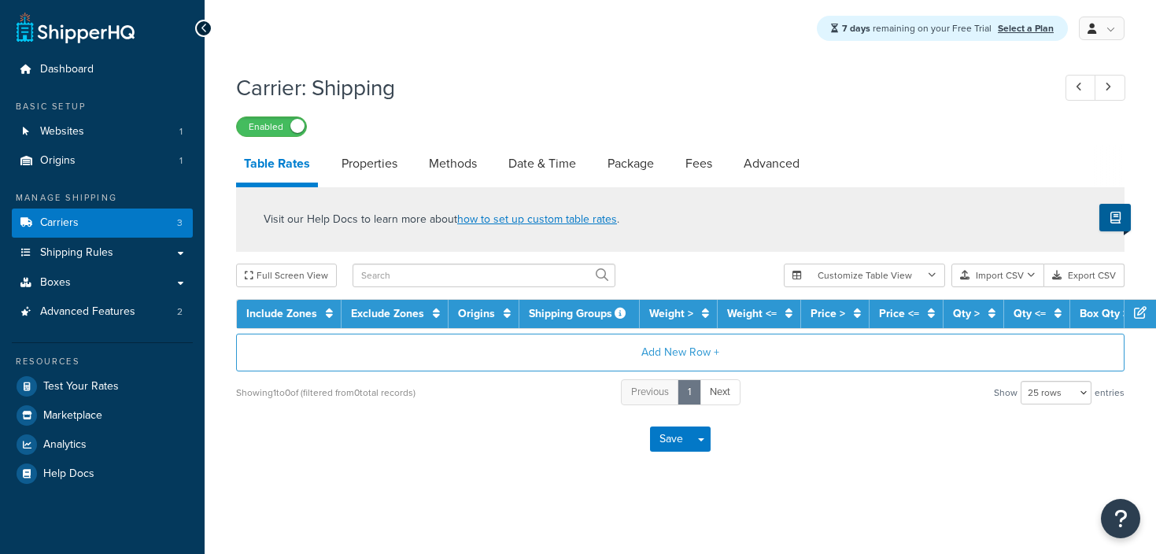
select select "25"
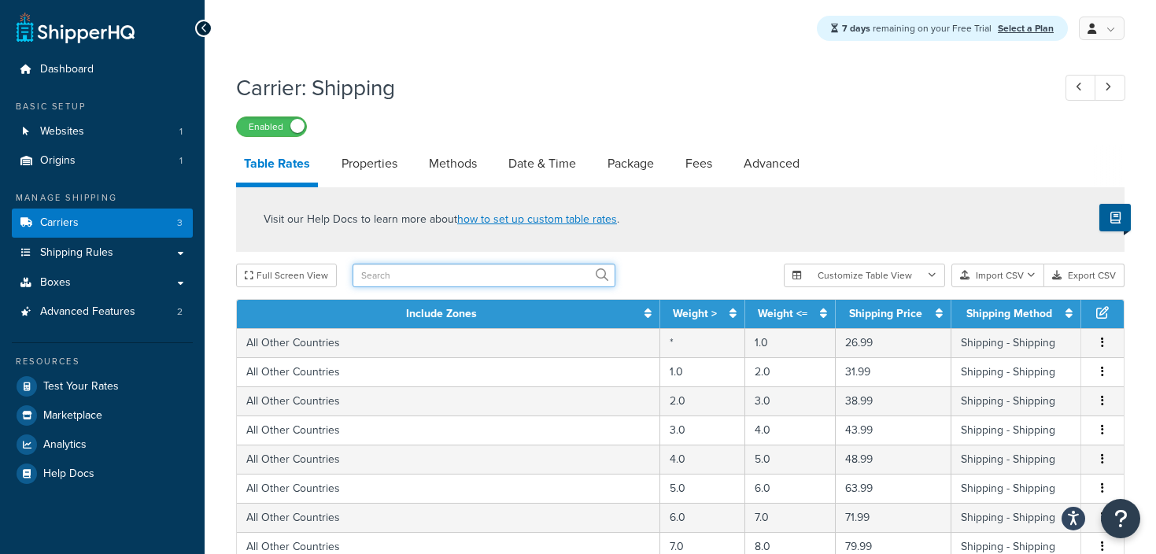
click at [392, 274] on input "text" at bounding box center [483, 276] width 263 height 24
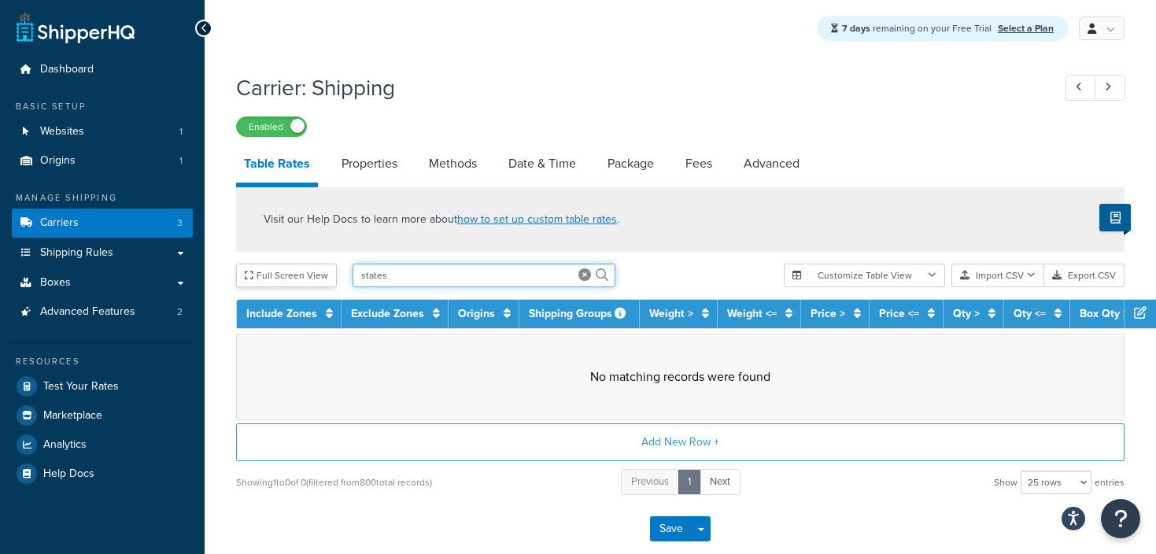
drag, startPoint x: 400, startPoint y: 280, endPoint x: 330, endPoint y: 267, distance: 71.3
click at [337, 268] on div "Full Screen View states" at bounding box center [503, 276] width 535 height 24
type input "us"
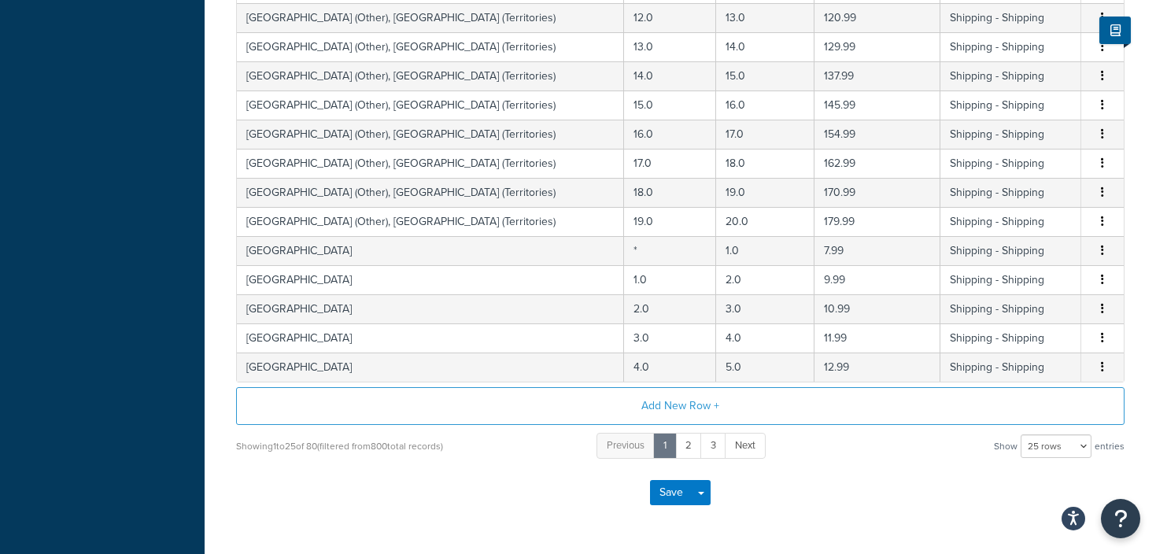
scroll to position [725, 0]
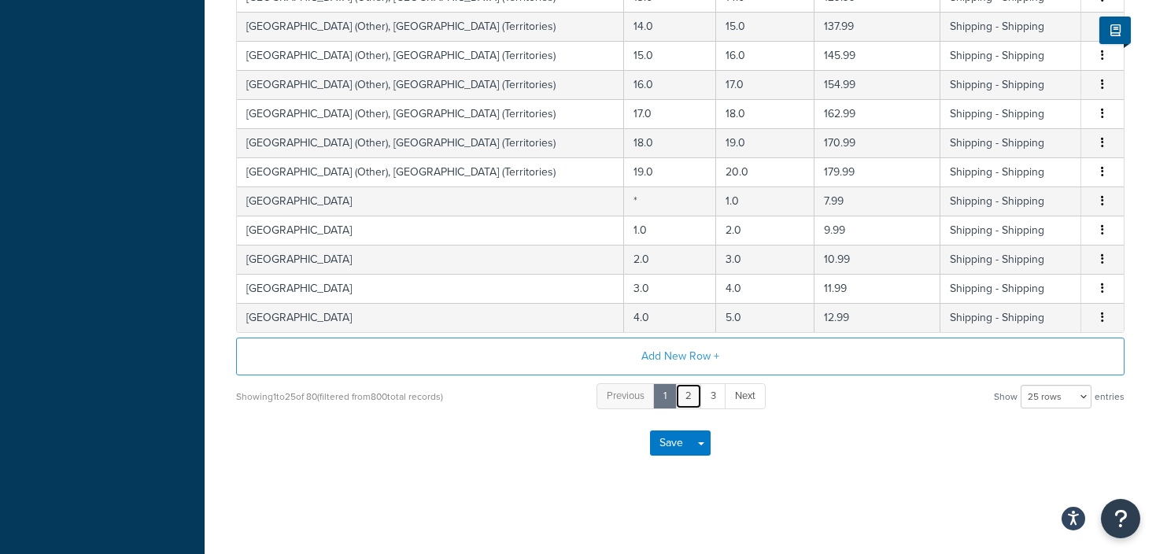
click at [689, 390] on link "2" at bounding box center [688, 396] width 27 height 26
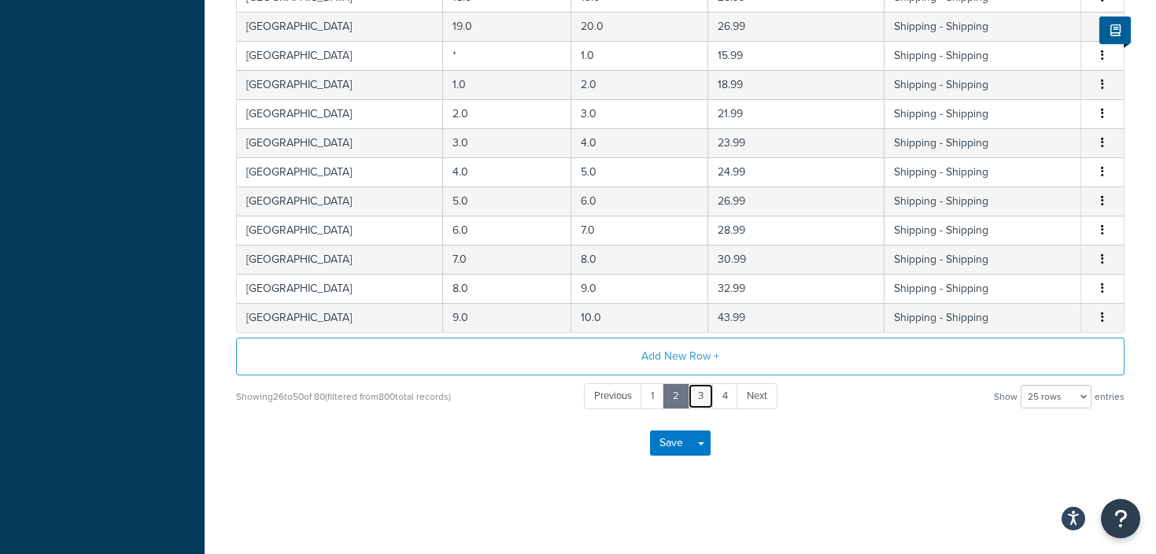
click at [703, 397] on link "3" at bounding box center [701, 396] width 26 height 26
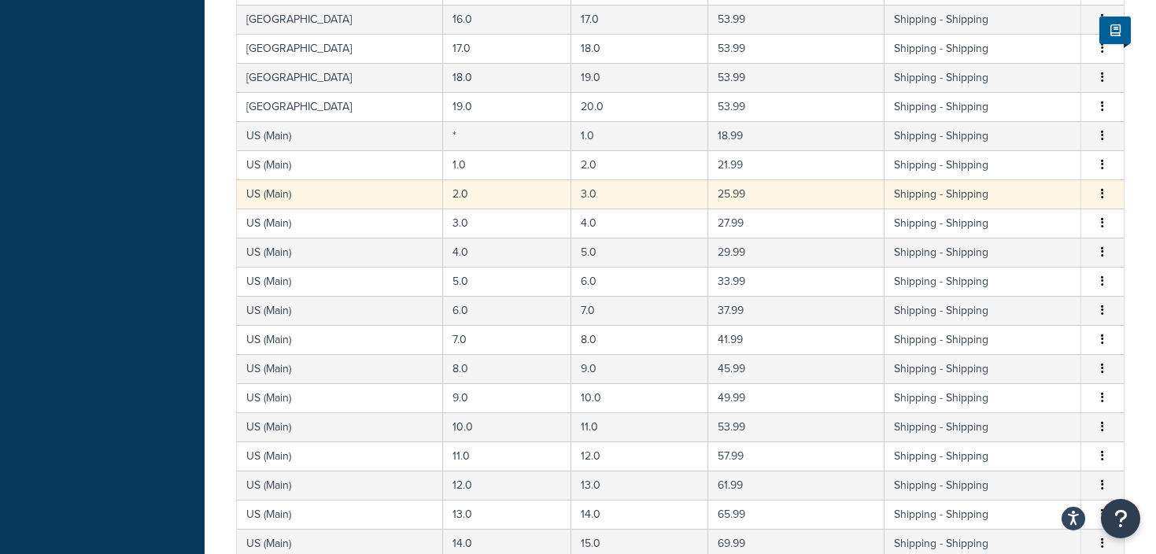
scroll to position [0, 0]
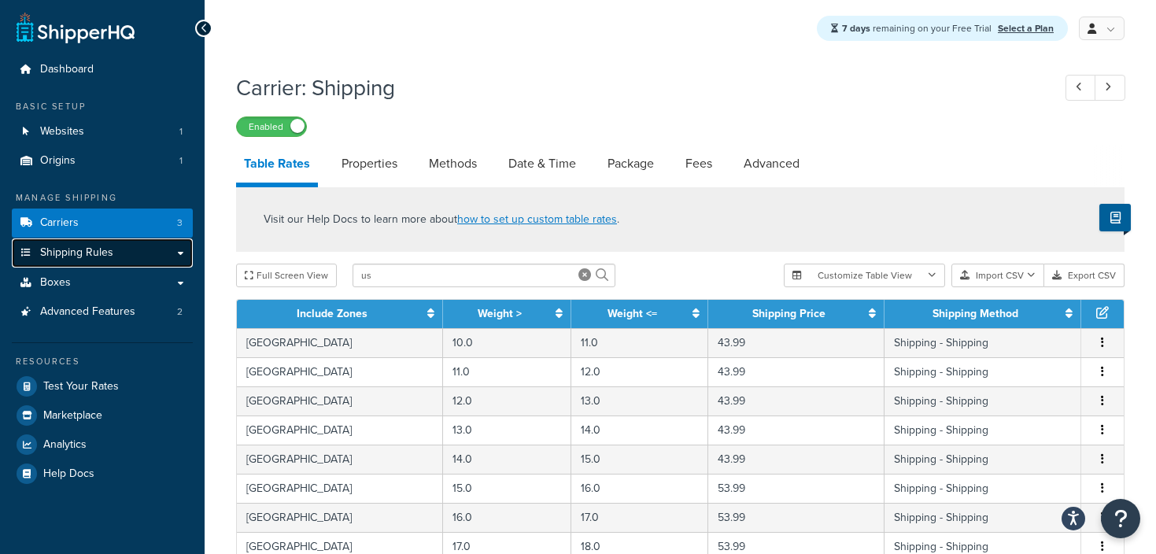
click at [61, 251] on span "Shipping Rules" at bounding box center [76, 252] width 73 height 13
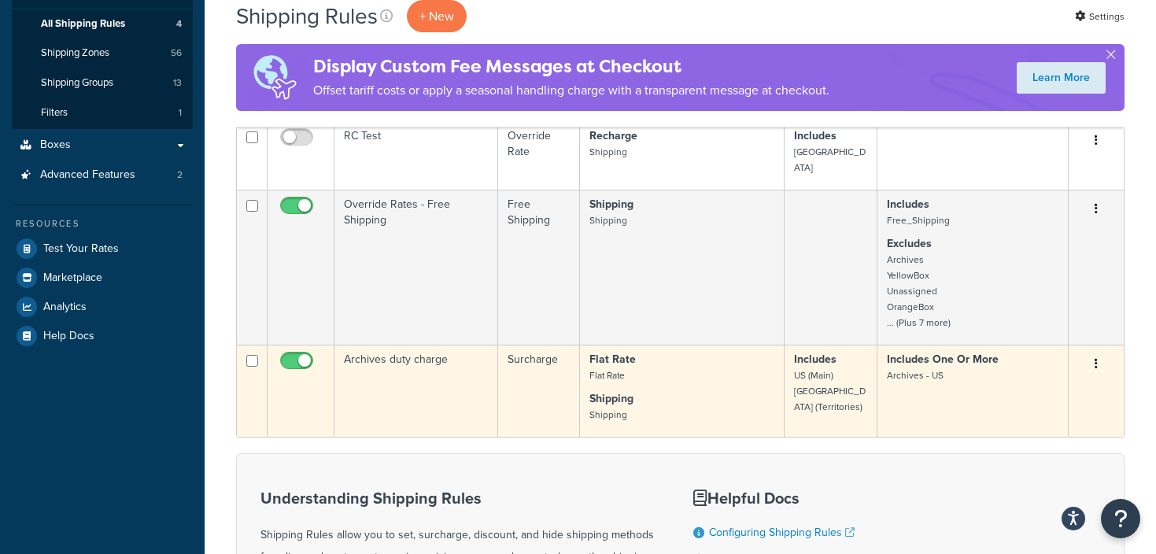
scroll to position [260, 0]
click at [1094, 350] on button "button" at bounding box center [1096, 362] width 22 height 25
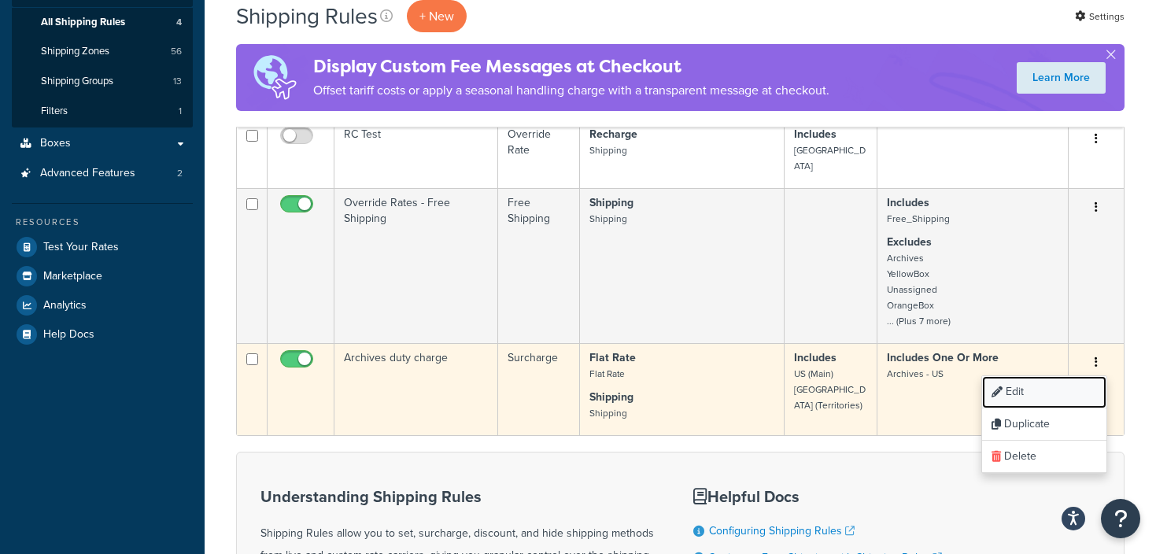
click at [1027, 376] on link "Edit" at bounding box center [1044, 392] width 124 height 32
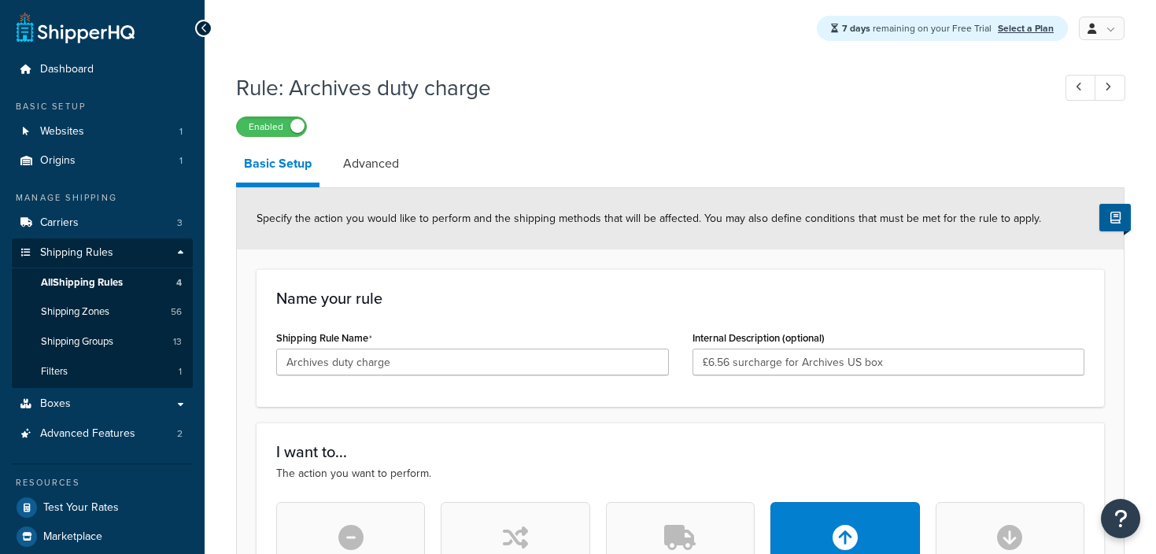
select select "ITEM"
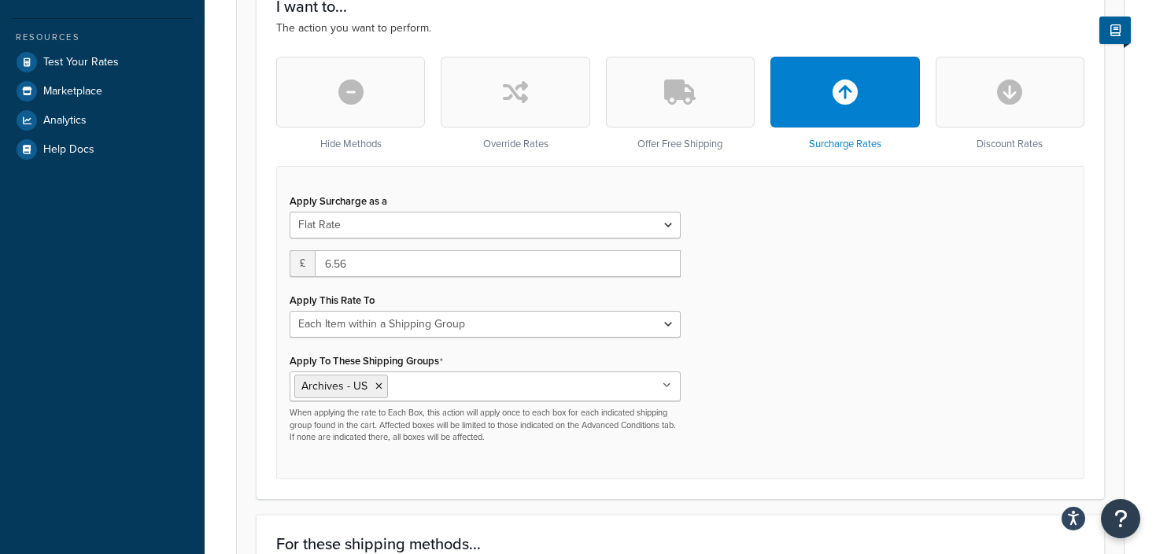
scroll to position [444, 0]
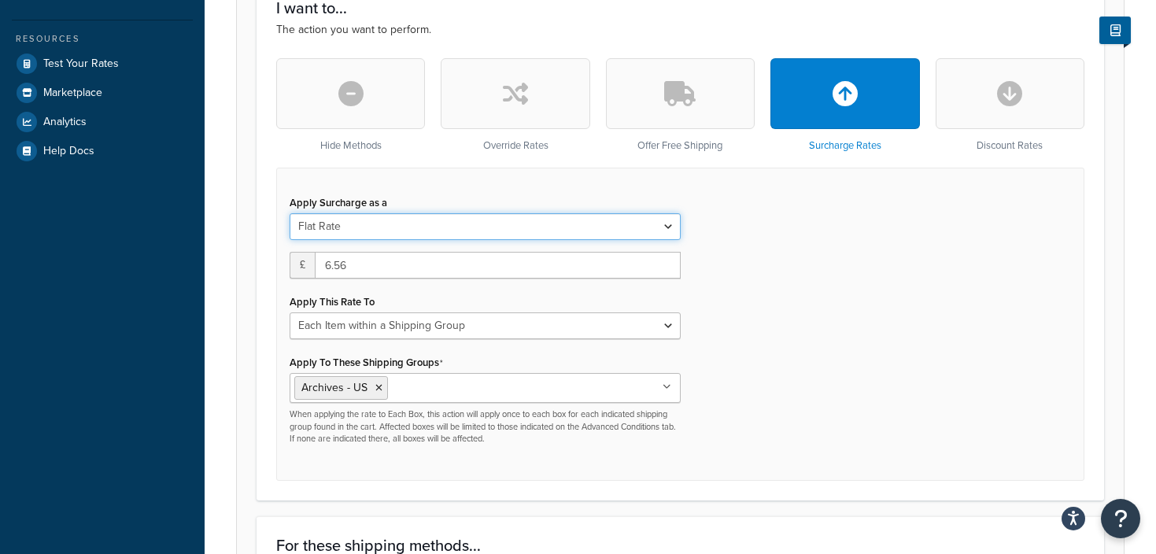
click at [457, 231] on select "Flat Rate Percentage Flat Rate & Percentage" at bounding box center [485, 226] width 391 height 27
select select "FLAT_RATE_AND_PERCENTAGE"
click at [290, 213] on select "Flat Rate Percentage Flat Rate & Percentage" at bounding box center [485, 226] width 391 height 27
select select "ORDER"
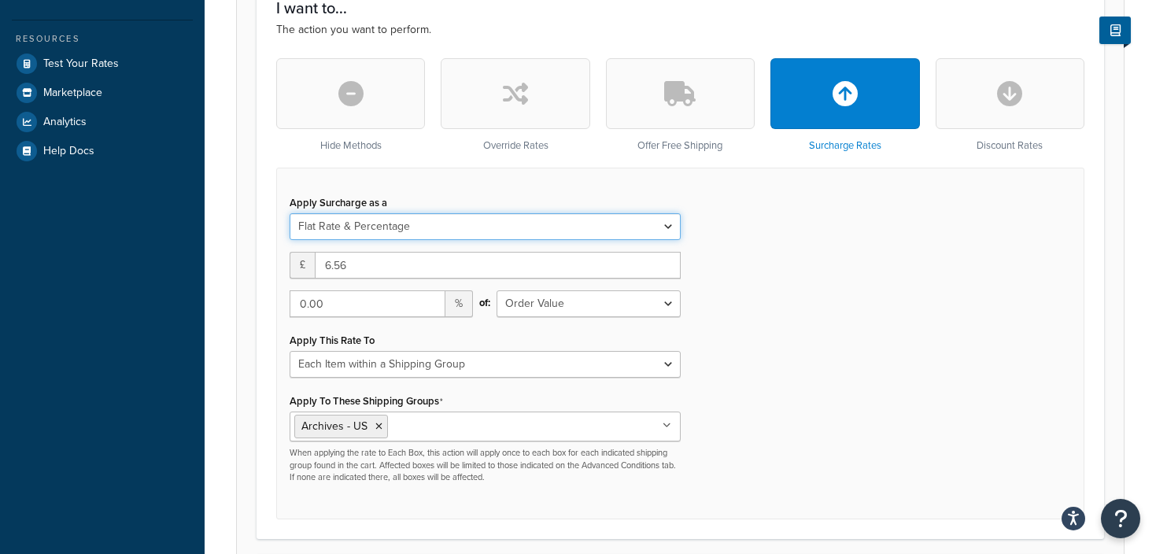
click at [378, 227] on select "Flat Rate Percentage Flat Rate & Percentage" at bounding box center [485, 226] width 391 height 27
select select "FLAT_RATE"
click at [290, 213] on select "Flat Rate Percentage Flat Rate & Percentage" at bounding box center [485, 226] width 391 height 27
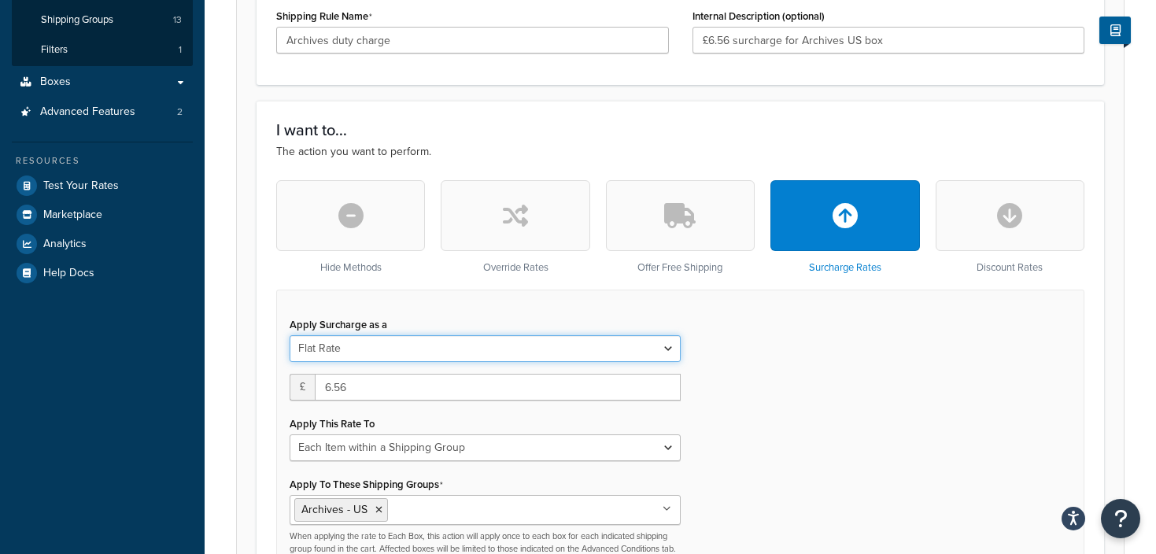
scroll to position [0, 0]
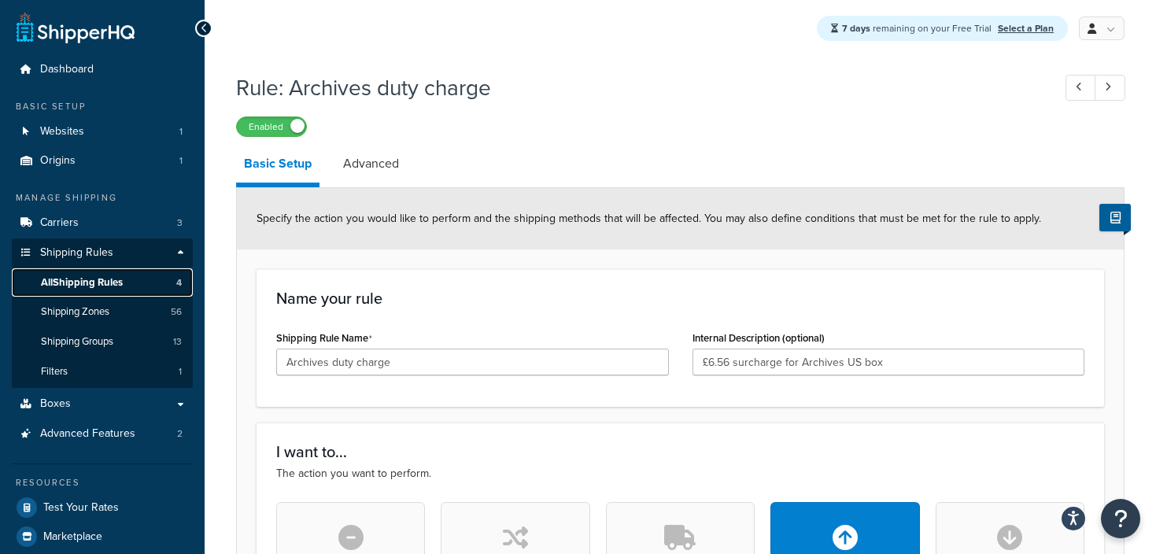
click at [81, 280] on span "All Shipping Rules" at bounding box center [82, 282] width 82 height 13
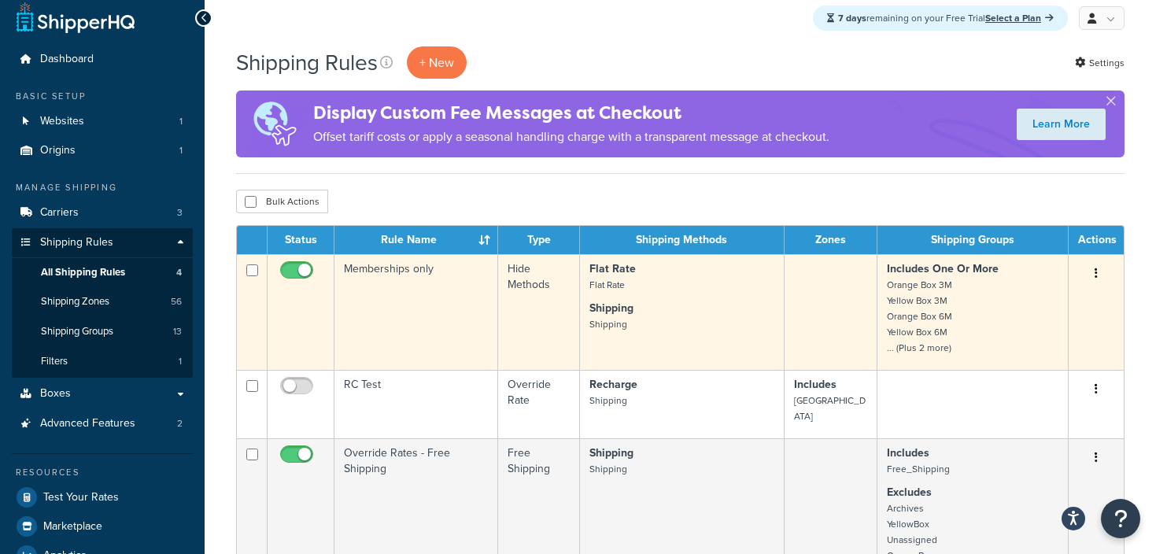
scroll to position [6, 0]
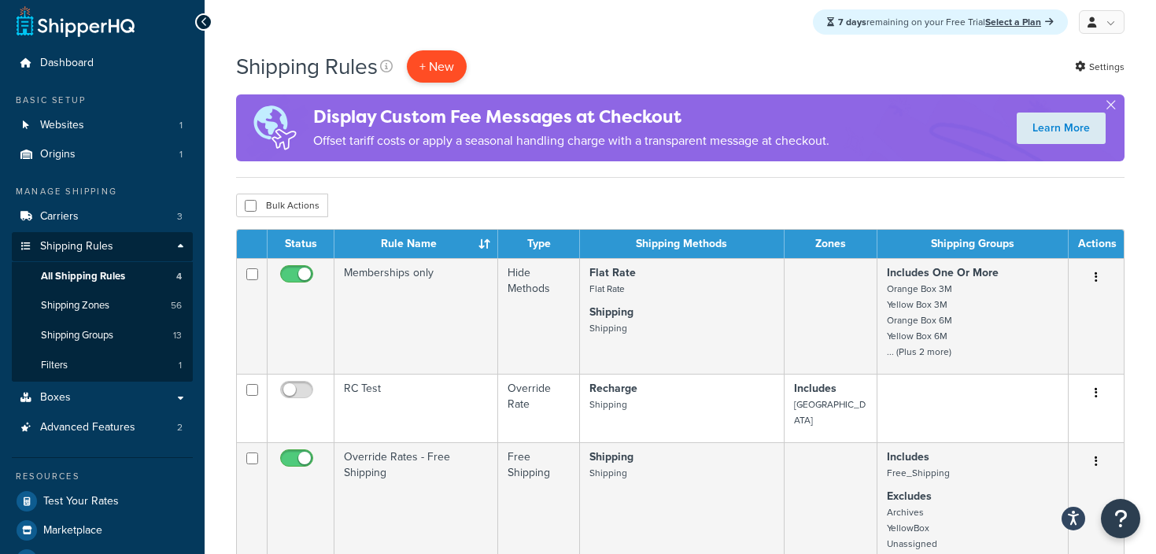
click at [453, 69] on p "+ New" at bounding box center [437, 66] width 60 height 32
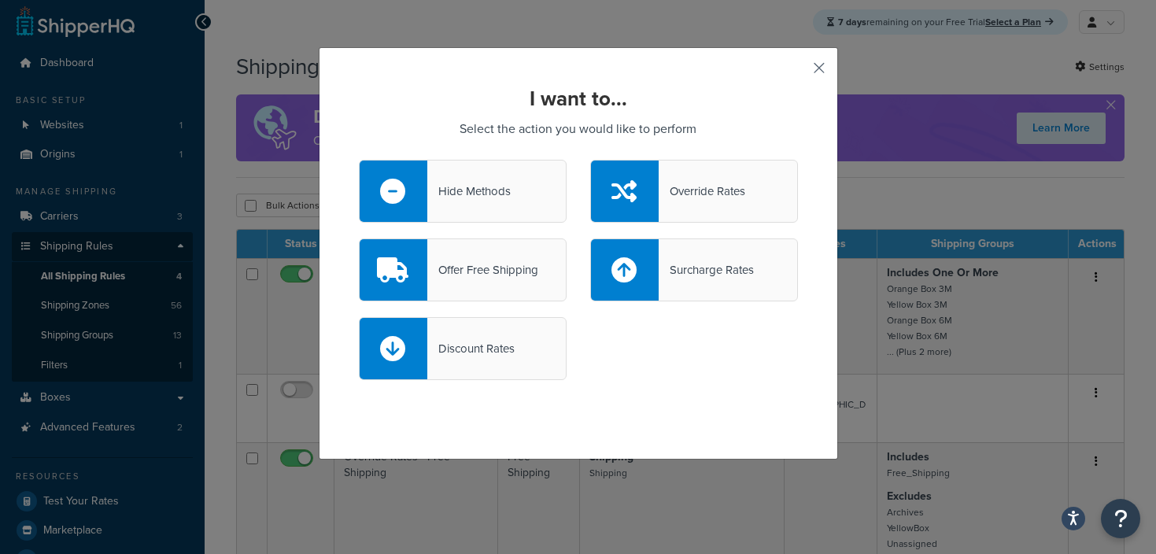
click at [798, 72] on button "button" at bounding box center [796, 74] width 4 height 4
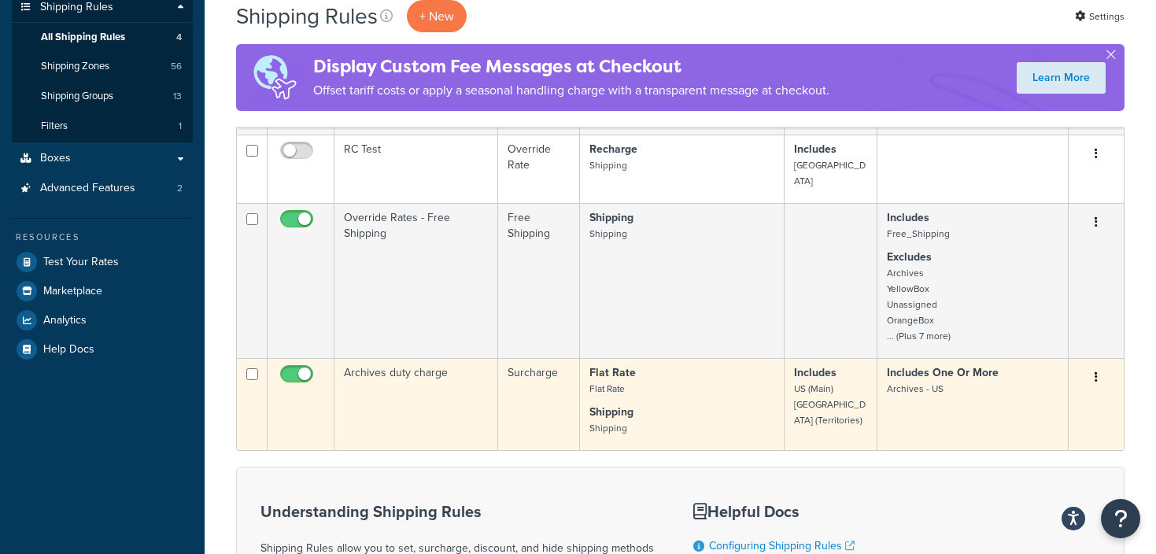
scroll to position [245, 0]
click at [777, 395] on td "Flat Rate Flat Rate Shipping Shipping" at bounding box center [682, 405] width 205 height 92
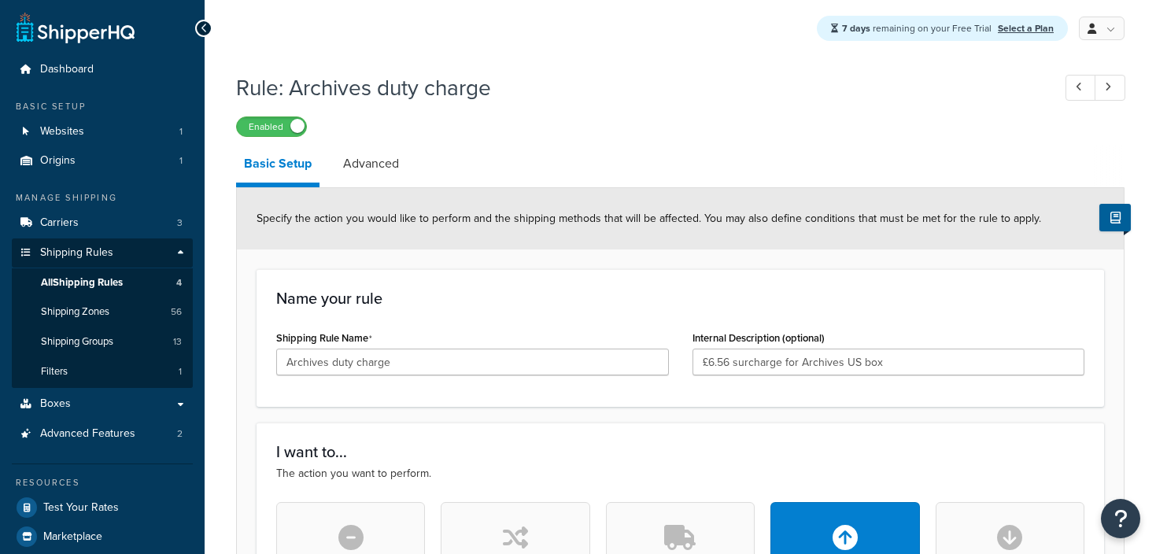
select select "ITEM"
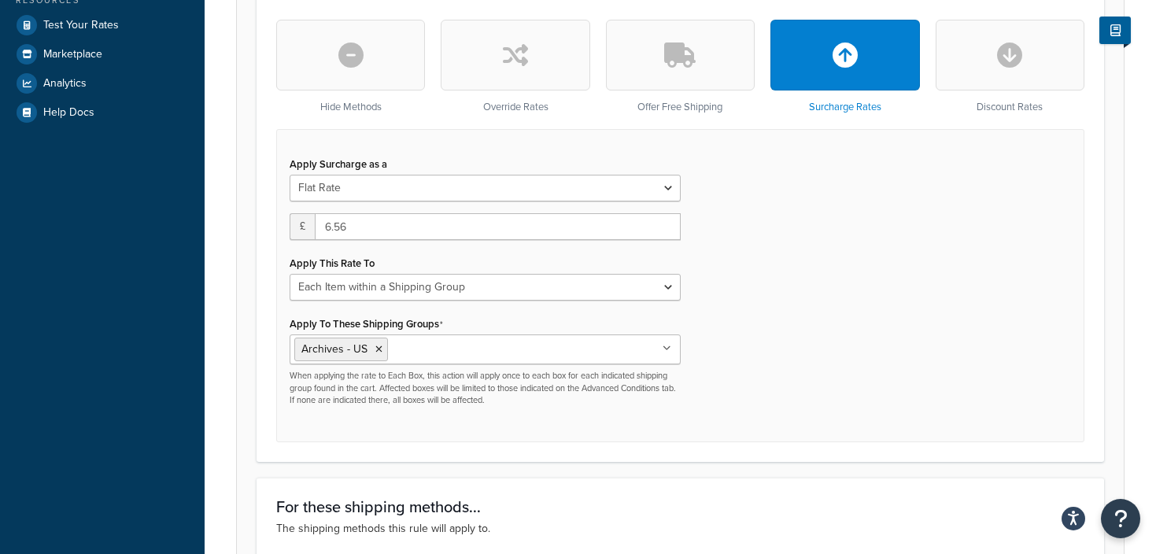
scroll to position [485, 0]
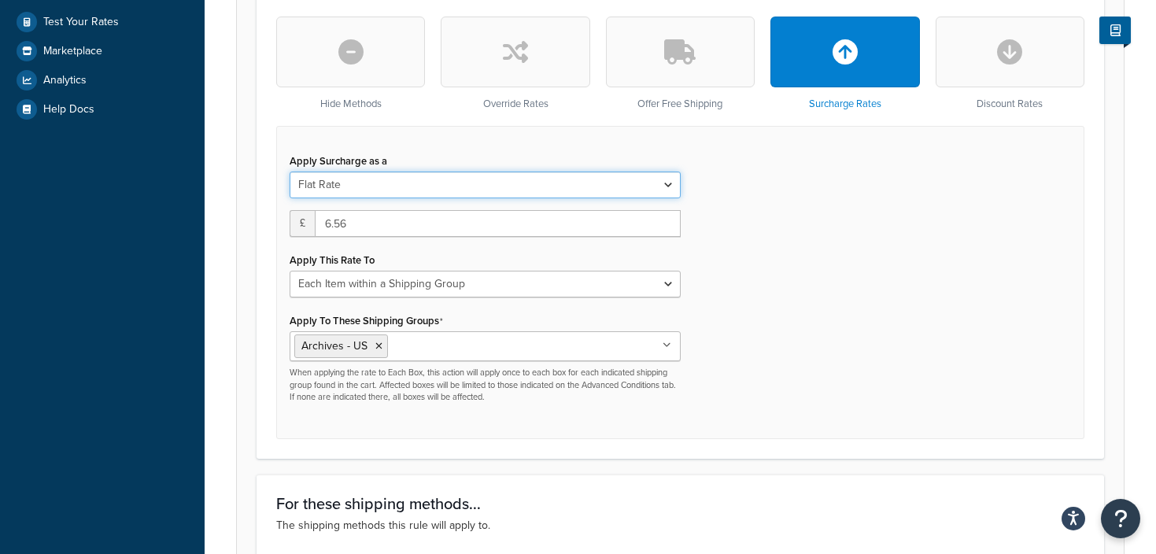
click at [629, 175] on select "Flat Rate Percentage Flat Rate & Percentage" at bounding box center [485, 185] width 391 height 27
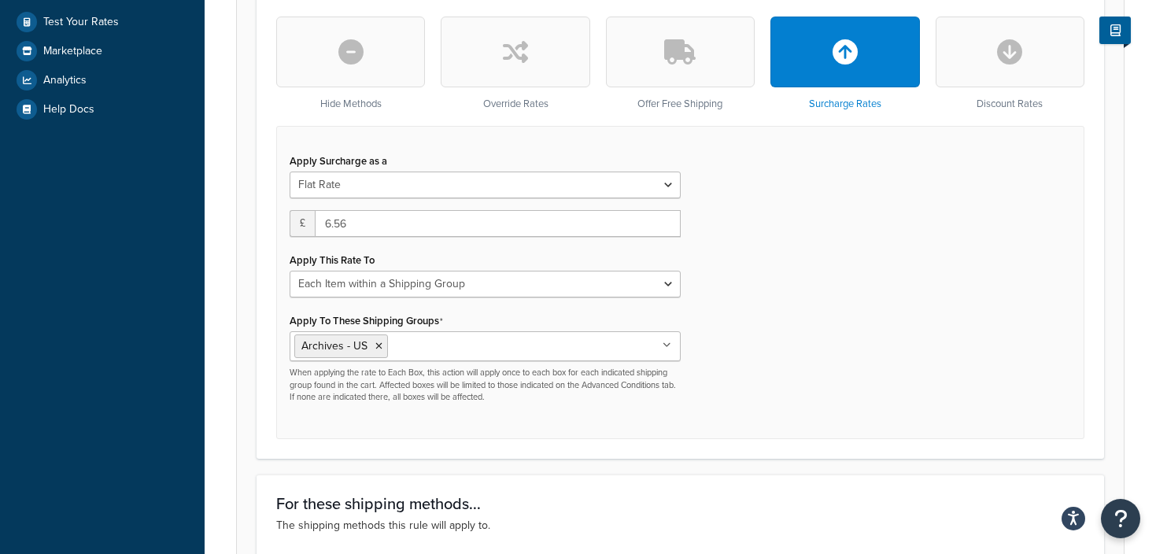
click at [740, 203] on div "Apply Surcharge as a Flat Rate Percentage Flat Rate & Percentage £ 6.56 Apply T…" at bounding box center [680, 282] width 808 height 312
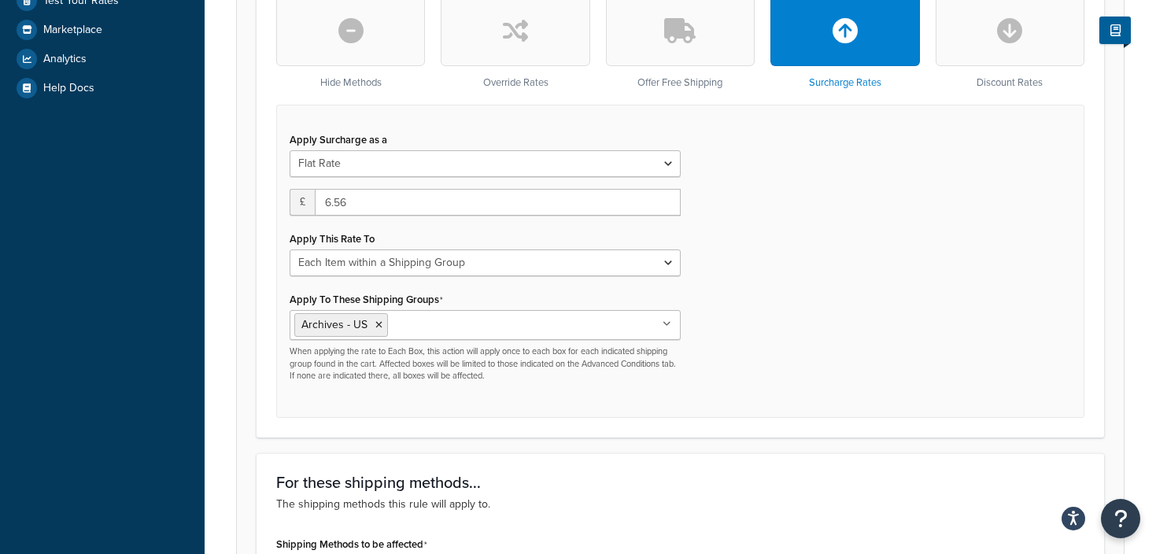
scroll to position [508, 0]
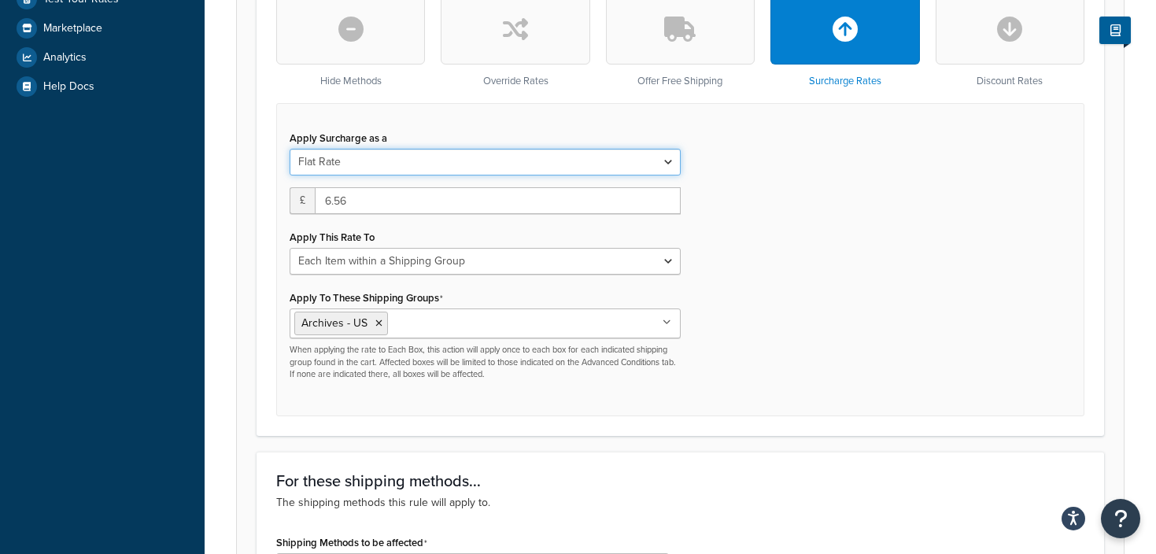
click at [370, 153] on select "Flat Rate Percentage Flat Rate & Percentage" at bounding box center [485, 162] width 391 height 27
select select "PERCENTAGE"
click at [290, 149] on select "Flat Rate Percentage Flat Rate & Percentage" at bounding box center [485, 162] width 391 height 27
select select "ORDER"
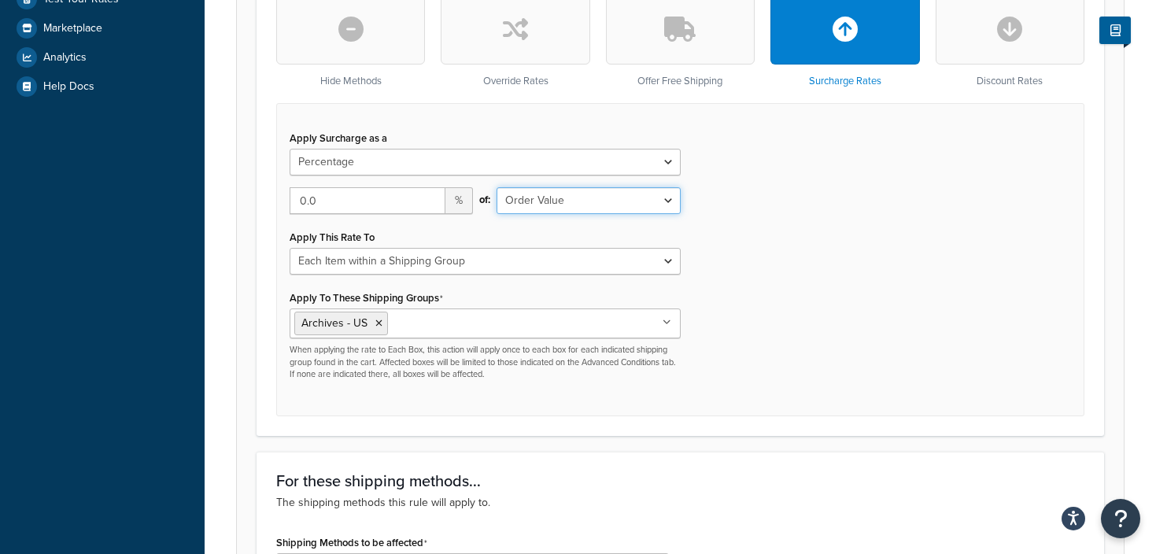
click at [589, 209] on select "Shipping Price Order Value" at bounding box center [587, 200] width 183 height 27
